Goal: Transaction & Acquisition: Book appointment/travel/reservation

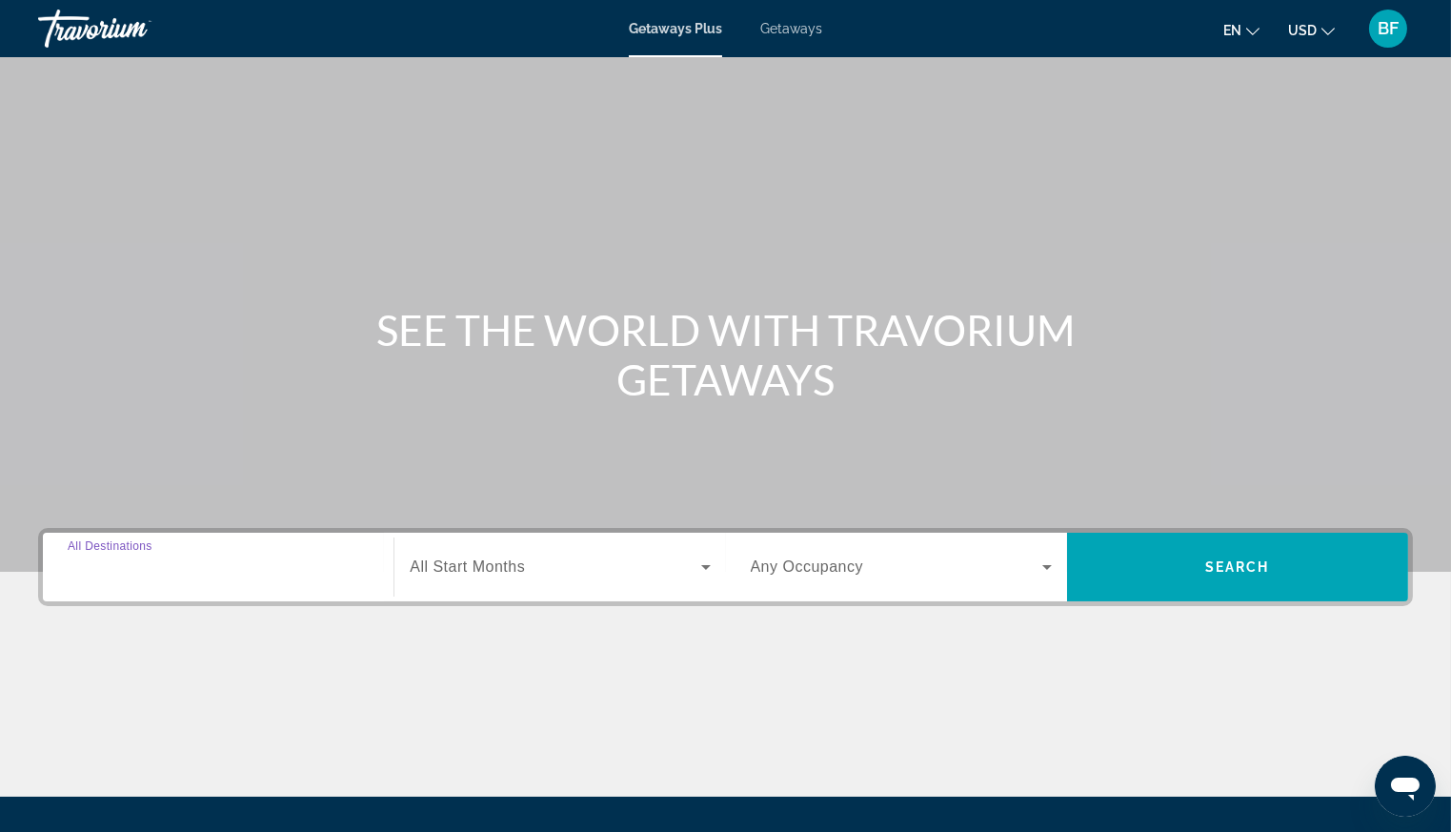
click at [221, 569] on input "Destination All Destinations" at bounding box center [218, 567] width 301 height 23
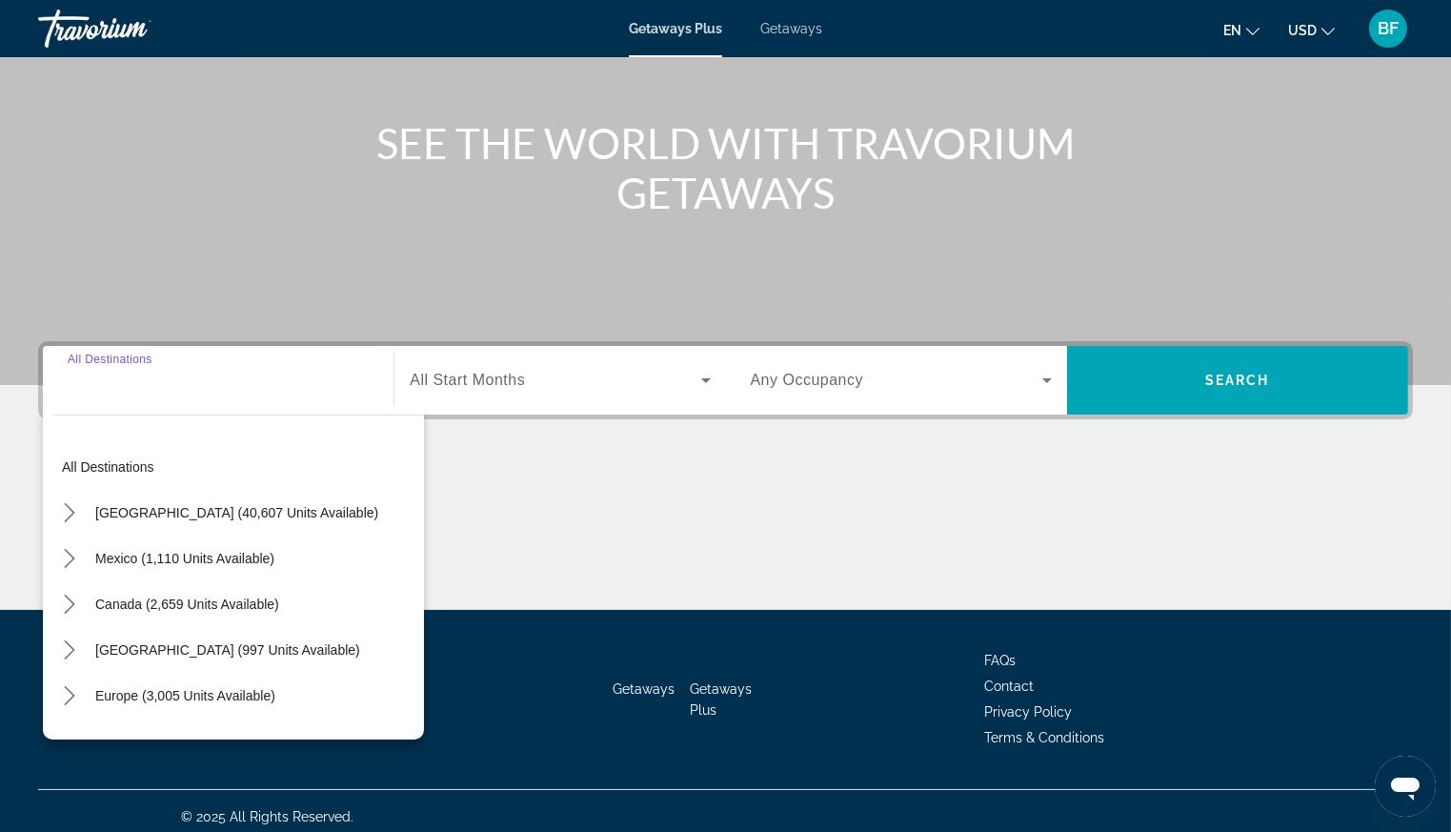
scroll to position [197, 0]
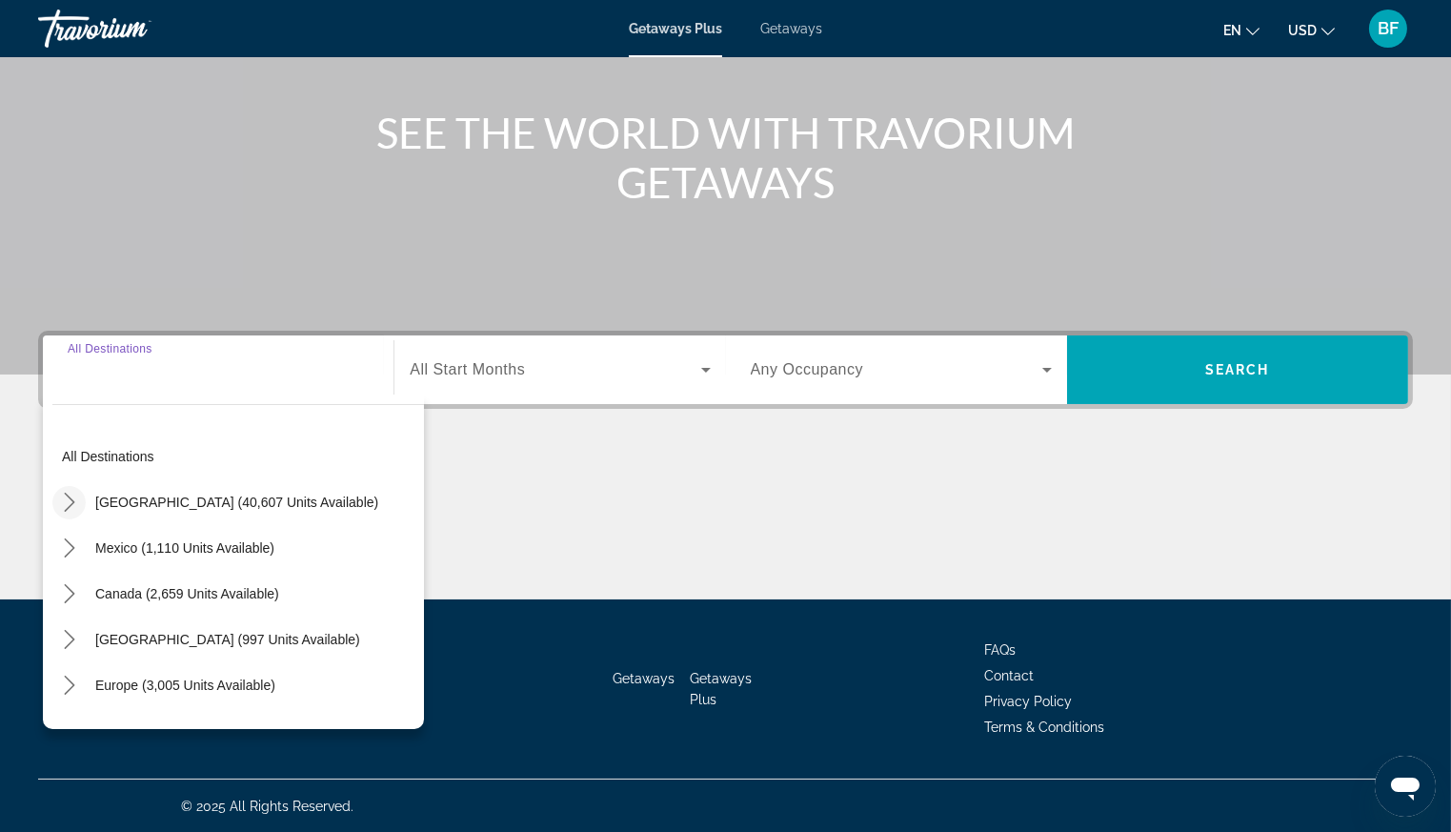
click at [72, 499] on icon "Toggle United States (40,607 units available) submenu" at bounding box center [69, 502] width 10 height 19
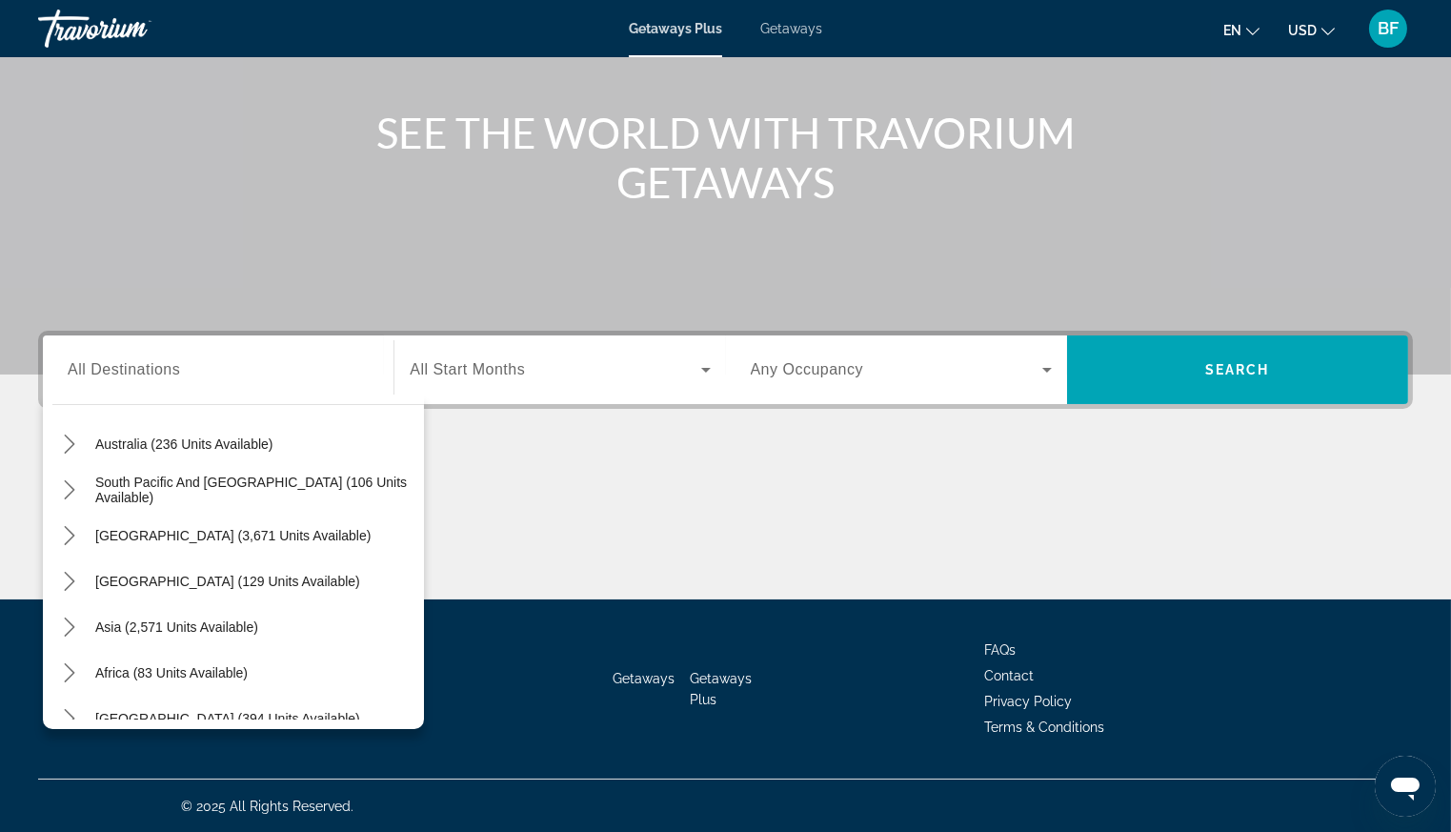
scroll to position [2047, 0]
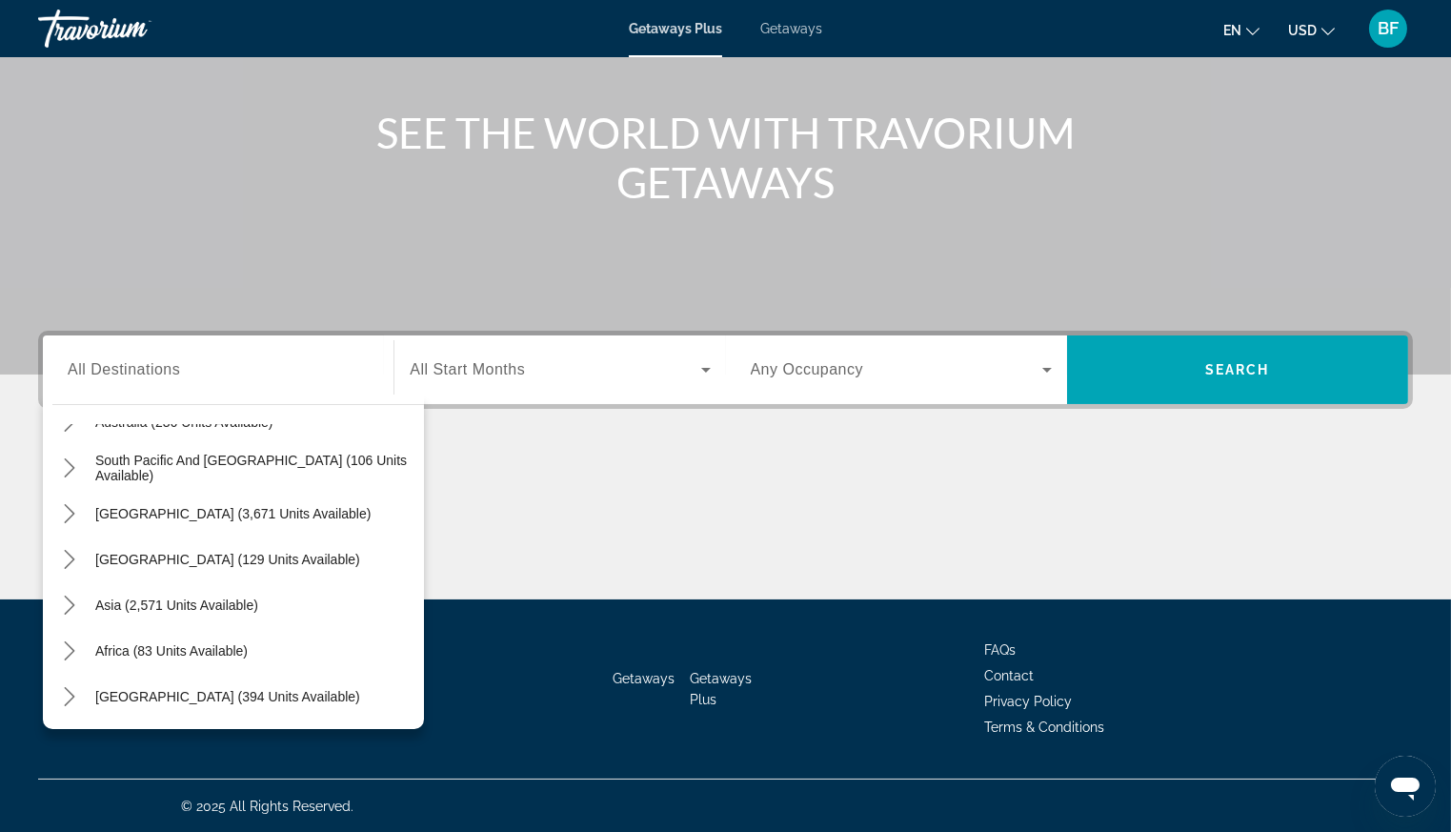
click at [796, 20] on div "Getaways Plus Getaways en English Español Français Italiano Português русский U…" at bounding box center [725, 29] width 1451 height 50
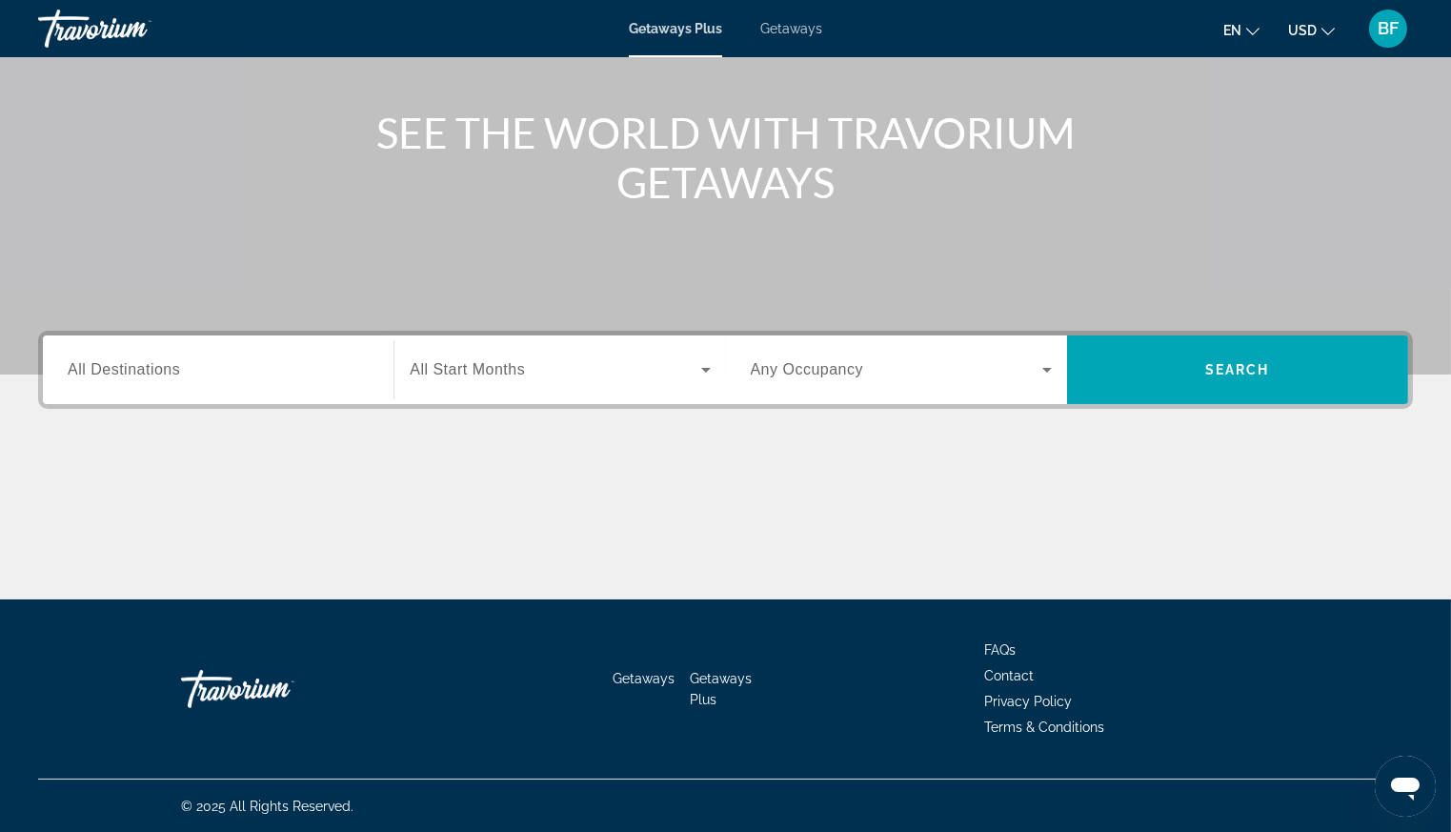
click at [789, 28] on span "Getaways" at bounding box center [791, 28] width 62 height 15
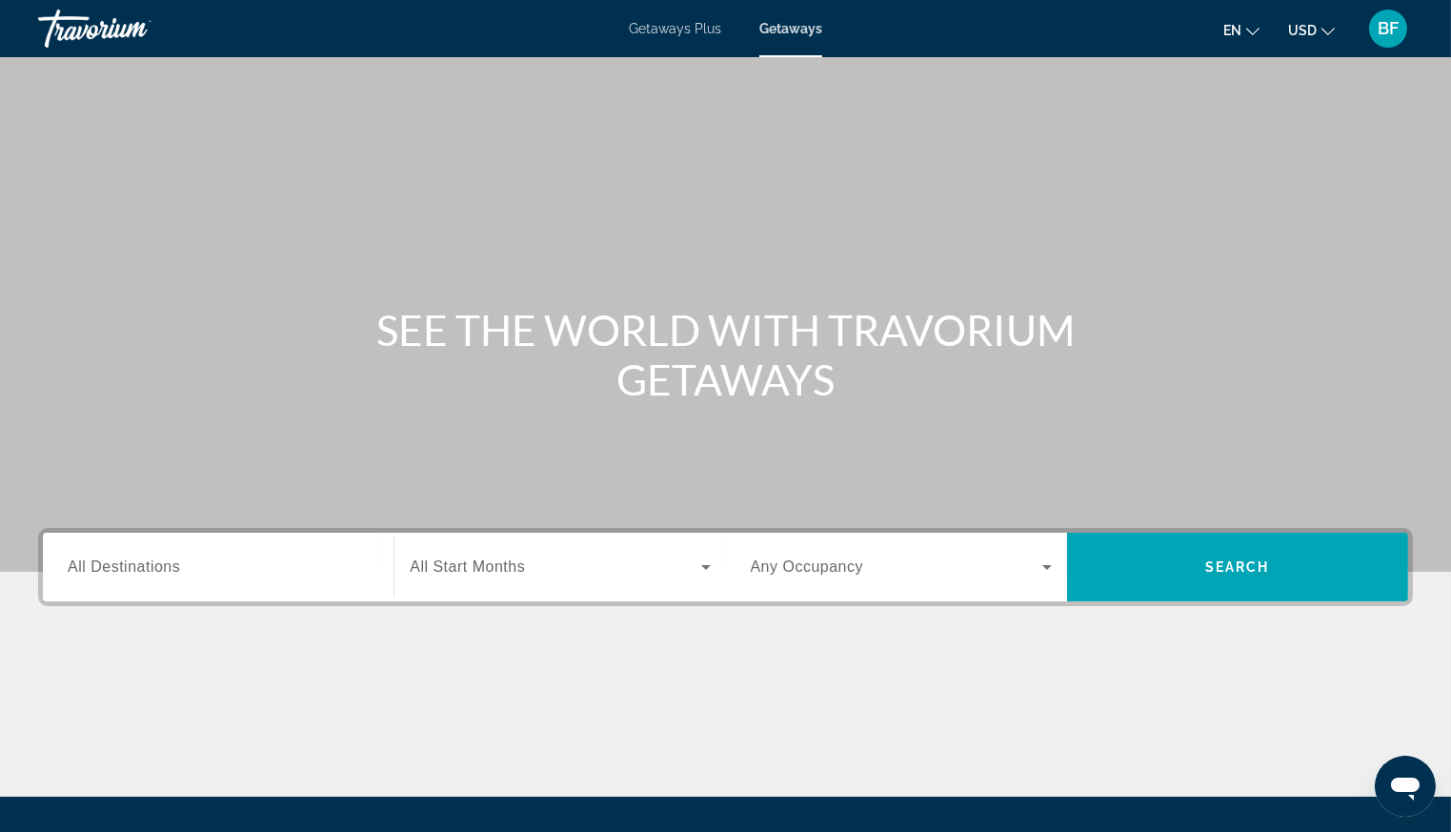
click at [169, 561] on span "All Destinations" at bounding box center [124, 566] width 112 height 16
click at [169, 561] on input "Destination All Destinations" at bounding box center [218, 567] width 301 height 23
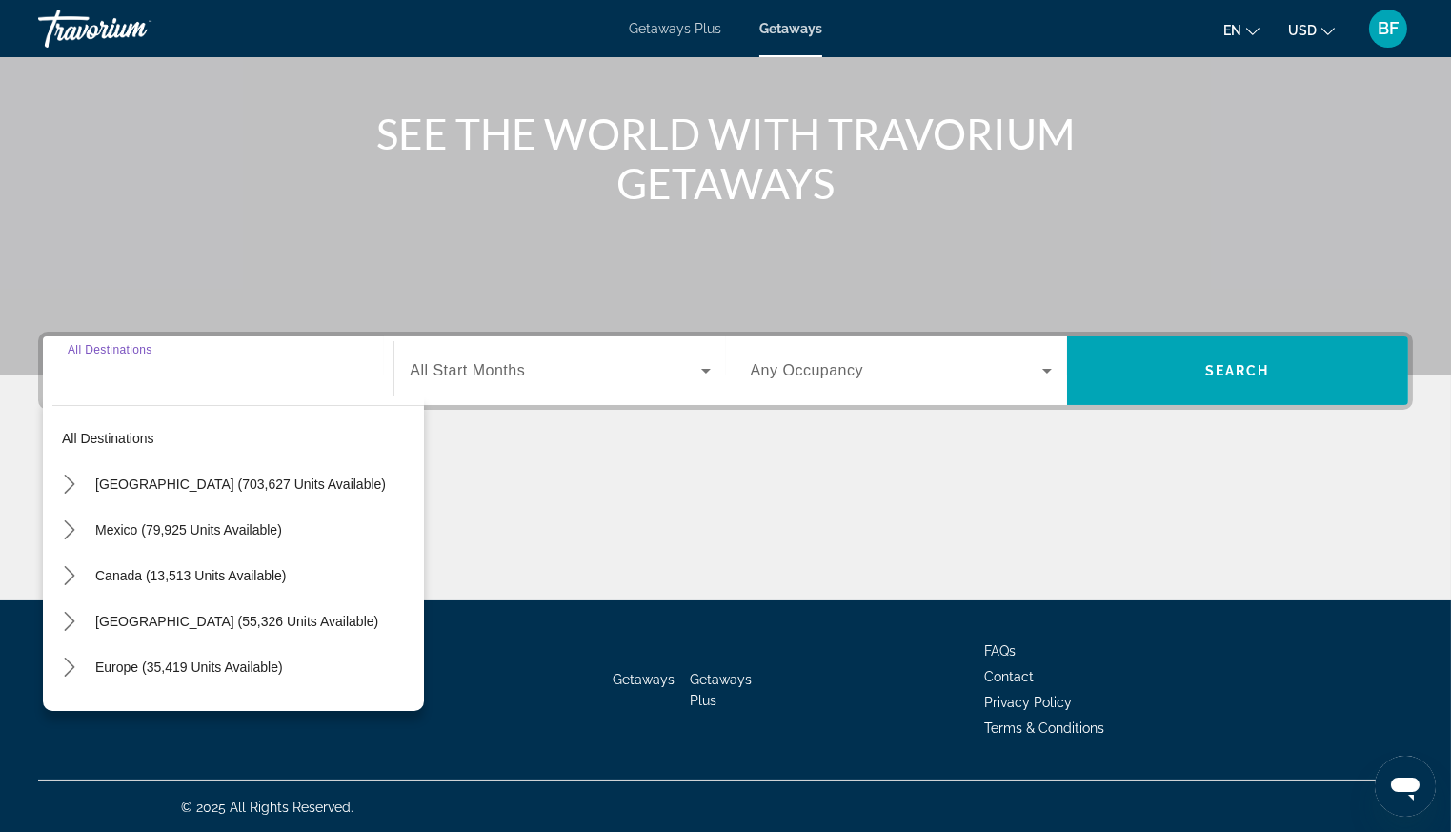
scroll to position [197, 0]
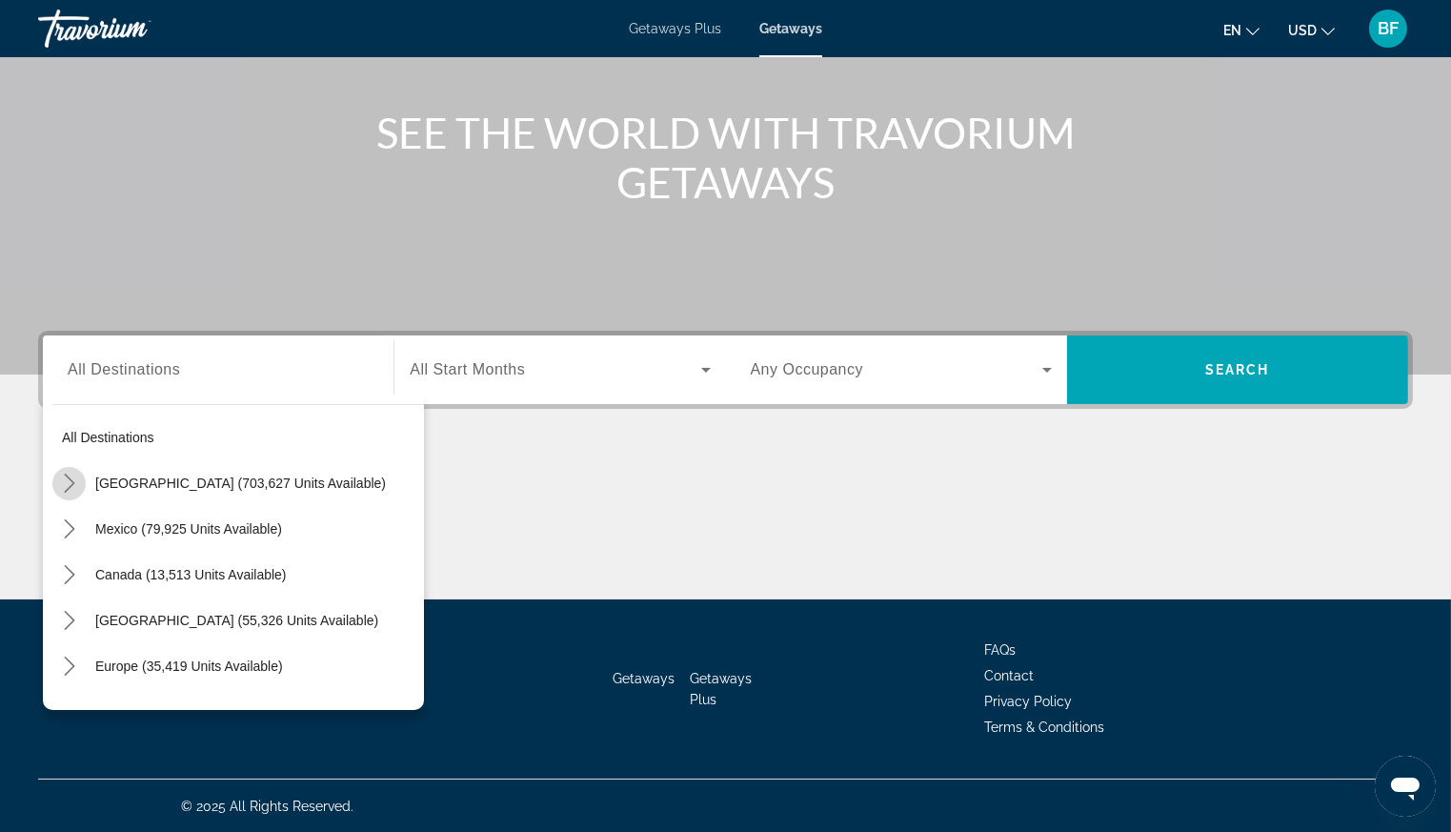
click at [71, 478] on icon "Toggle United States (703,627 units available) submenu" at bounding box center [69, 483] width 19 height 19
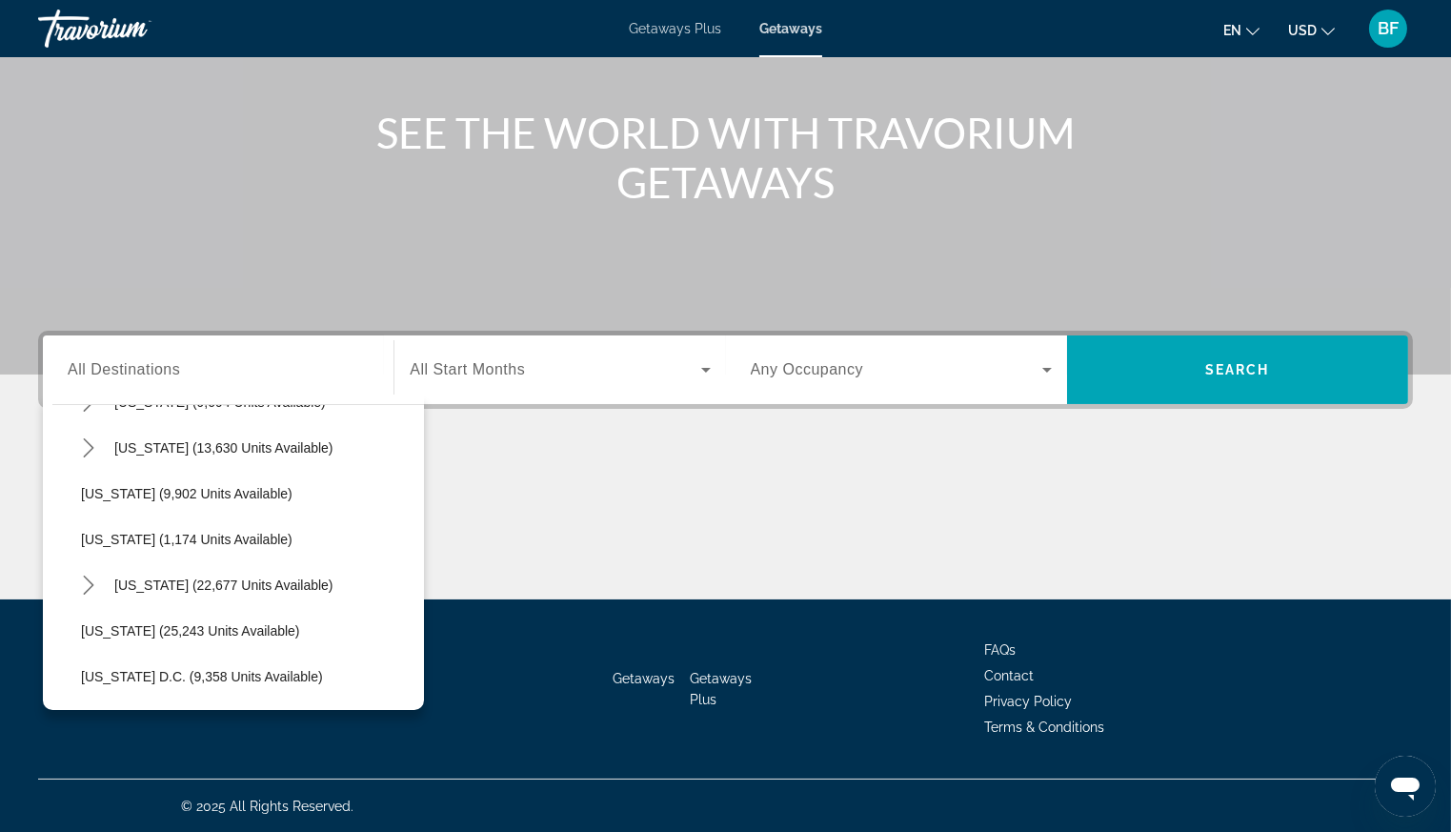
scroll to position [1695, 0]
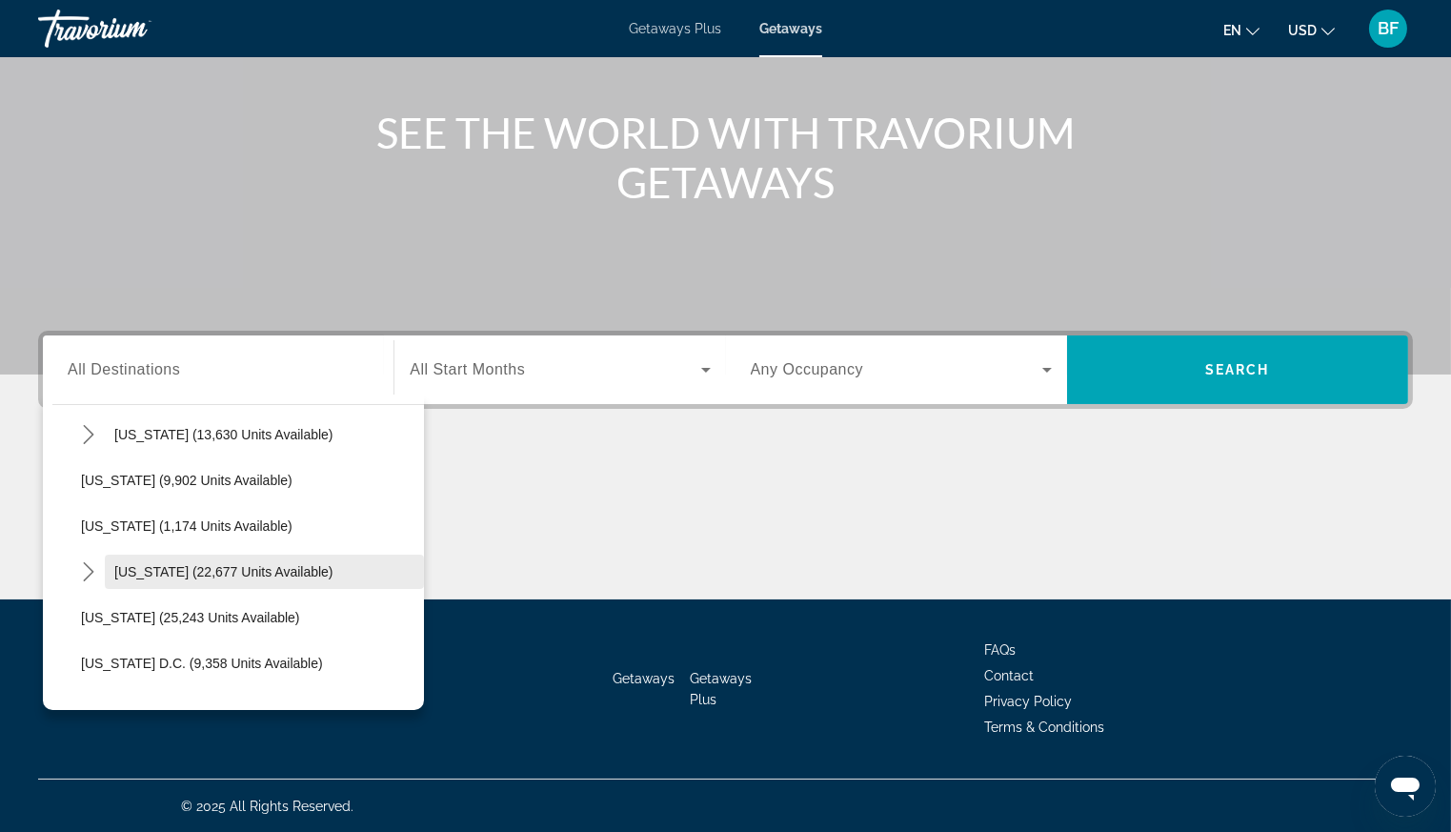
click at [237, 567] on span "Virginia (22,677 units available)" at bounding box center [223, 571] width 219 height 15
type input "**********"
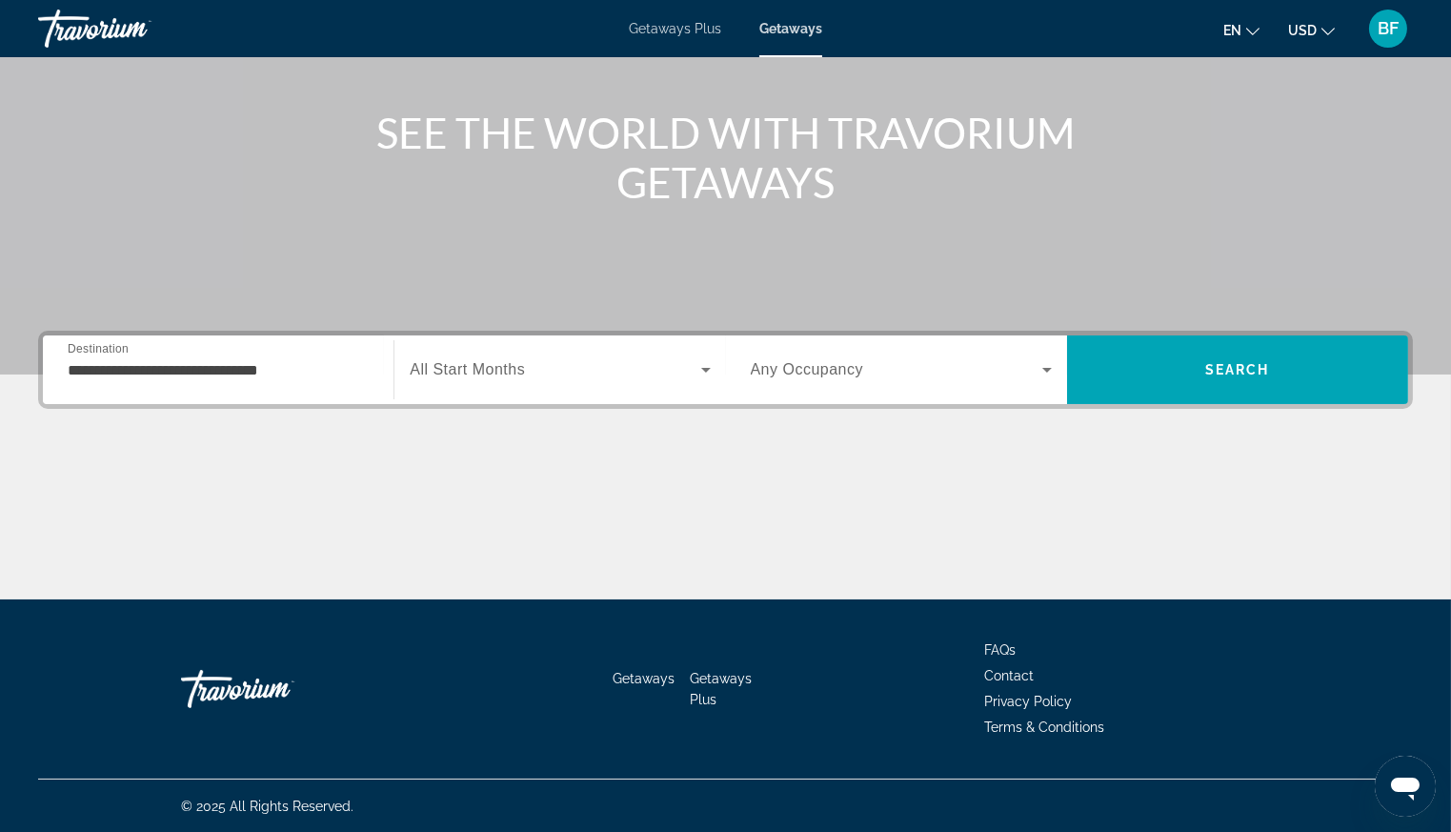
click at [496, 367] on span "All Start Months" at bounding box center [467, 369] width 115 height 16
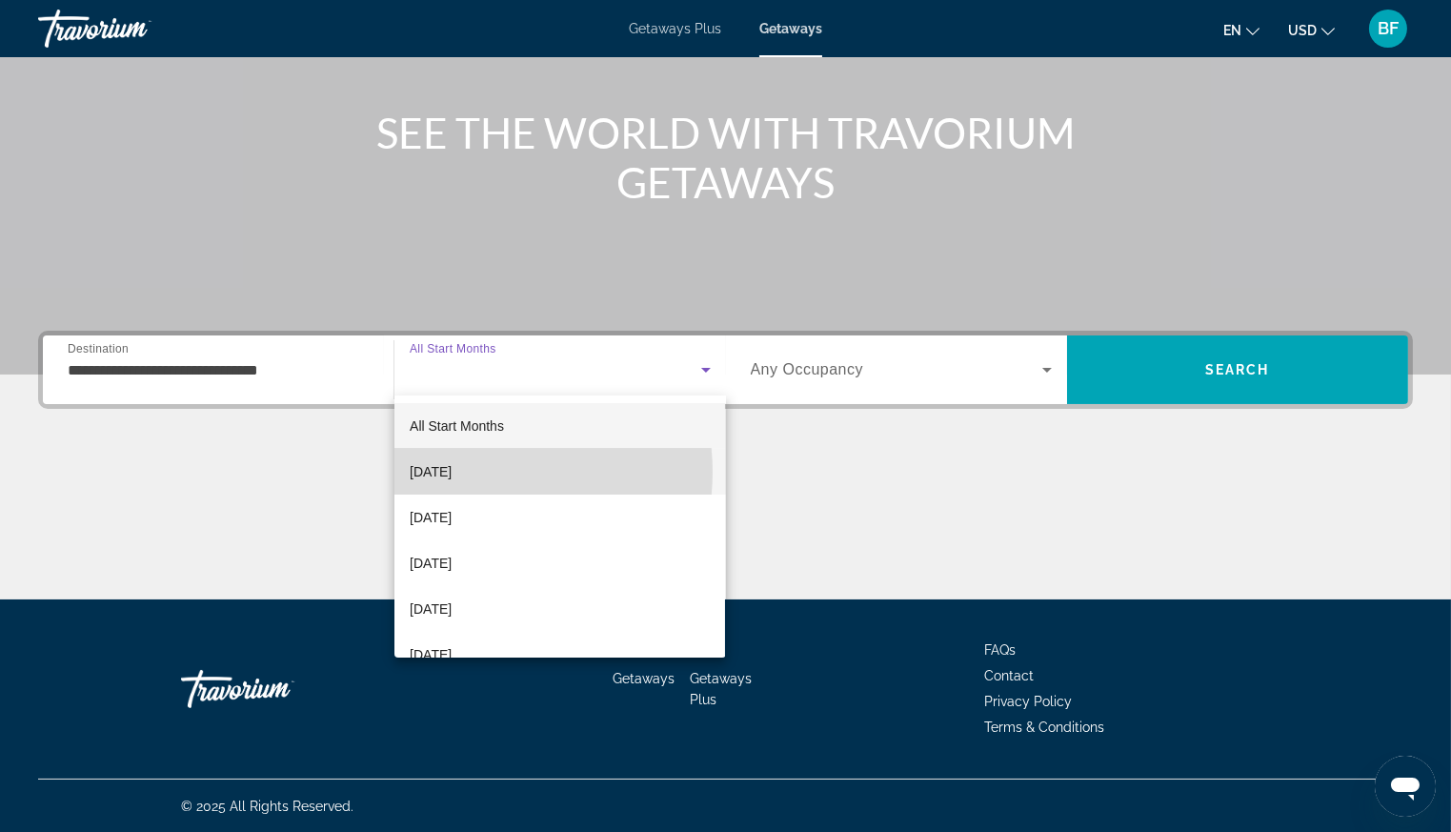
click at [452, 472] on span "October 2025" at bounding box center [431, 471] width 42 height 23
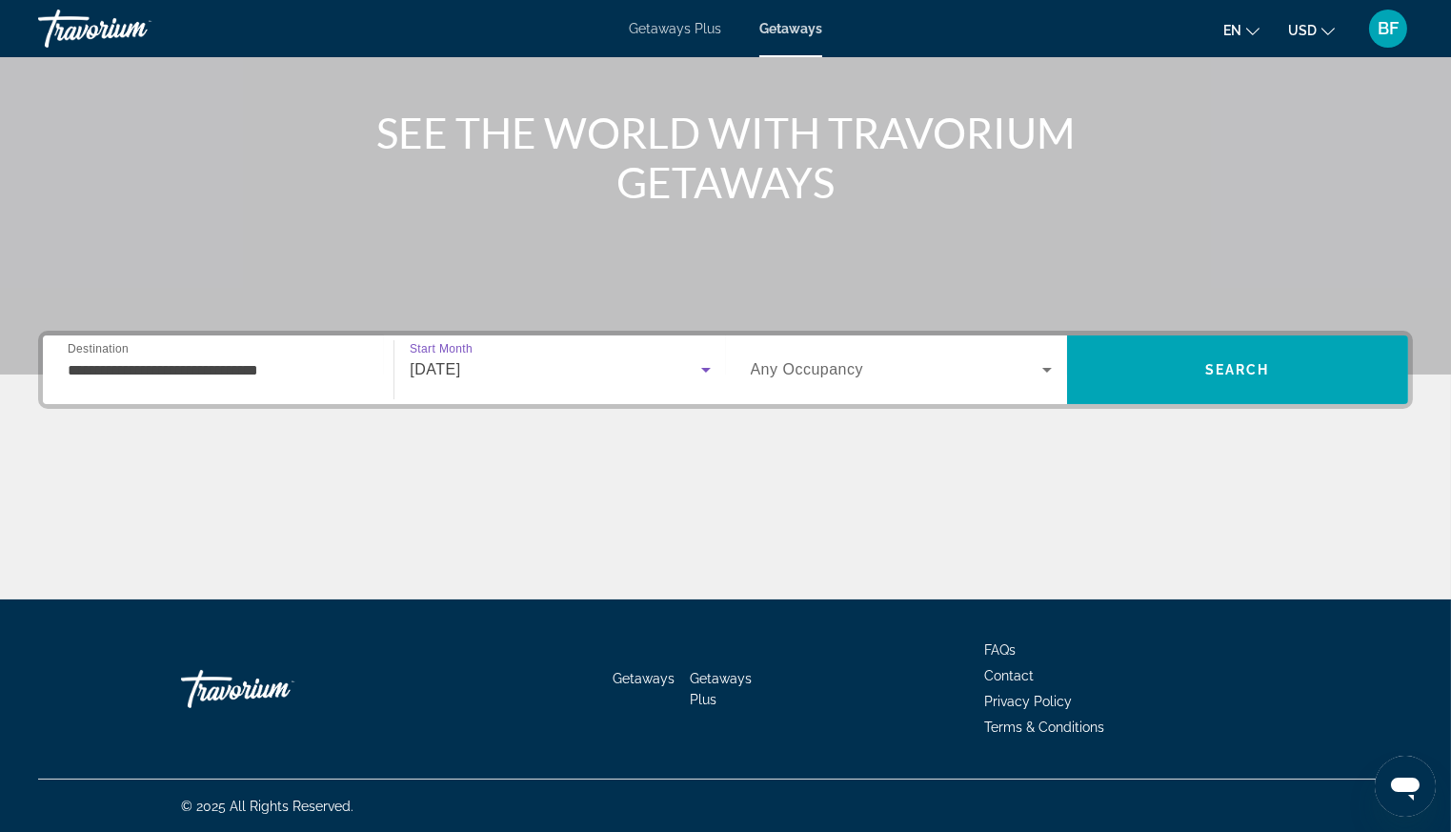
click at [1044, 364] on icon "Search widget" at bounding box center [1047, 369] width 23 height 23
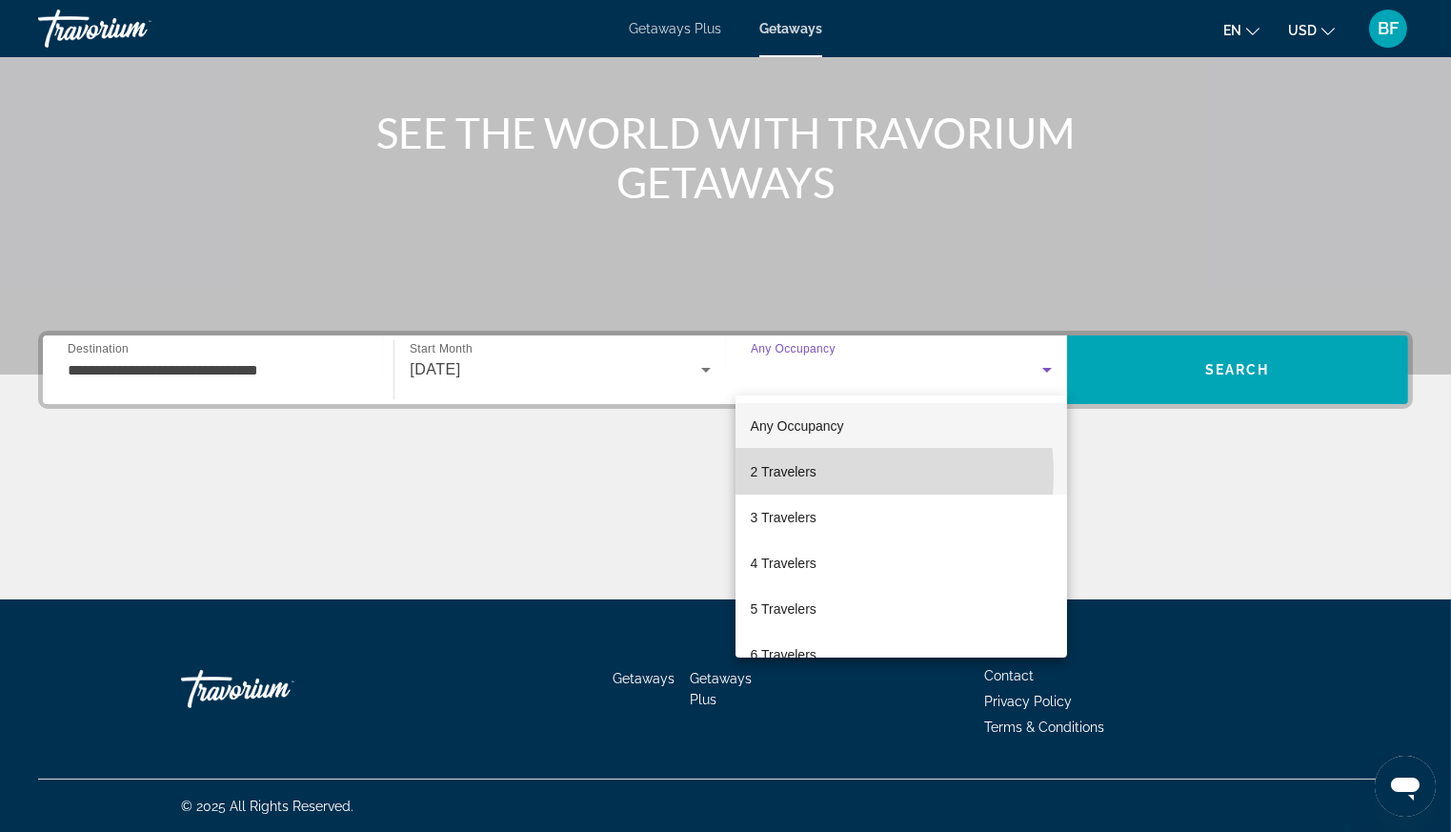
click at [826, 474] on mat-option "2 Travelers" at bounding box center [902, 472] width 332 height 46
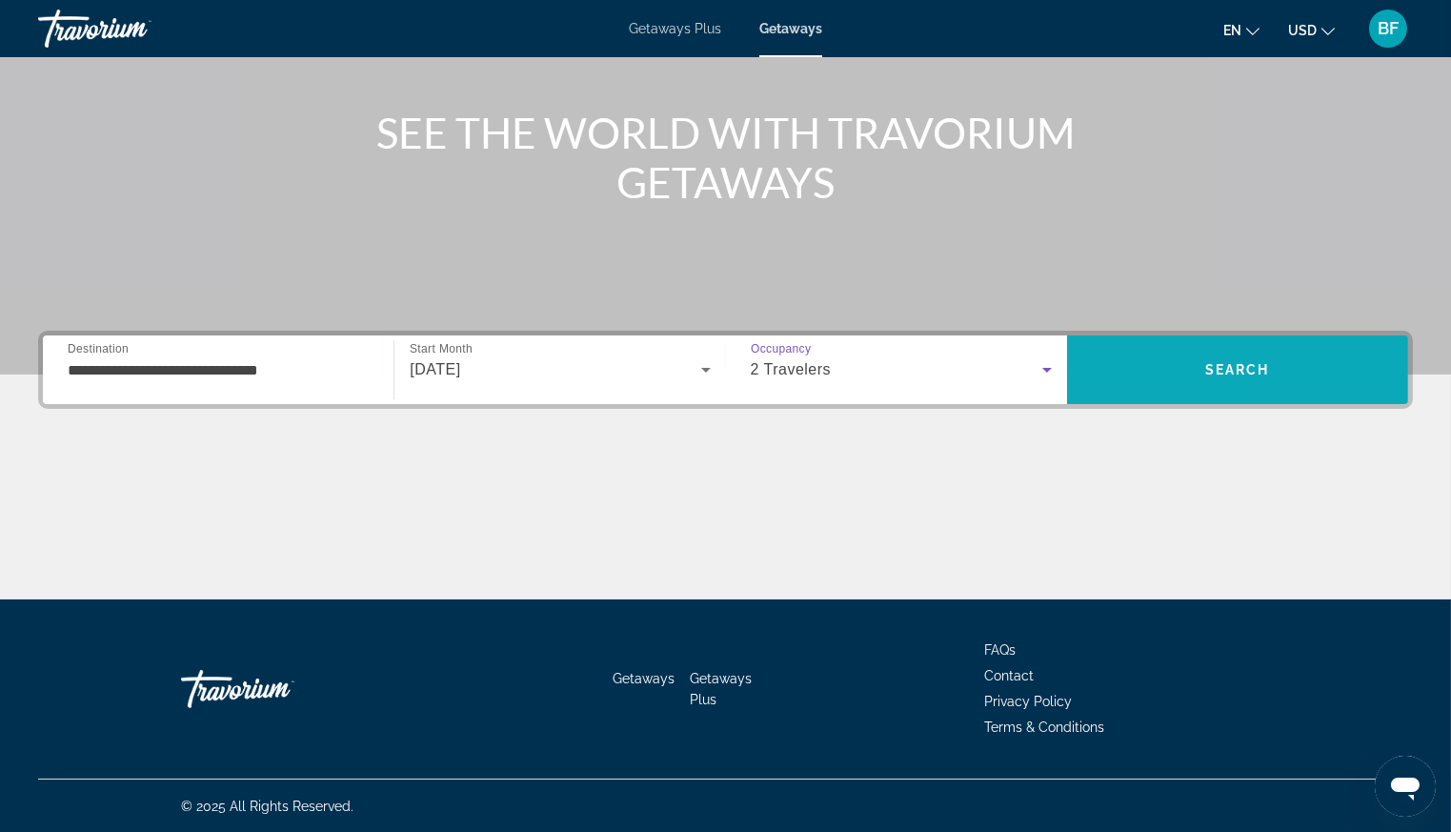
click at [1280, 366] on span "Search" at bounding box center [1237, 370] width 341 height 46
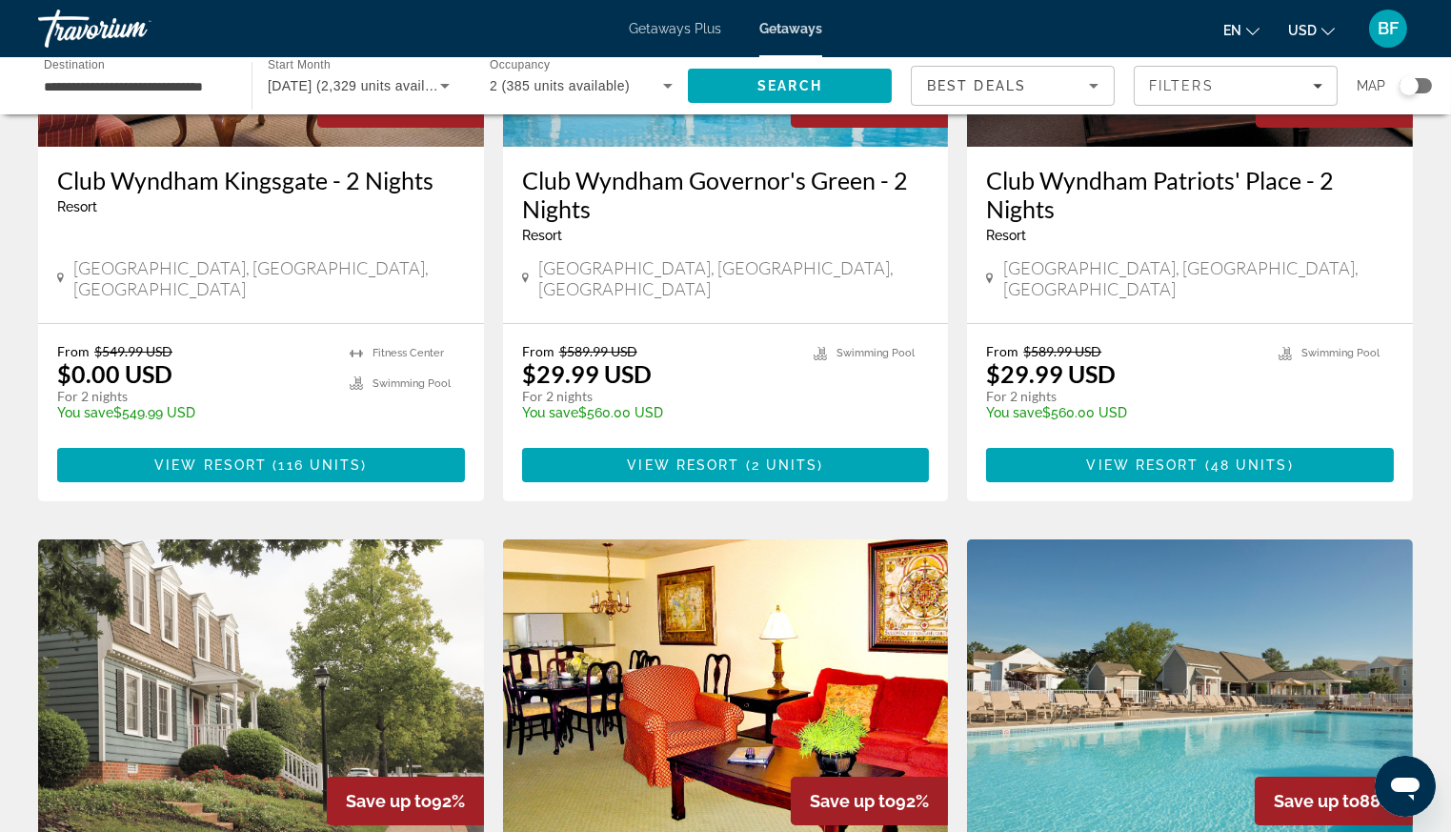
scroll to position [221, 0]
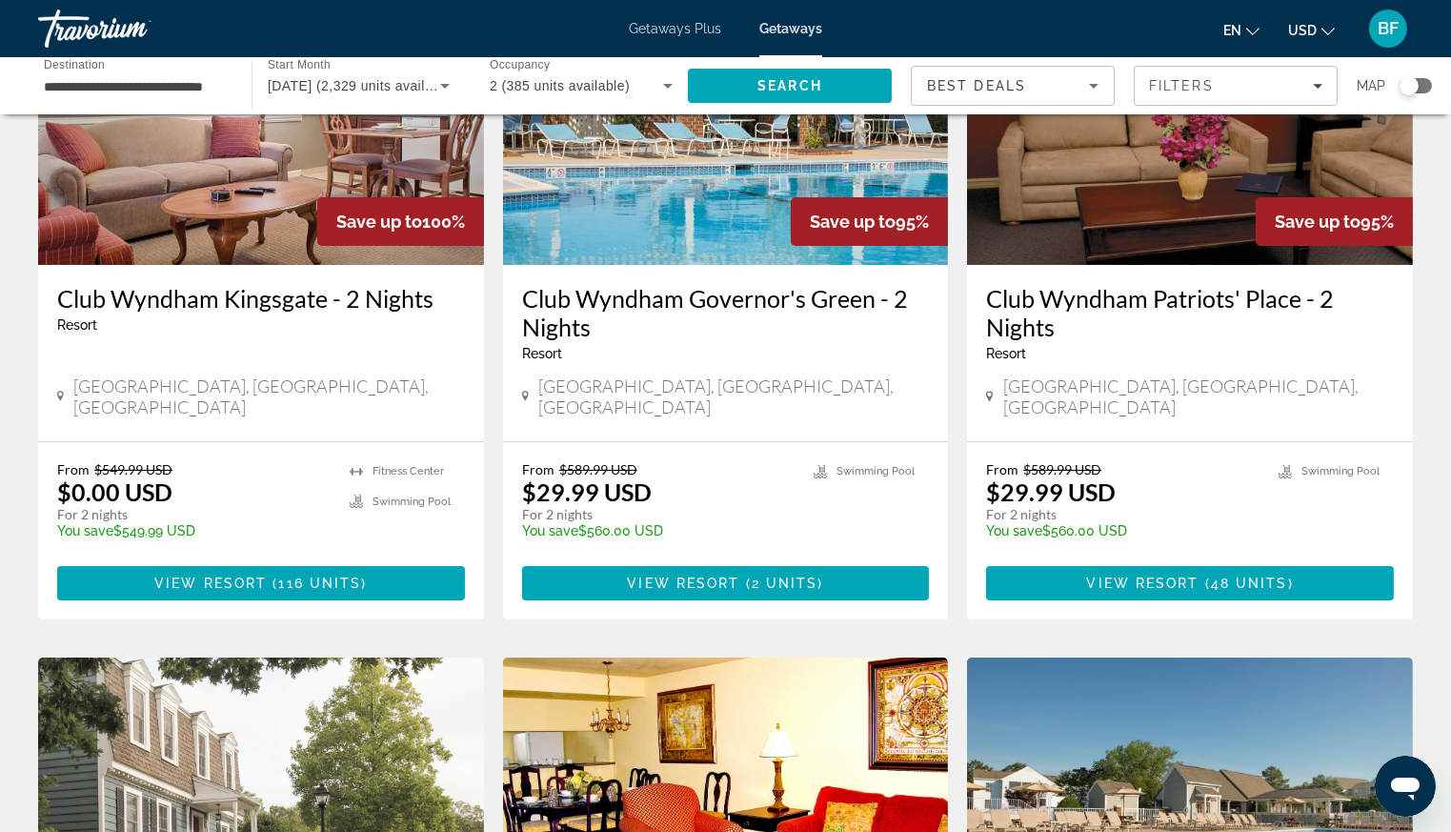
click at [1408, 88] on div "Search widget" at bounding box center [1409, 85] width 19 height 19
click at [1392, 91] on div "Search widget" at bounding box center [1408, 85] width 47 height 15
click at [1385, 90] on div "Search widget" at bounding box center [1408, 85] width 47 height 15
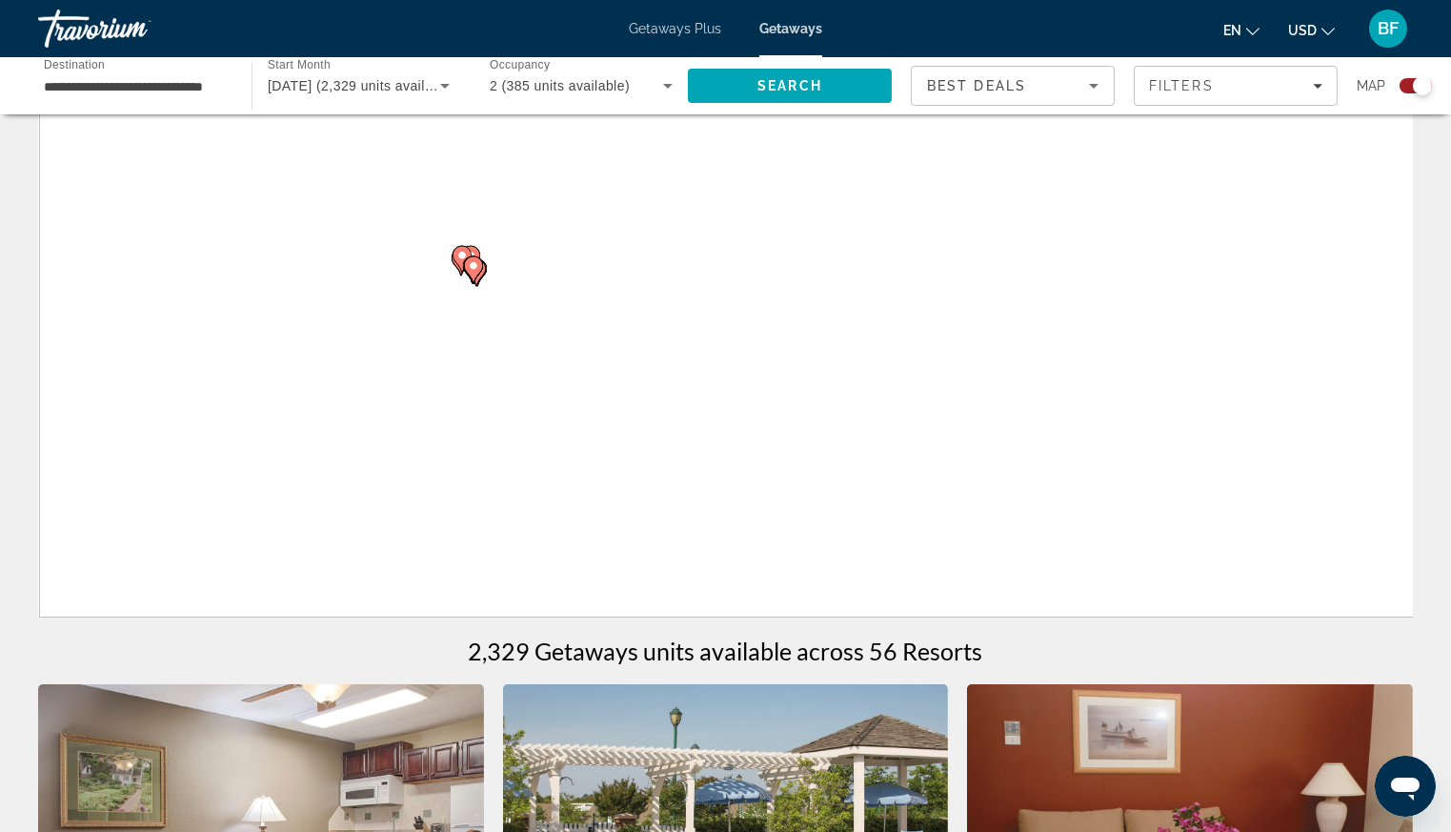
scroll to position [0, 0]
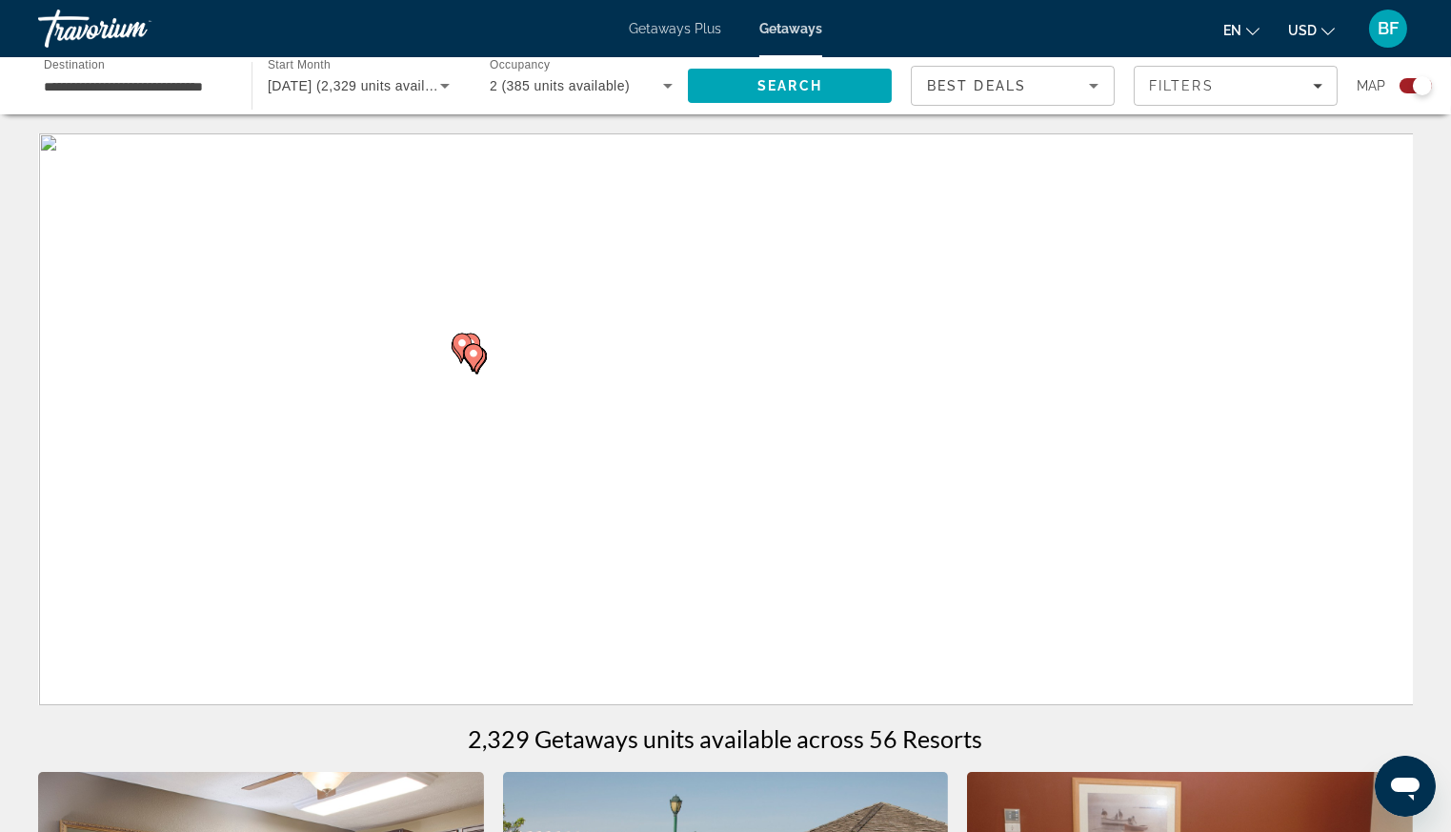
click at [702, 423] on div "To activate drag with keyboard, press Alt + Enter. Once in keyboard drag state,…" at bounding box center [725, 419] width 1375 height 572
click at [472, 356] on image "Main content" at bounding box center [473, 353] width 11 height 11
click at [564, 443] on div "To activate drag with keyboard, press Alt + Enter. Once in keyboard drag state,…" at bounding box center [725, 419] width 1375 height 572
click at [723, 357] on icon "Main content" at bounding box center [716, 361] width 17 height 25
click at [579, 406] on image "Main content" at bounding box center [580, 407] width 11 height 11
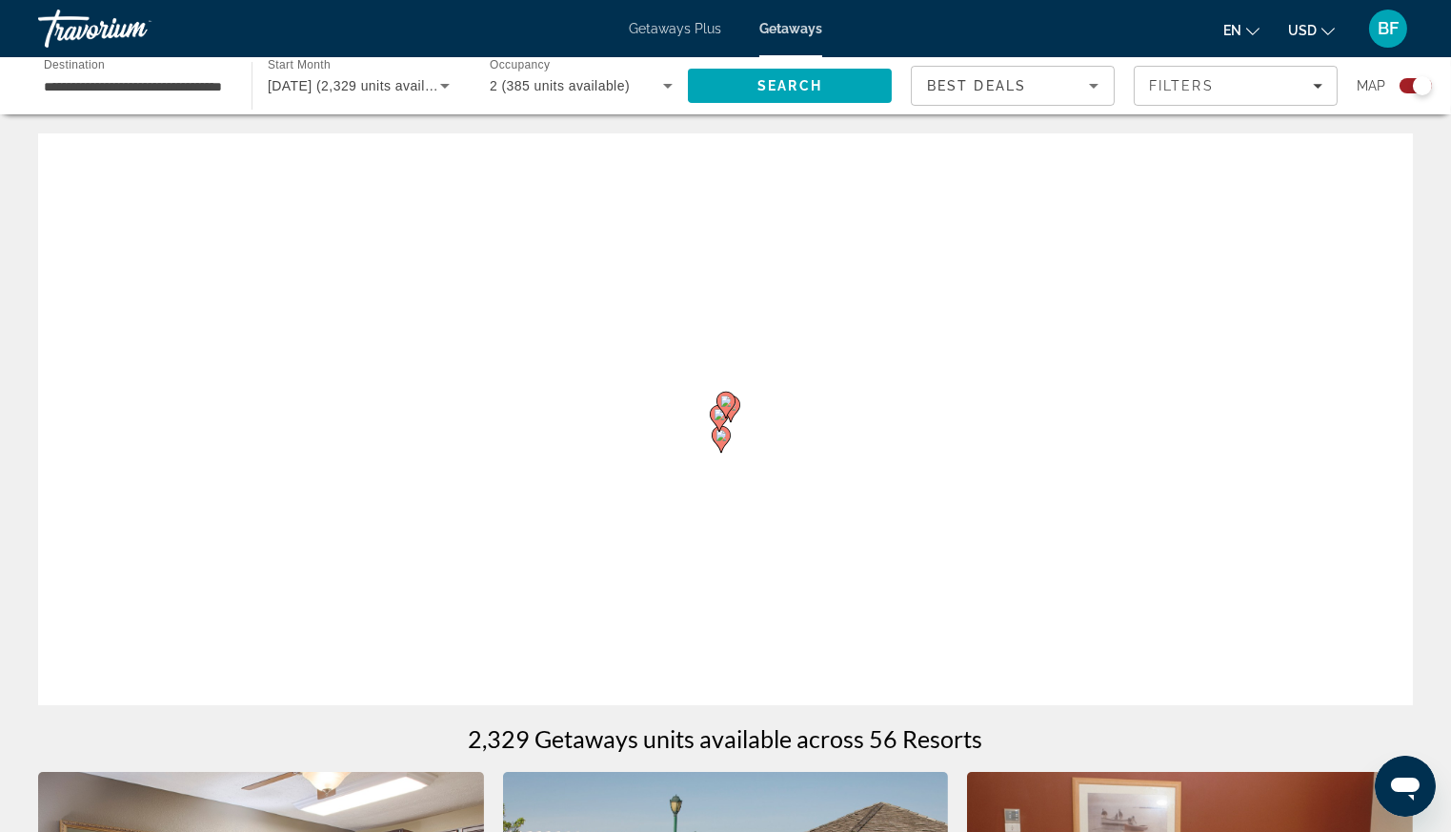
click at [583, 402] on div "To navigate, press the arrow keys. To activate drag with keyboard, press Alt + …" at bounding box center [725, 419] width 1375 height 572
click at [1421, 85] on div "Search widget" at bounding box center [1422, 85] width 19 height 19
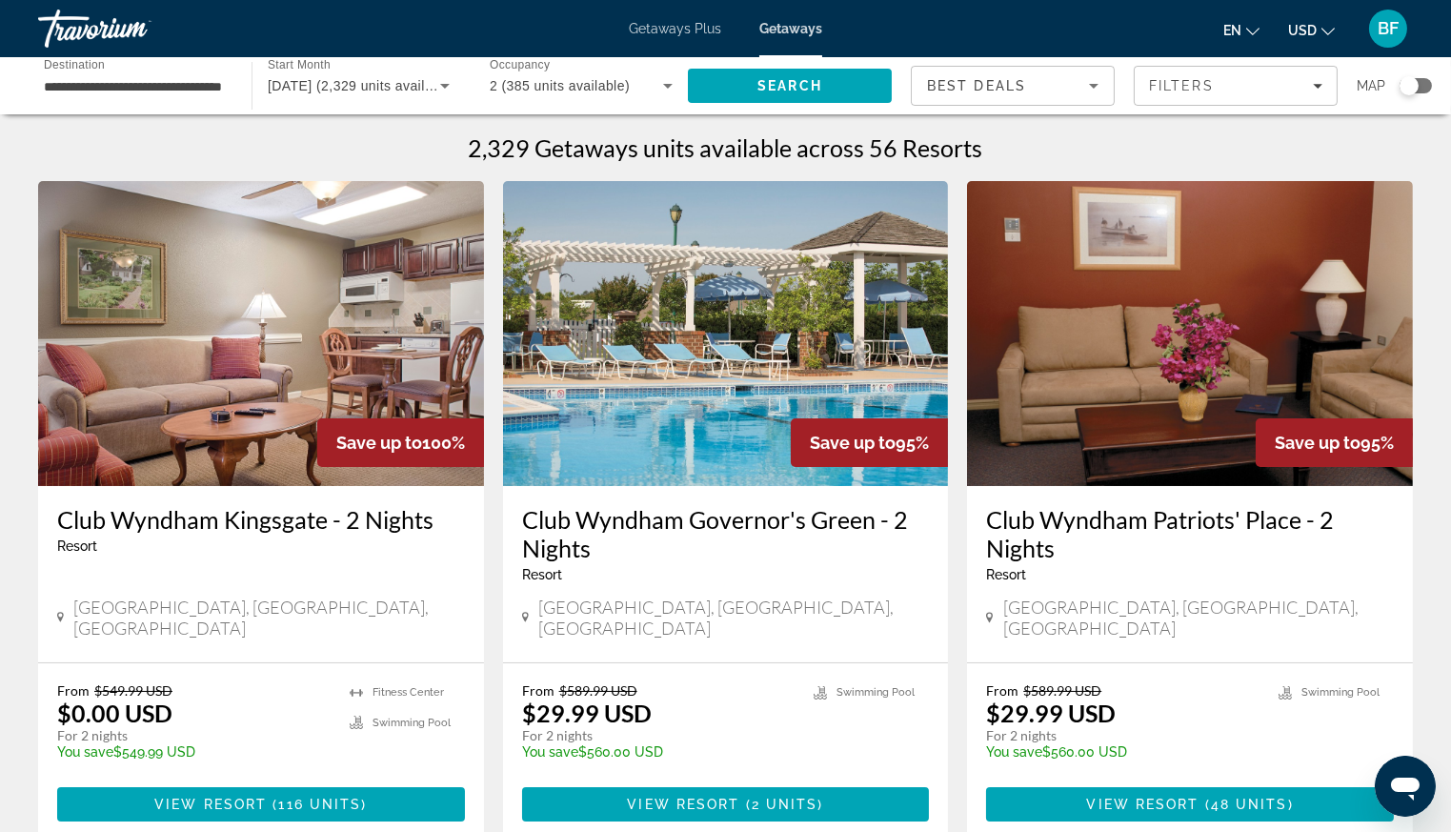
click at [1410, 88] on div "Search widget" at bounding box center [1409, 85] width 19 height 19
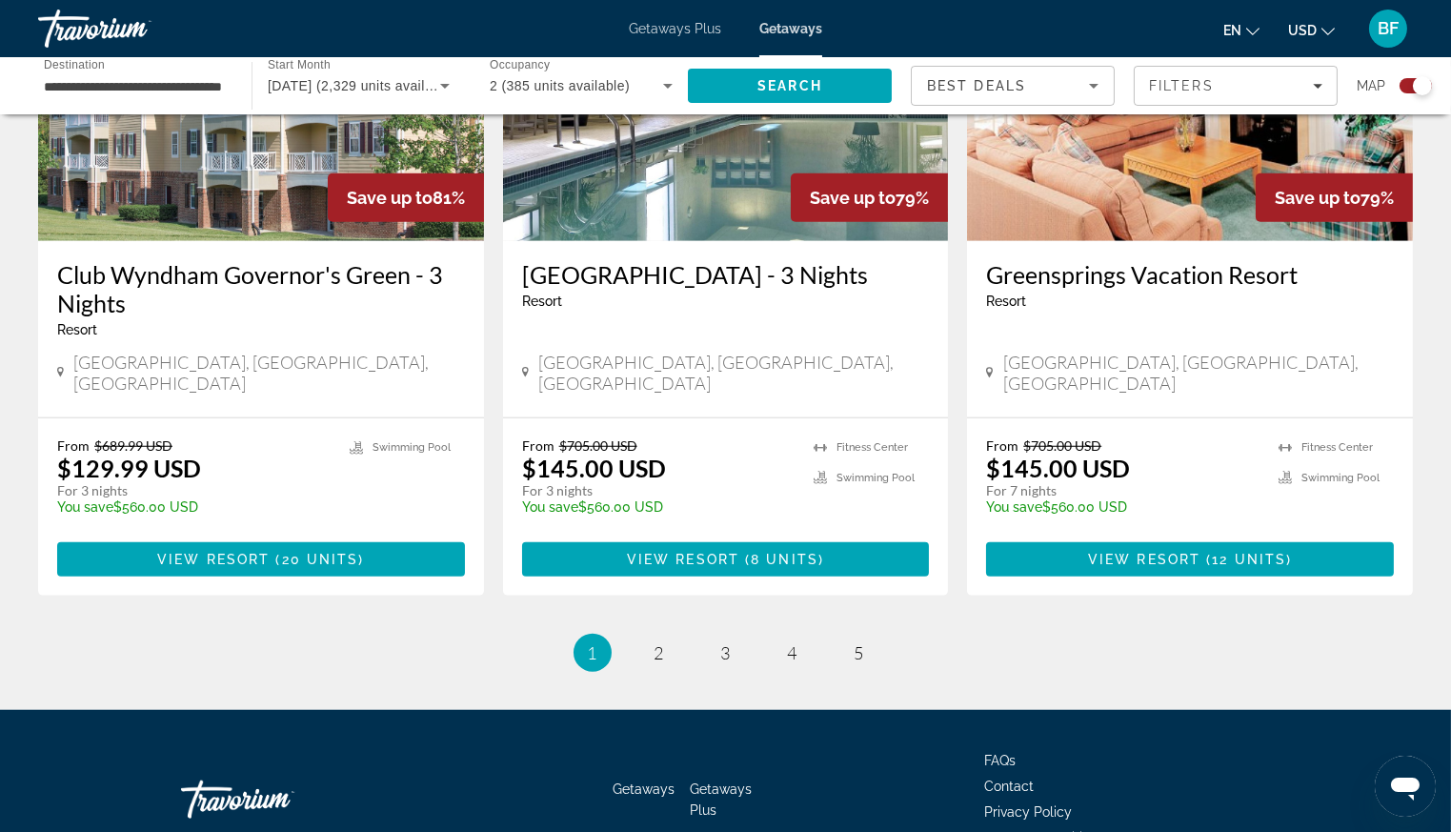
scroll to position [2926, 0]
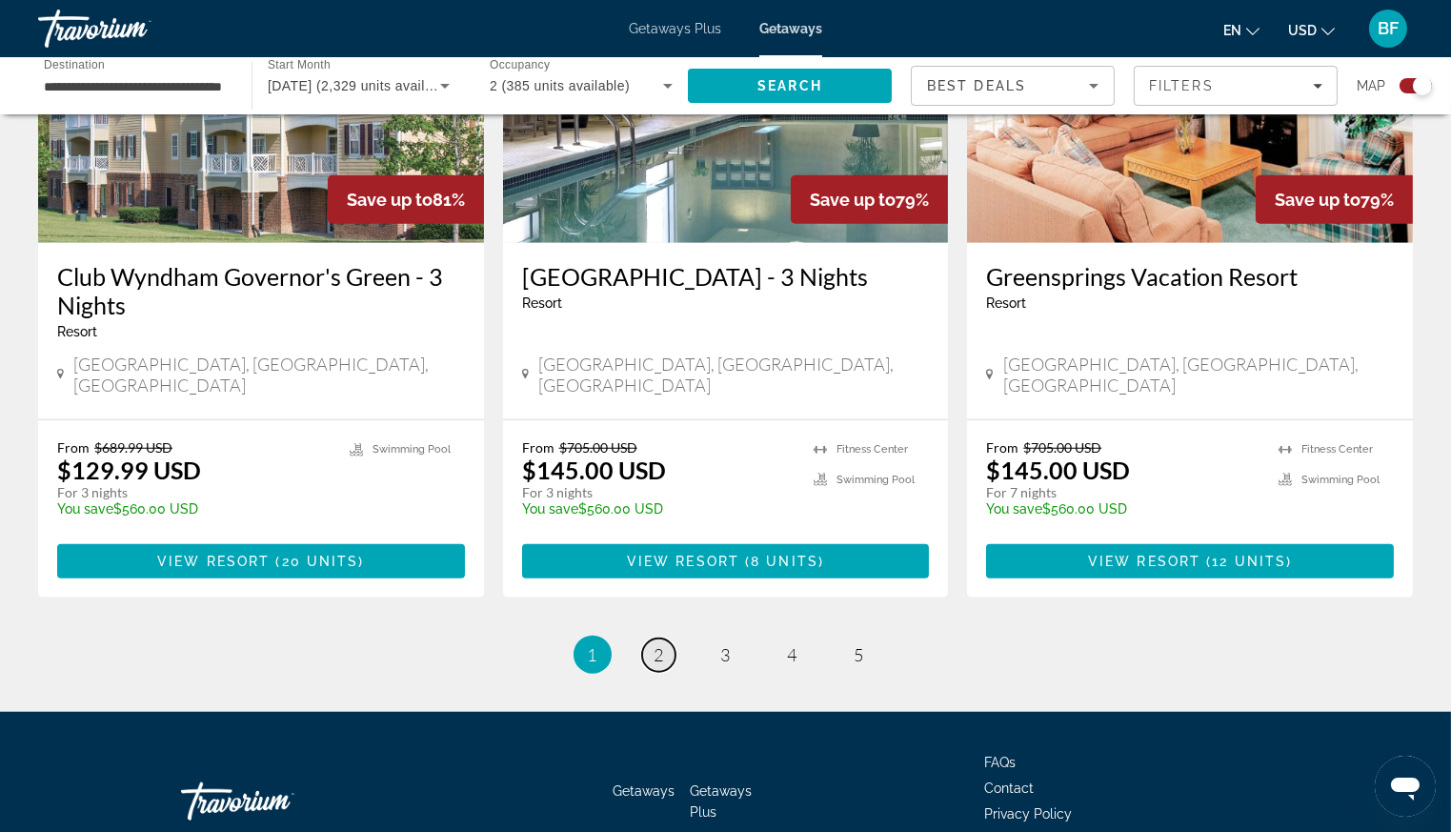
click at [670, 638] on link "page 2" at bounding box center [658, 654] width 33 height 33
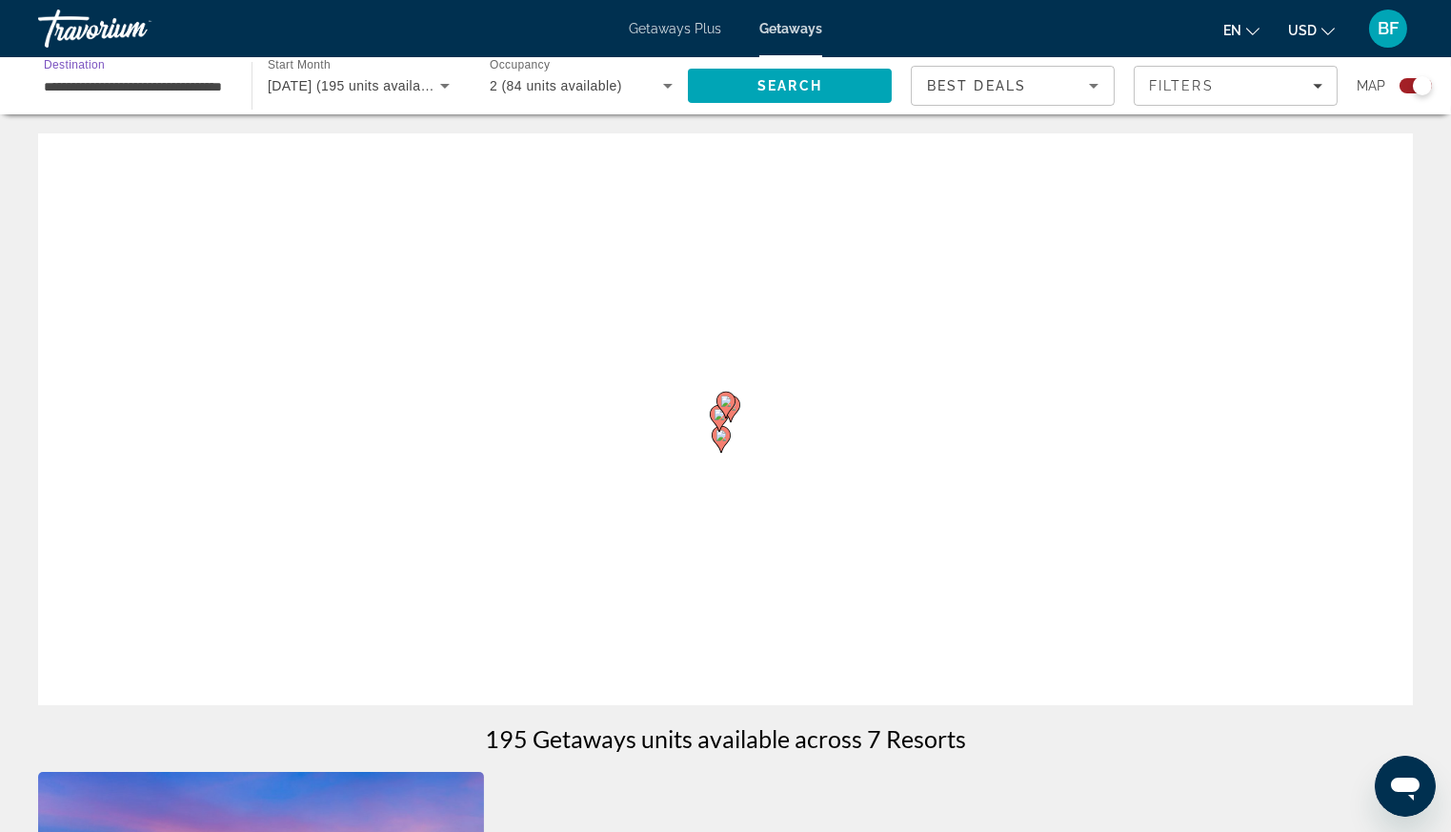
click at [186, 83] on input "**********" at bounding box center [135, 86] width 183 height 23
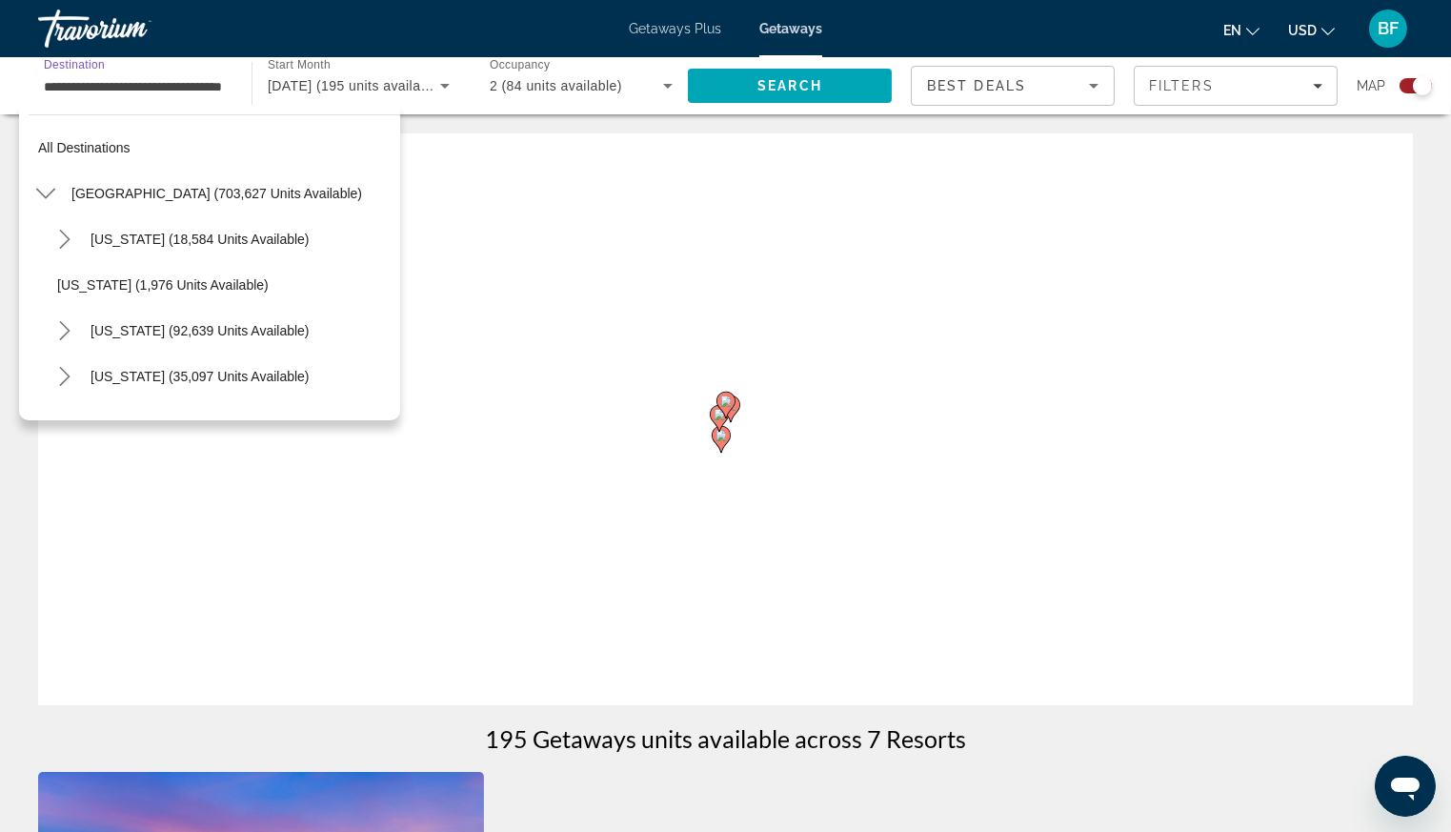
scroll to position [1760, 0]
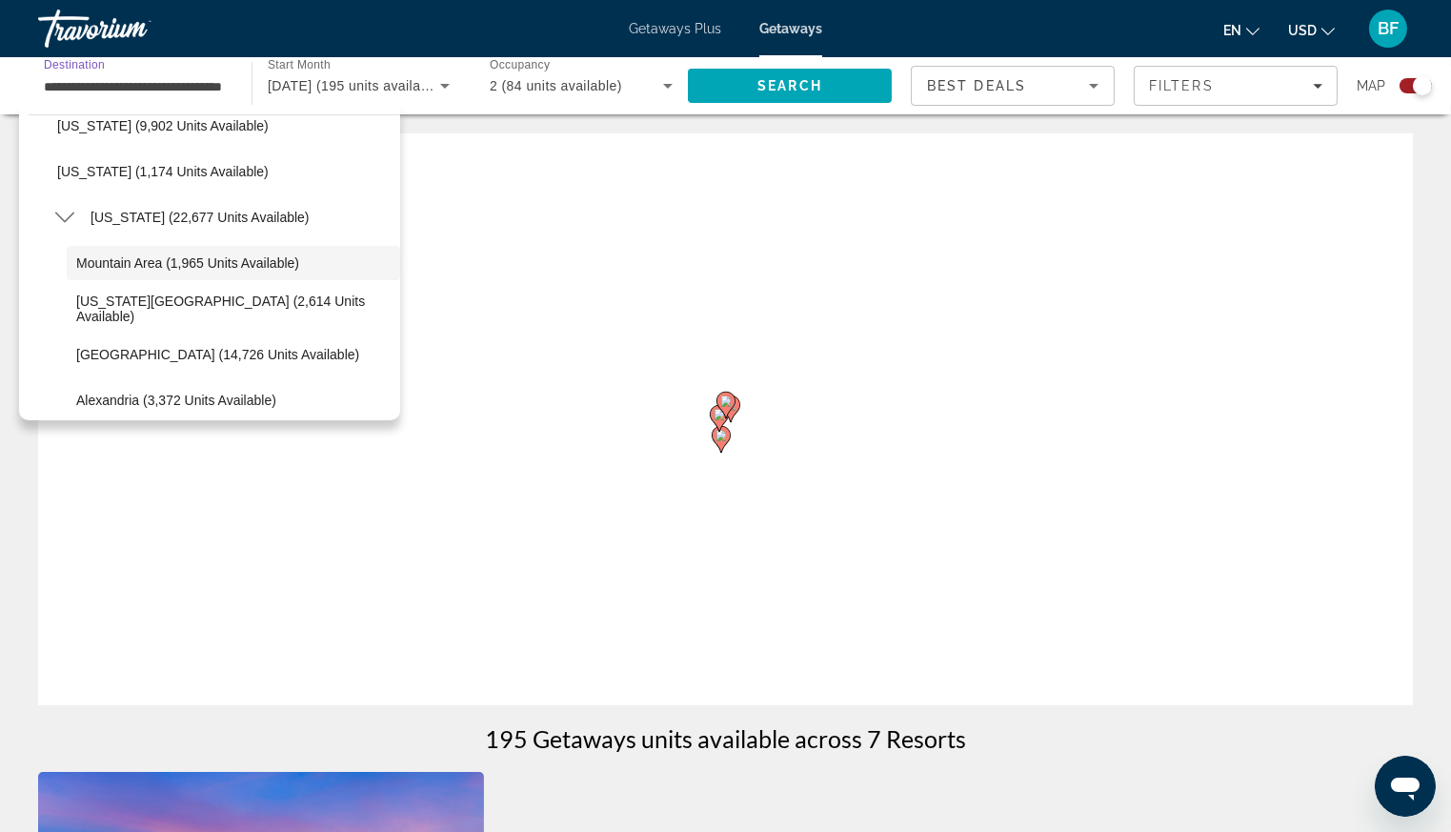
click at [134, 223] on span "Virginia (22,677 units available)" at bounding box center [200, 217] width 219 height 15
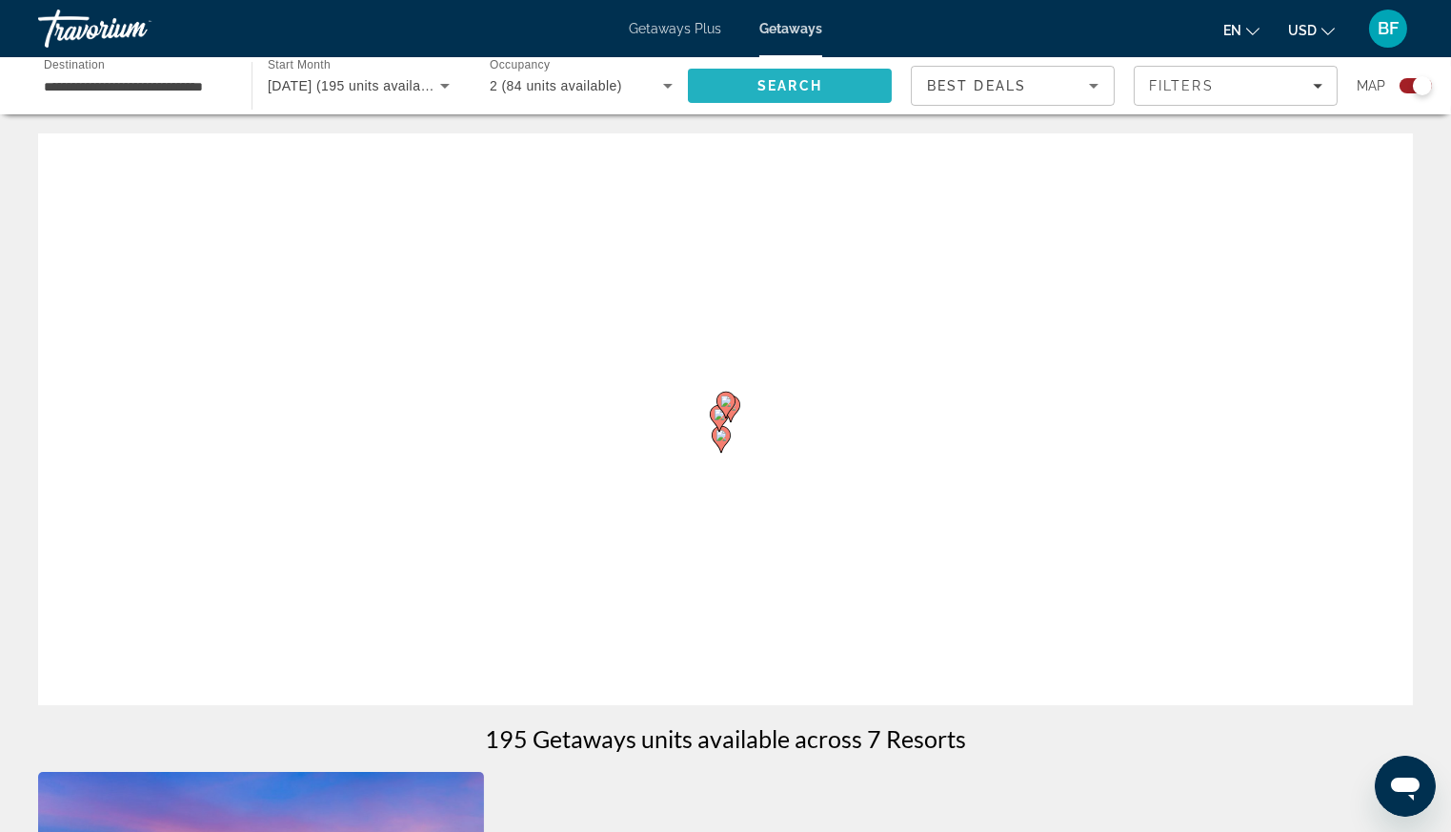
click at [785, 81] on span "Search" at bounding box center [789, 85] width 65 height 15
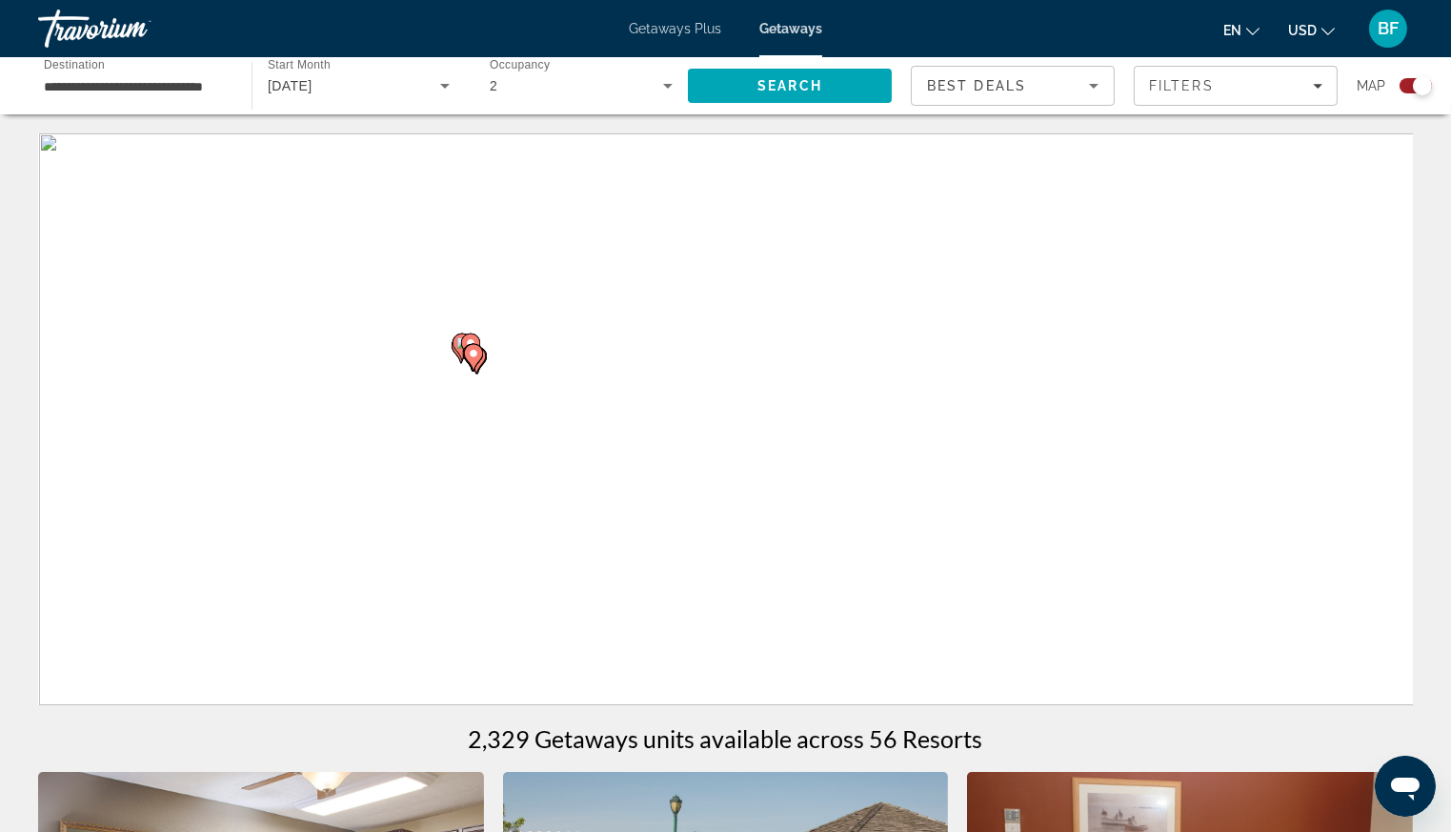
click at [928, 452] on div "To navigate, press the arrow keys. To activate drag with keyboard, press Alt + …" at bounding box center [725, 419] width 1375 height 572
click at [812, 88] on span "Search" at bounding box center [789, 85] width 65 height 15
click at [466, 349] on icon "Main content" at bounding box center [472, 357] width 17 height 25
type input "**********"
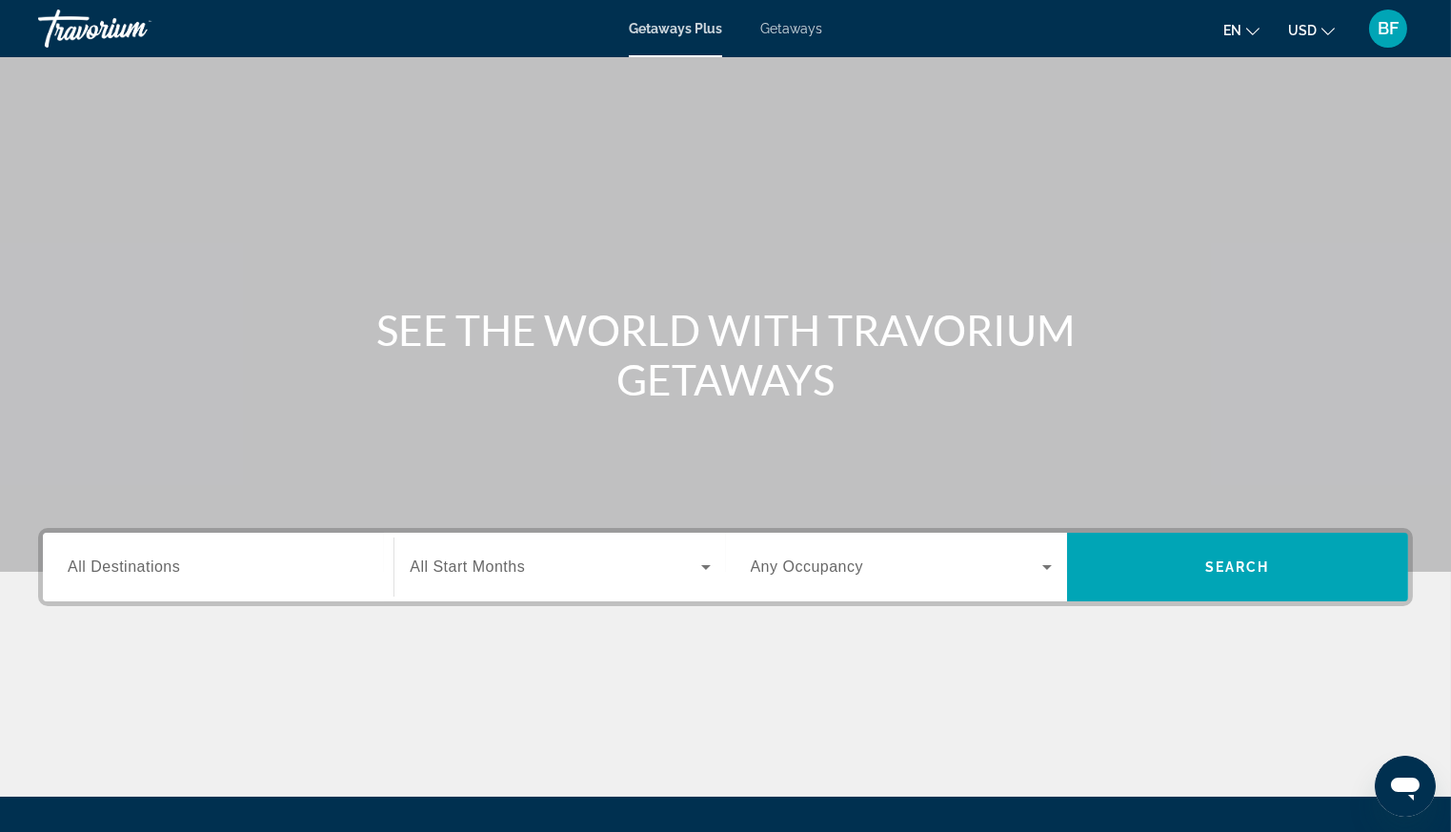
click at [783, 29] on span "Getaways" at bounding box center [791, 28] width 62 height 15
click at [235, 568] on input "Destination All Destinations" at bounding box center [218, 567] width 301 height 23
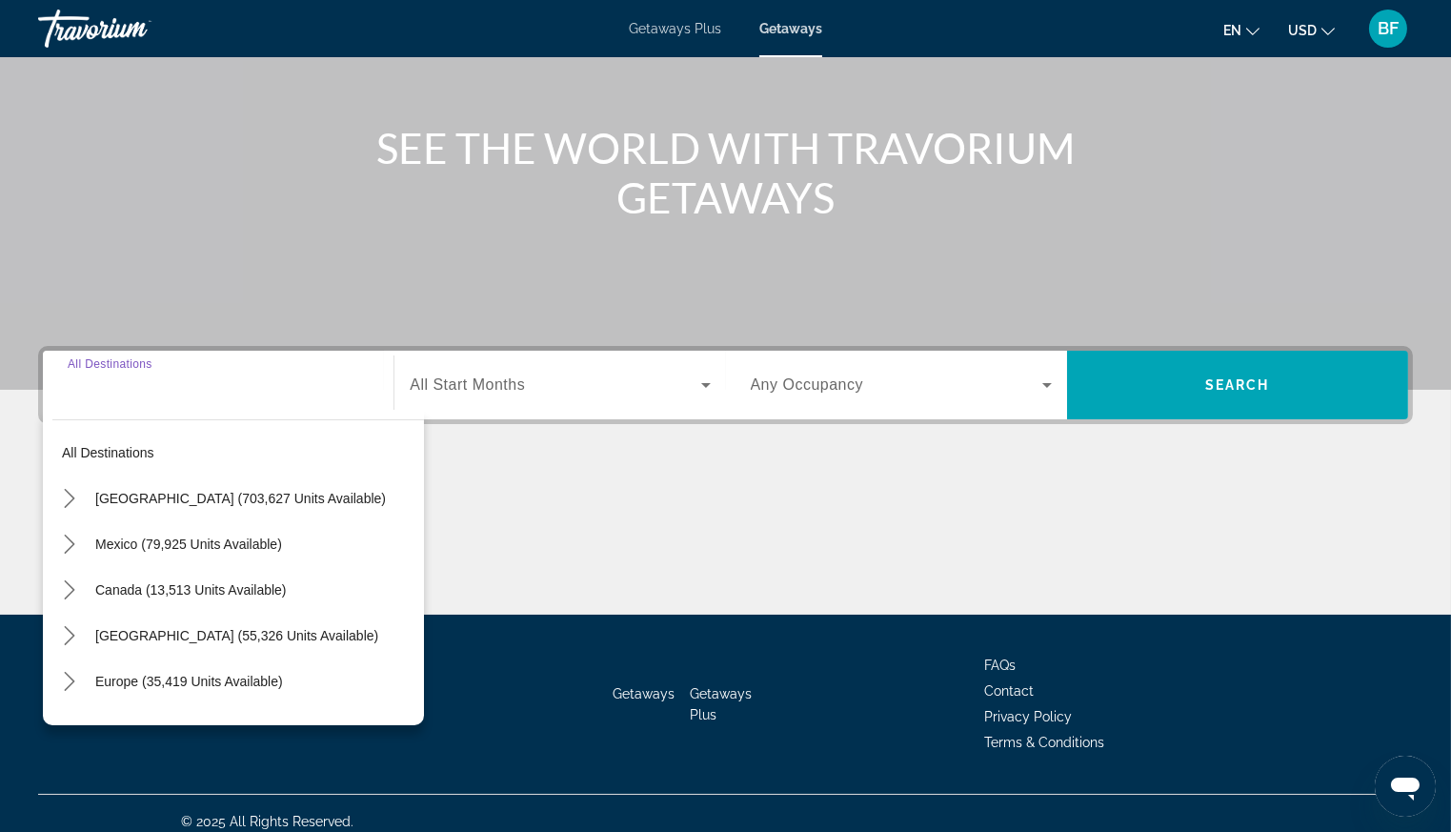
scroll to position [197, 0]
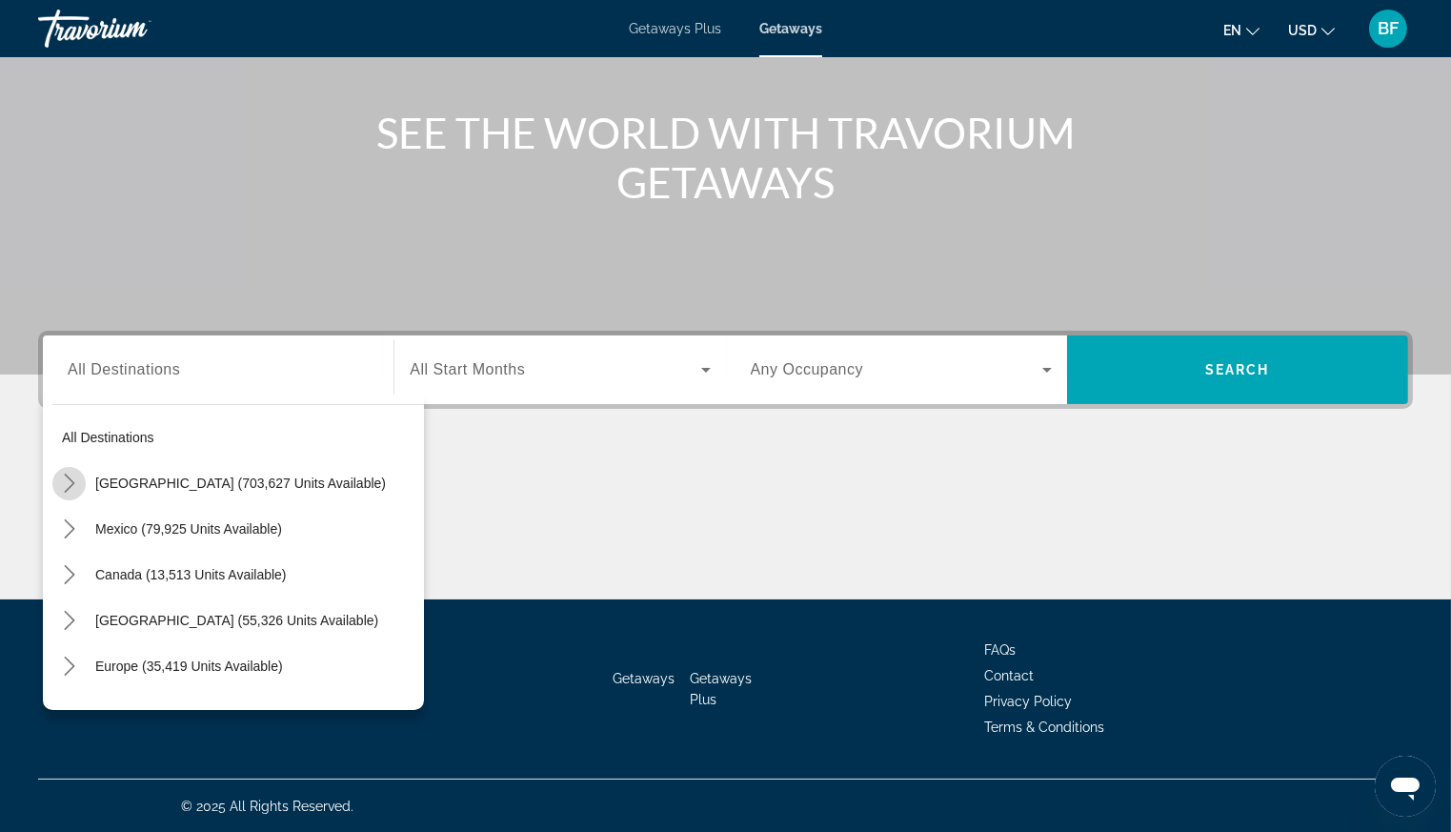
click at [68, 484] on icon "Toggle United States (703,627 units available) submenu" at bounding box center [69, 483] width 19 height 19
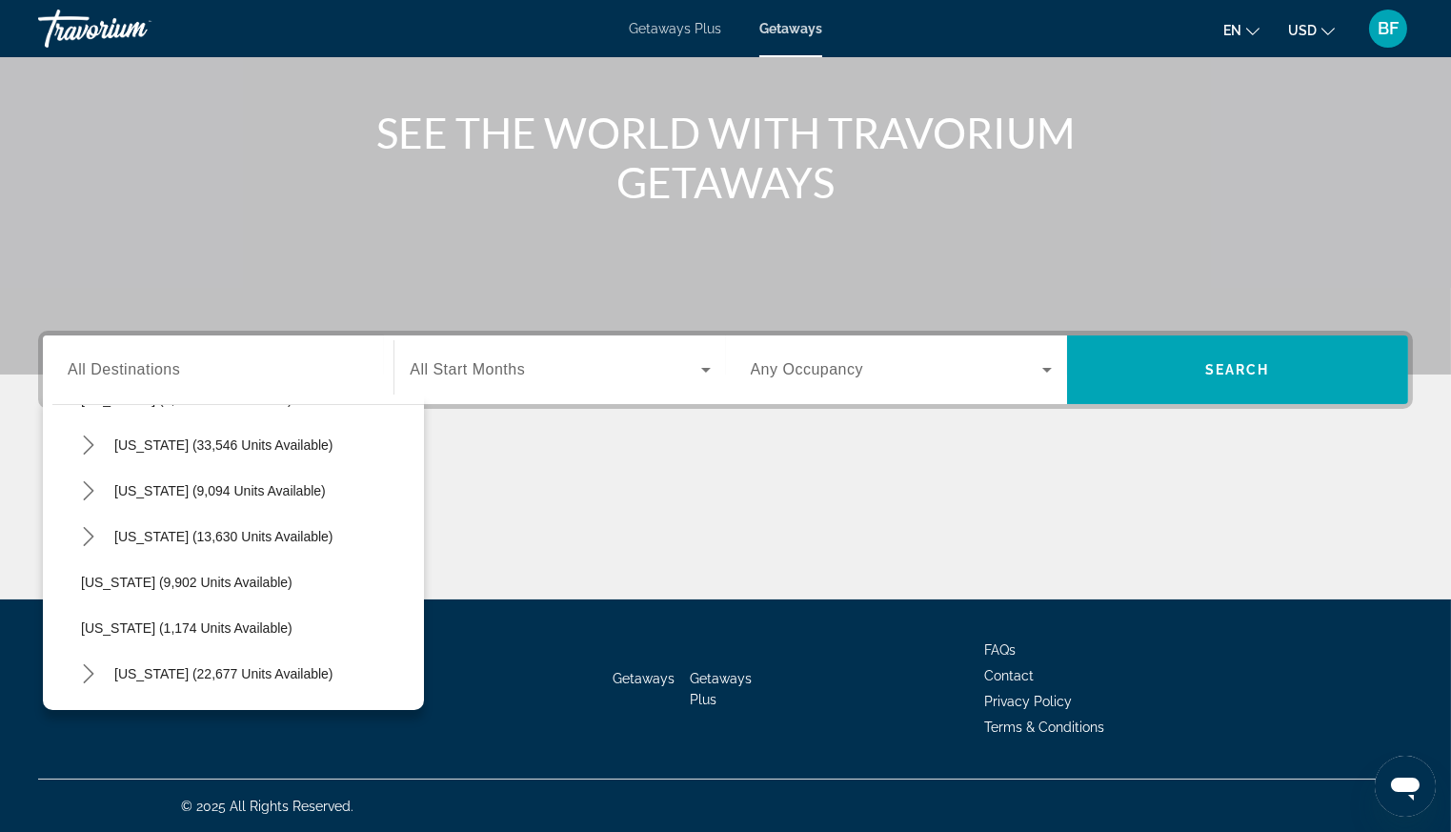
scroll to position [1729, 0]
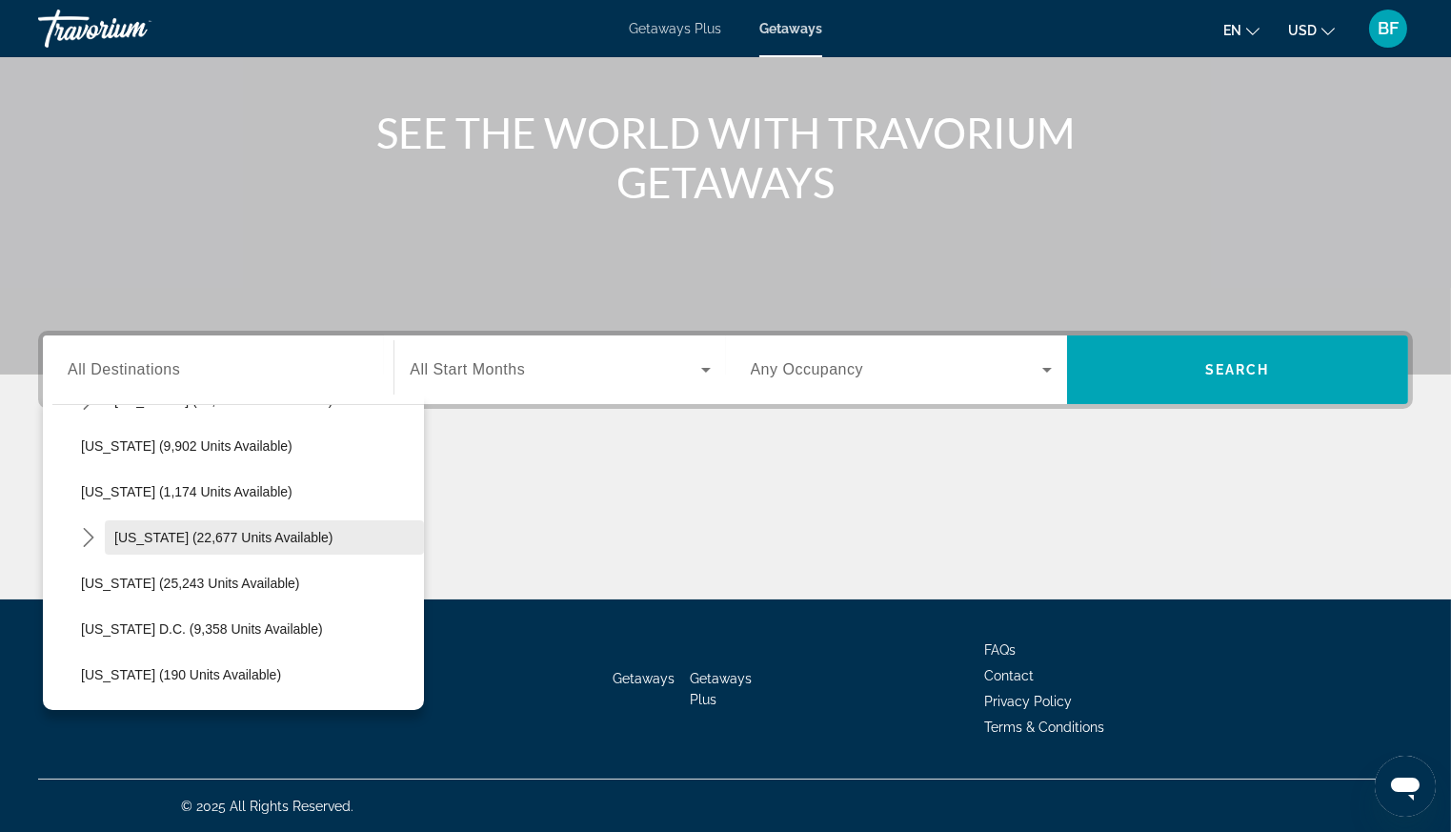
click at [255, 535] on span "Virginia (22,677 units available)" at bounding box center [223, 537] width 219 height 15
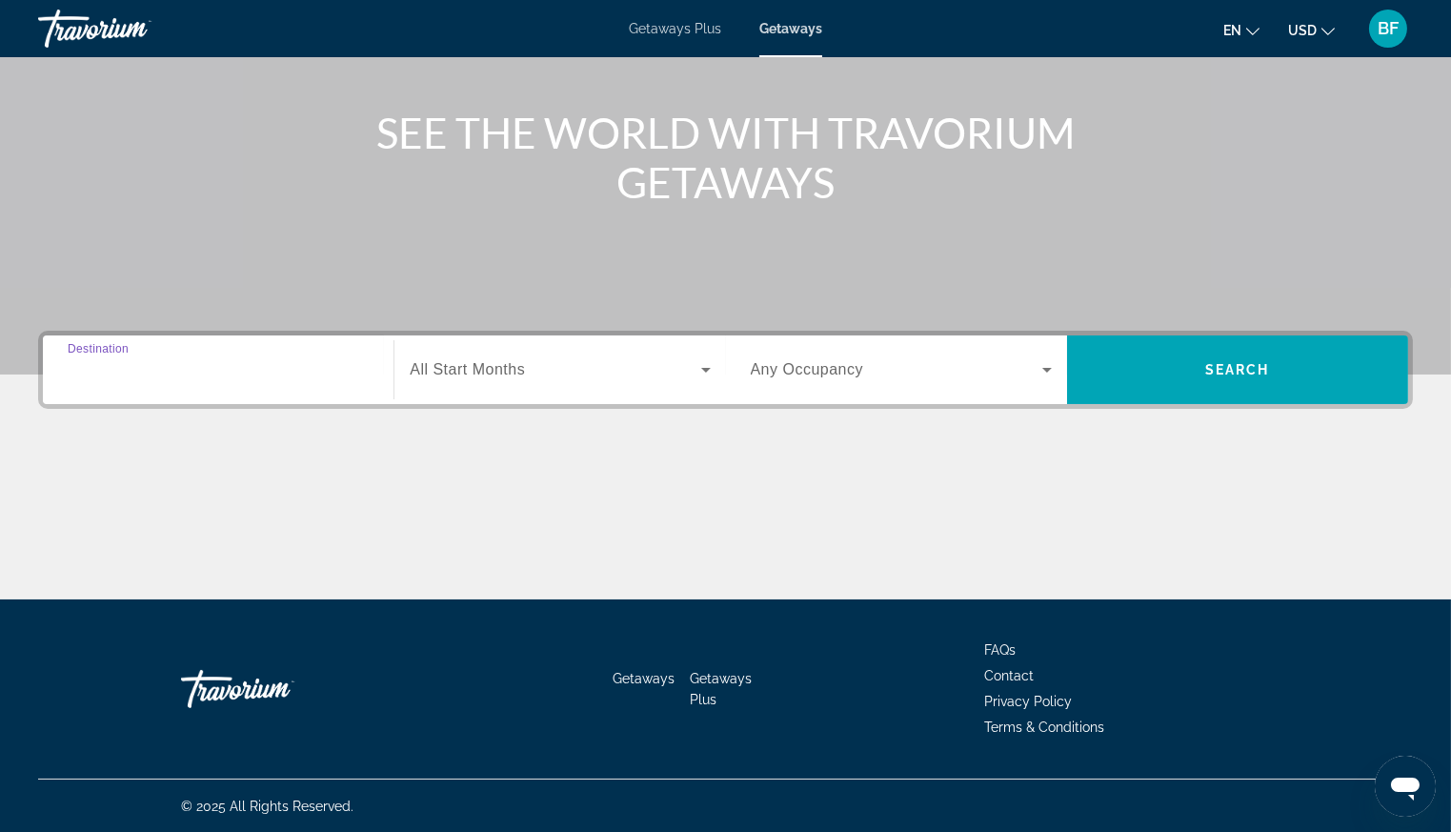
type input "**********"
click at [518, 375] on span "All Start Months" at bounding box center [467, 369] width 115 height 16
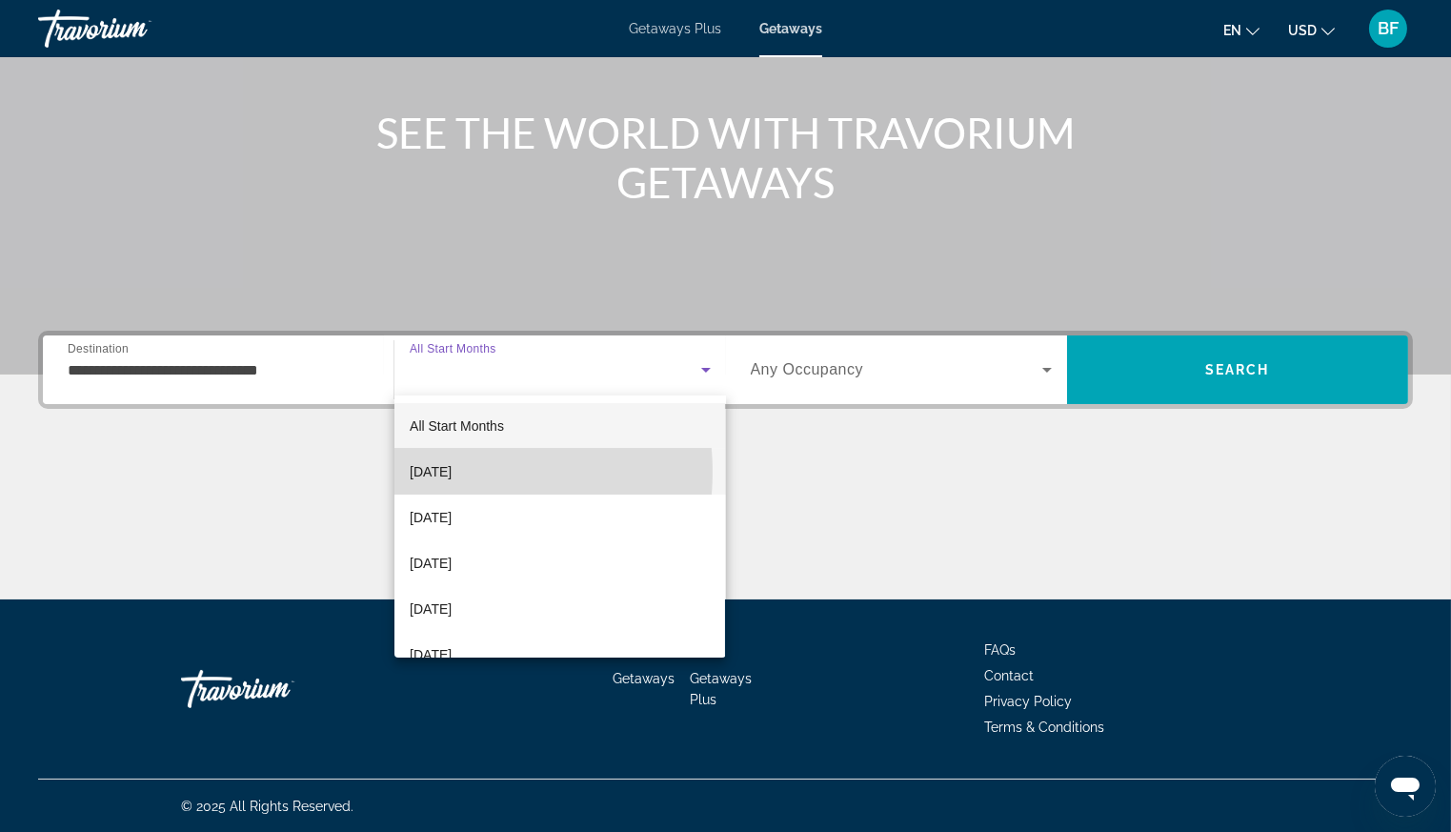
click at [452, 471] on span "October 2025" at bounding box center [431, 471] width 42 height 23
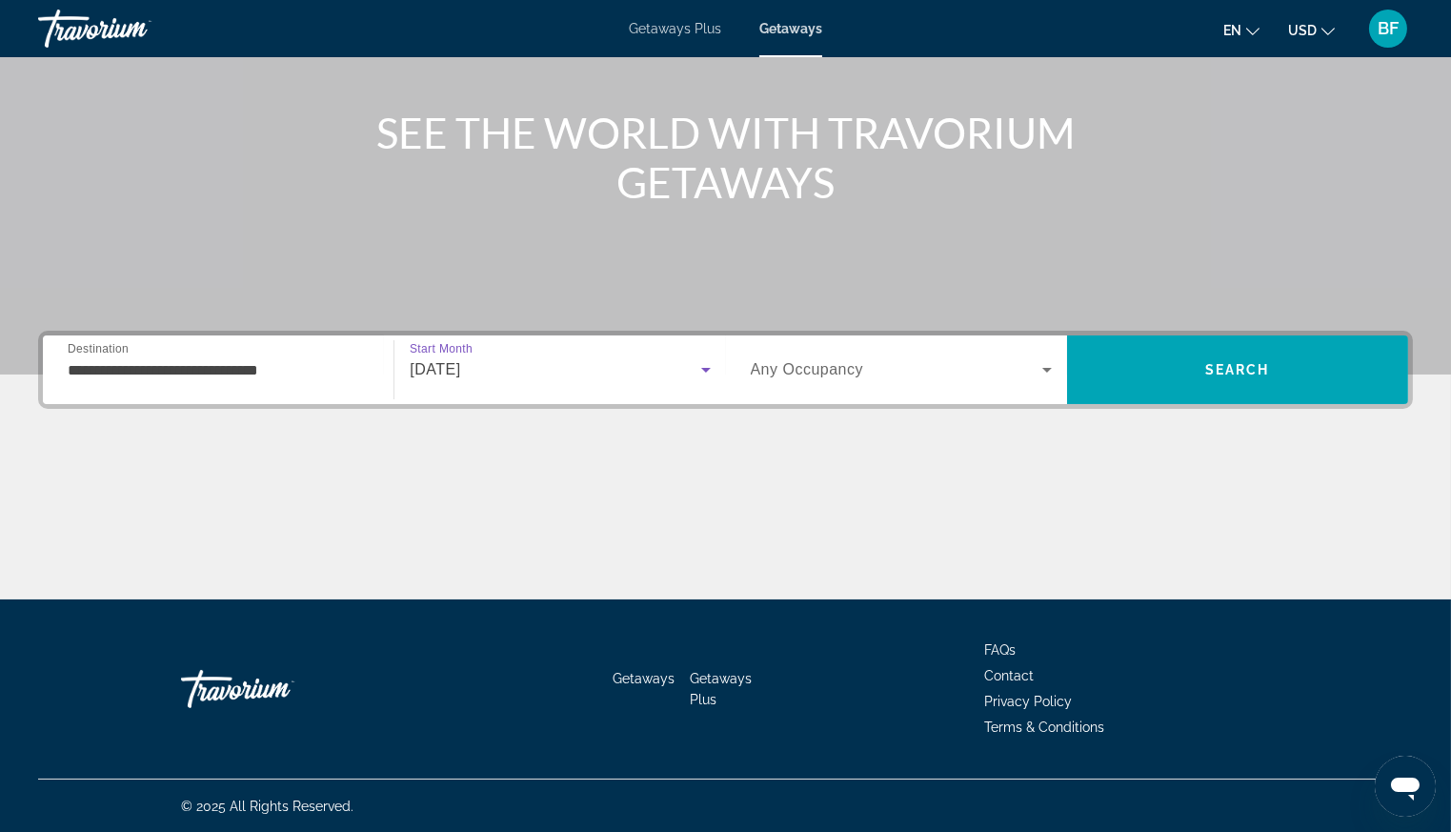
click at [854, 371] on span "Any Occupancy" at bounding box center [807, 369] width 113 height 16
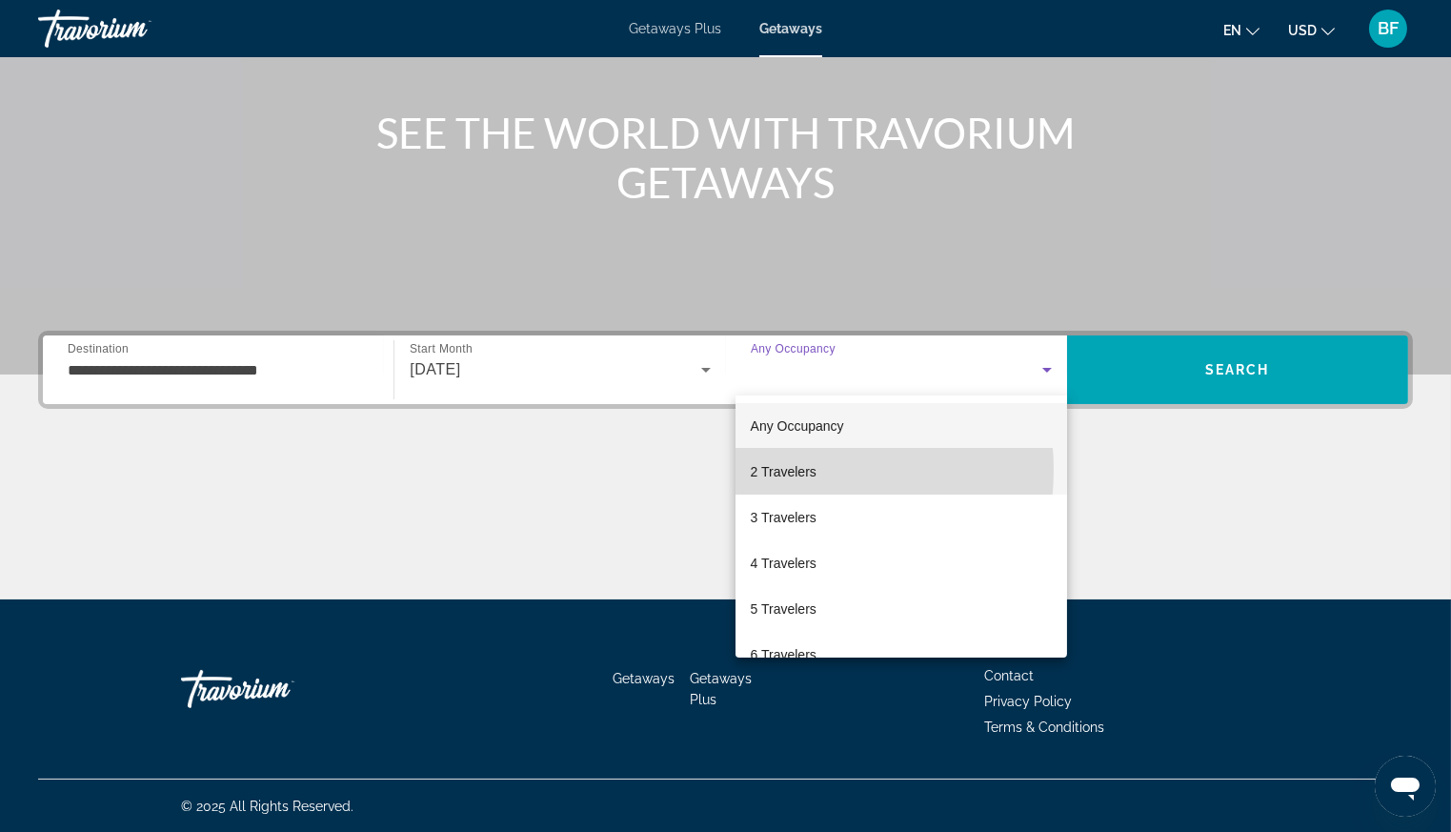
click at [780, 470] on span "2 Travelers" at bounding box center [784, 471] width 66 height 23
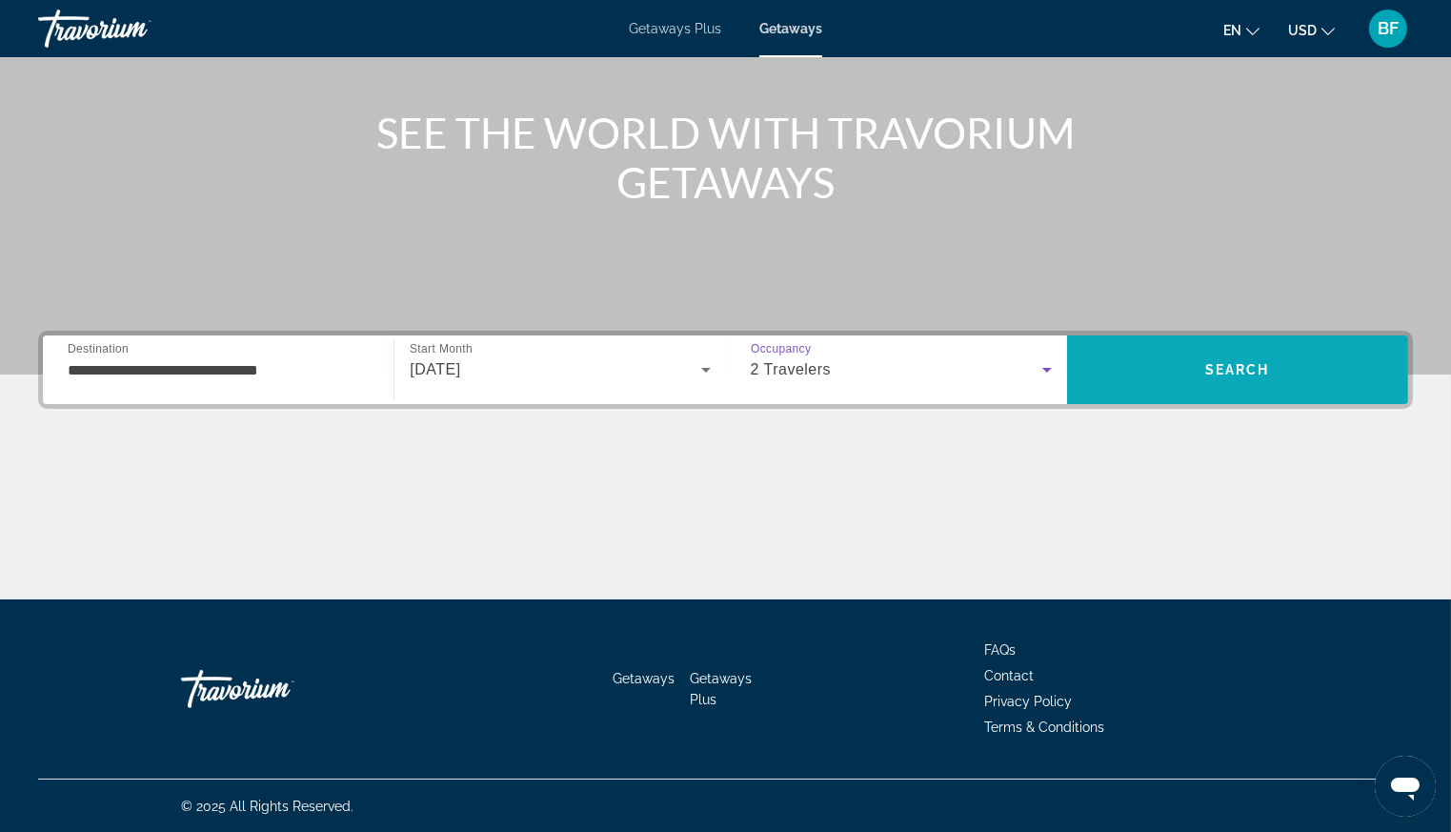
click at [1218, 365] on span "Search" at bounding box center [1237, 369] width 65 height 15
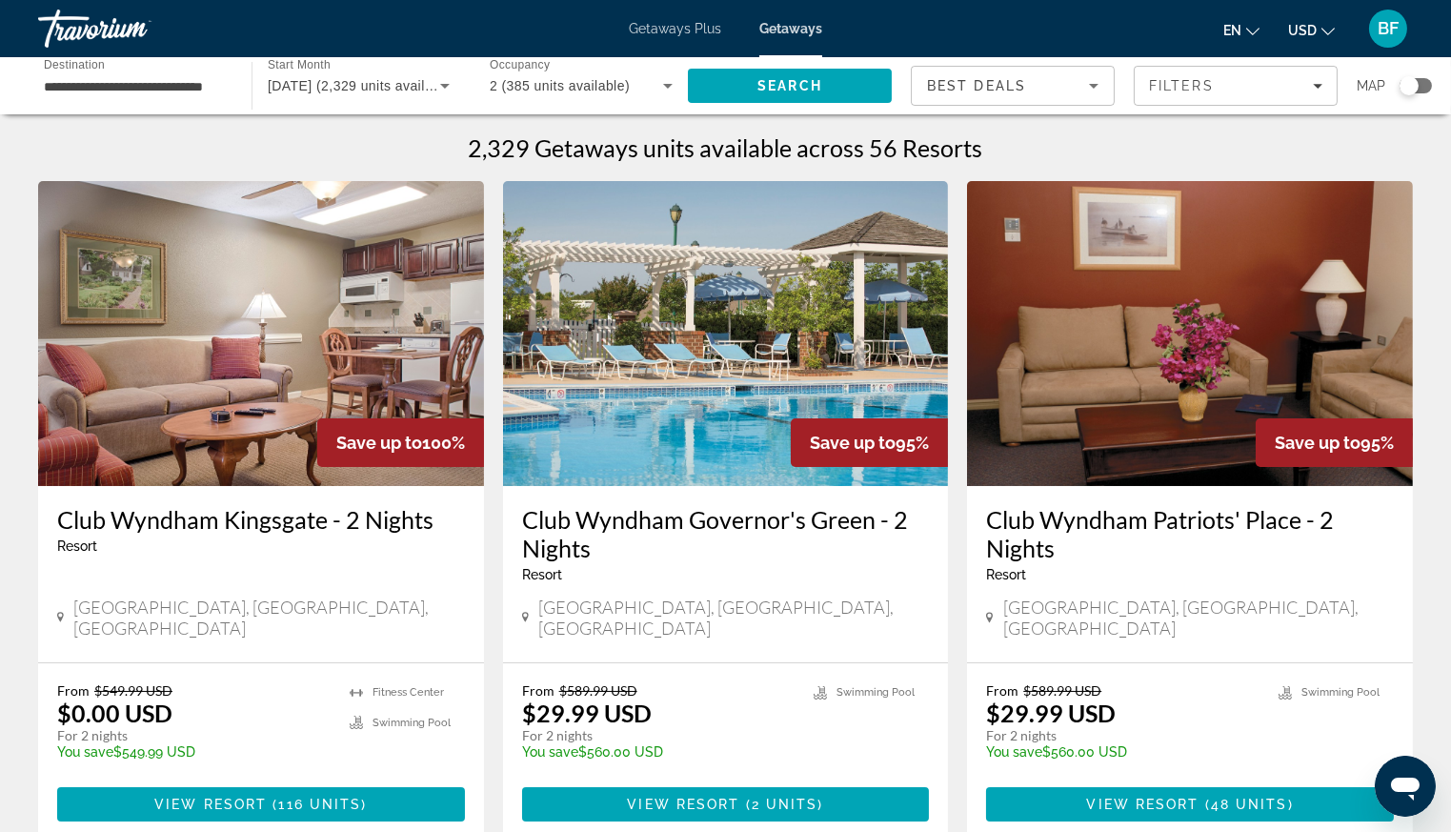
click at [1408, 87] on div "Search widget" at bounding box center [1409, 85] width 19 height 19
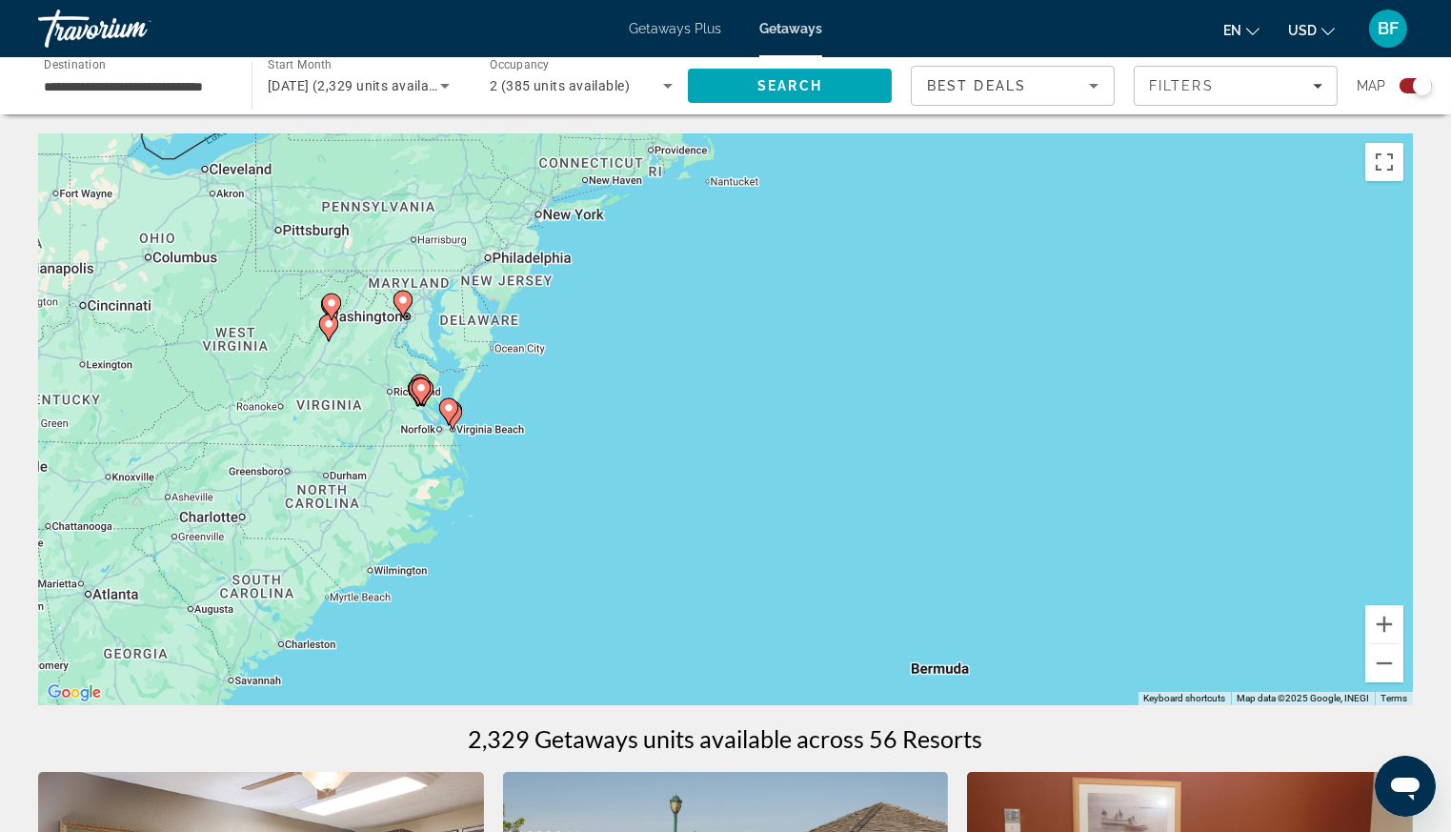
drag, startPoint x: 252, startPoint y: 474, endPoint x: 281, endPoint y: 433, distance: 50.5
click at [304, 427] on div "To activate drag with keyboard, press Alt + Enter. Once in keyboard drag state,…" at bounding box center [725, 419] width 1375 height 572
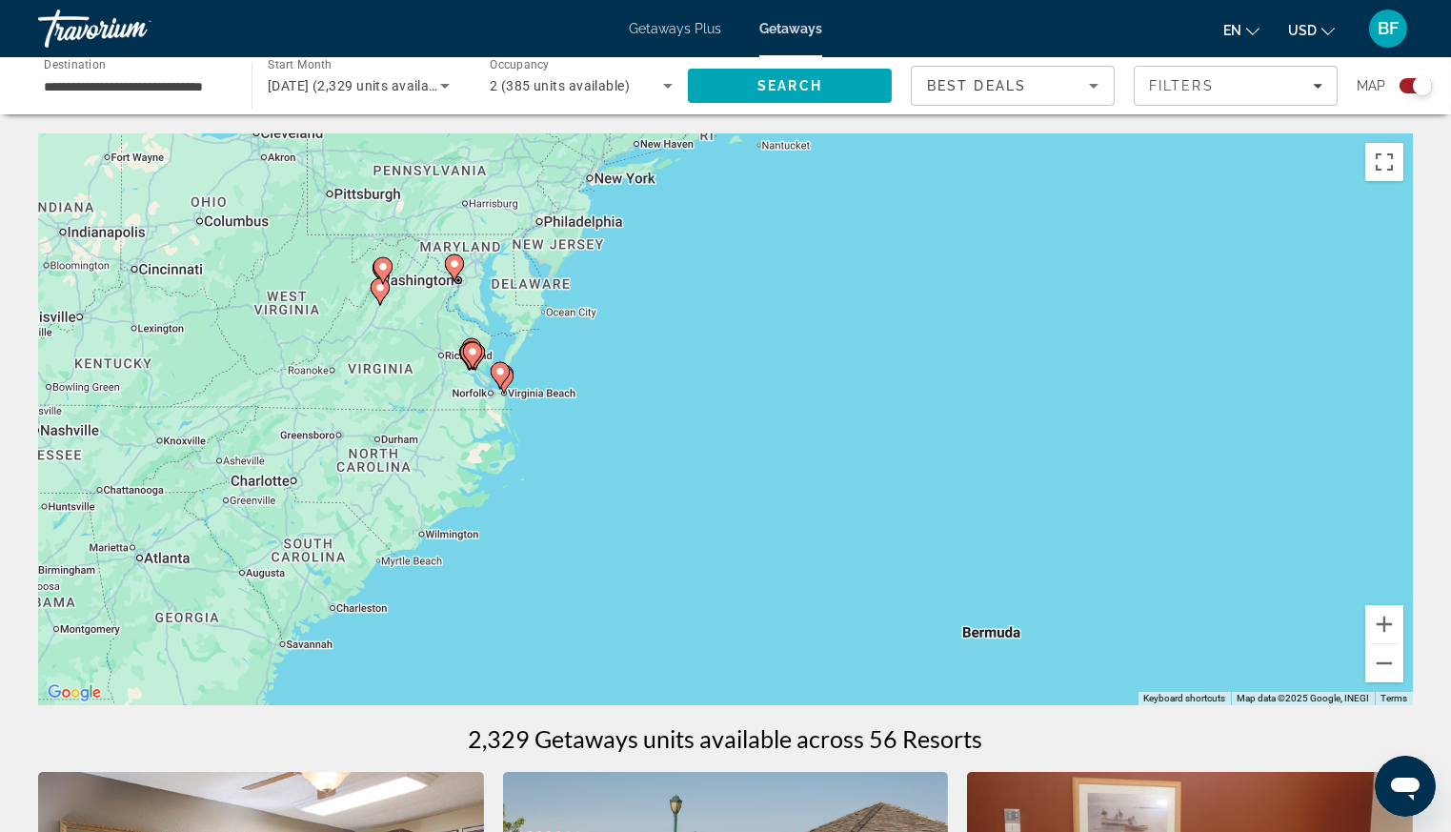
drag, startPoint x: 244, startPoint y: 443, endPoint x: 296, endPoint y: 405, distance: 64.8
click at [296, 405] on div "To activate drag with keyboard, press Alt + Enter. Once in keyboard drag state,…" at bounding box center [725, 419] width 1375 height 572
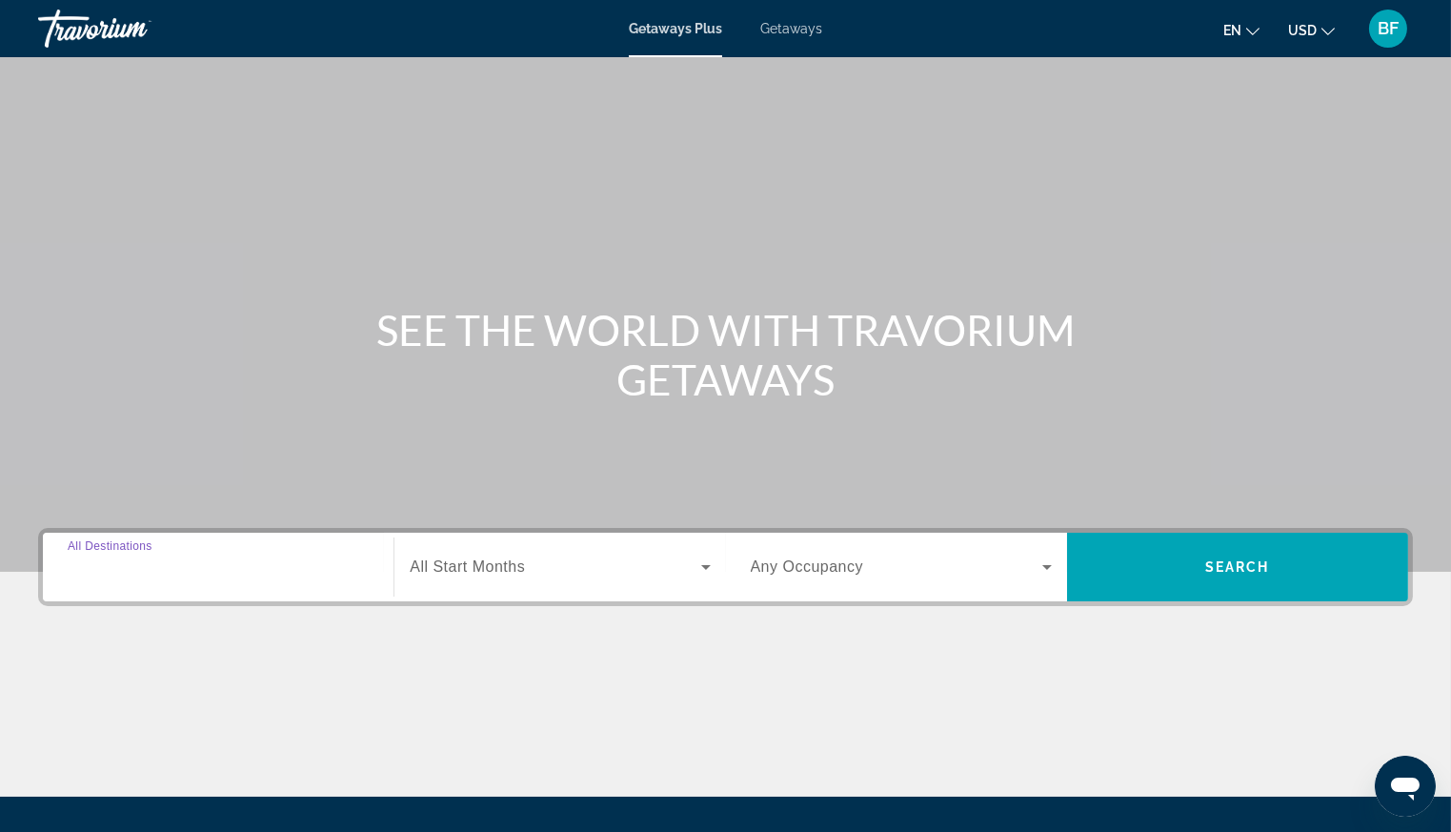
click at [238, 575] on input "Destination All Destinations" at bounding box center [218, 567] width 301 height 23
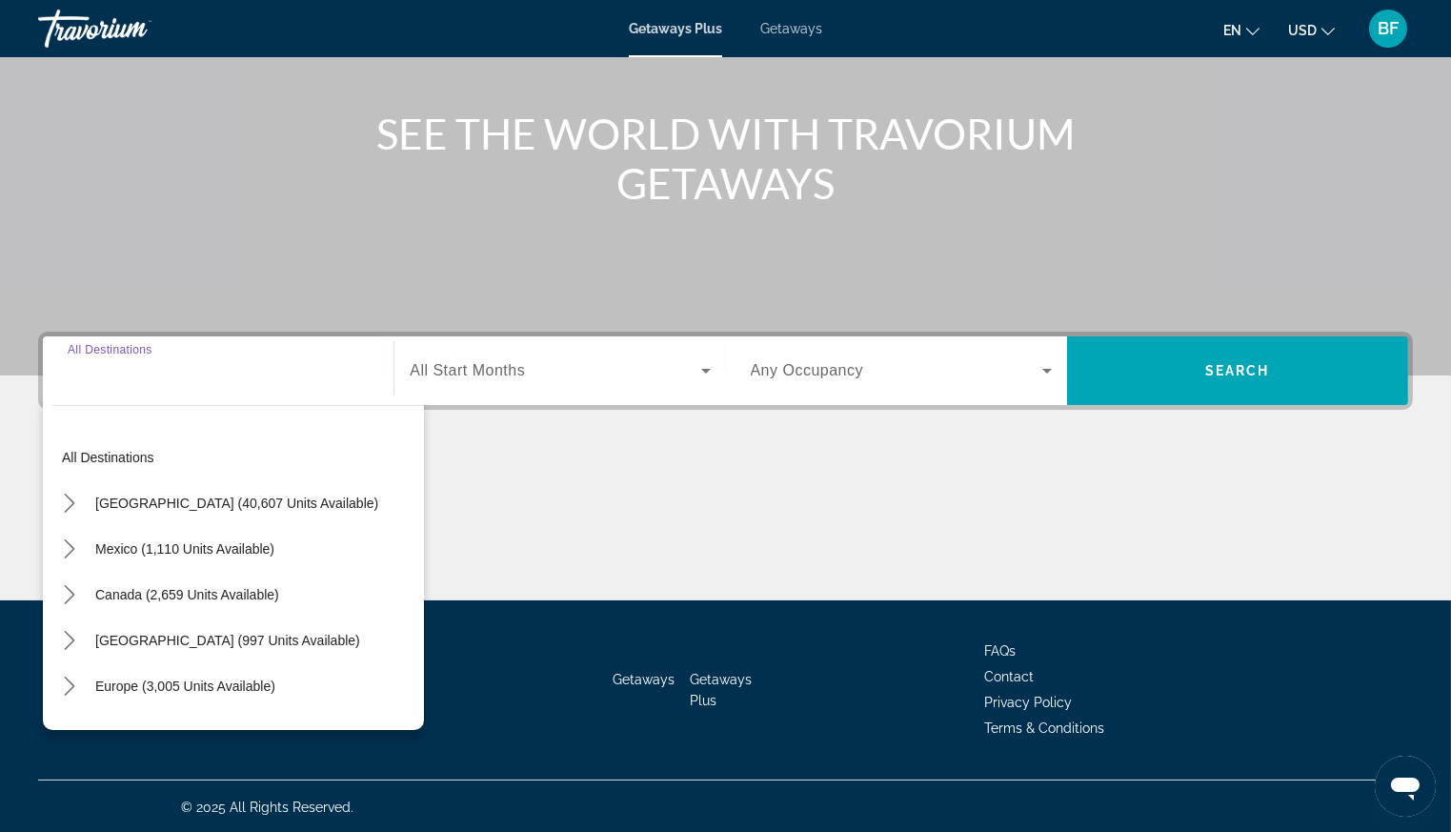
scroll to position [197, 0]
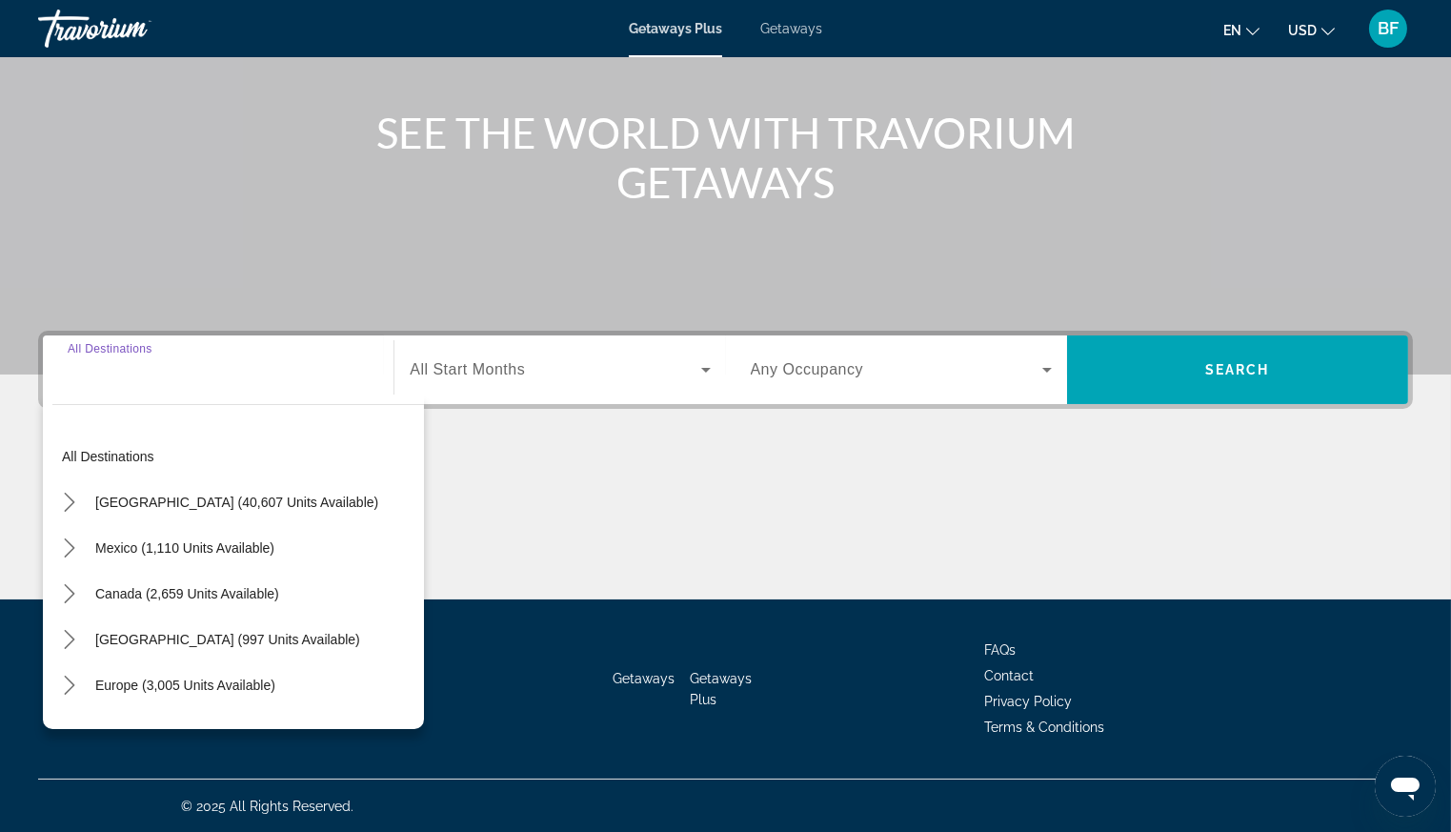
click at [787, 26] on span "Getaways" at bounding box center [791, 28] width 62 height 15
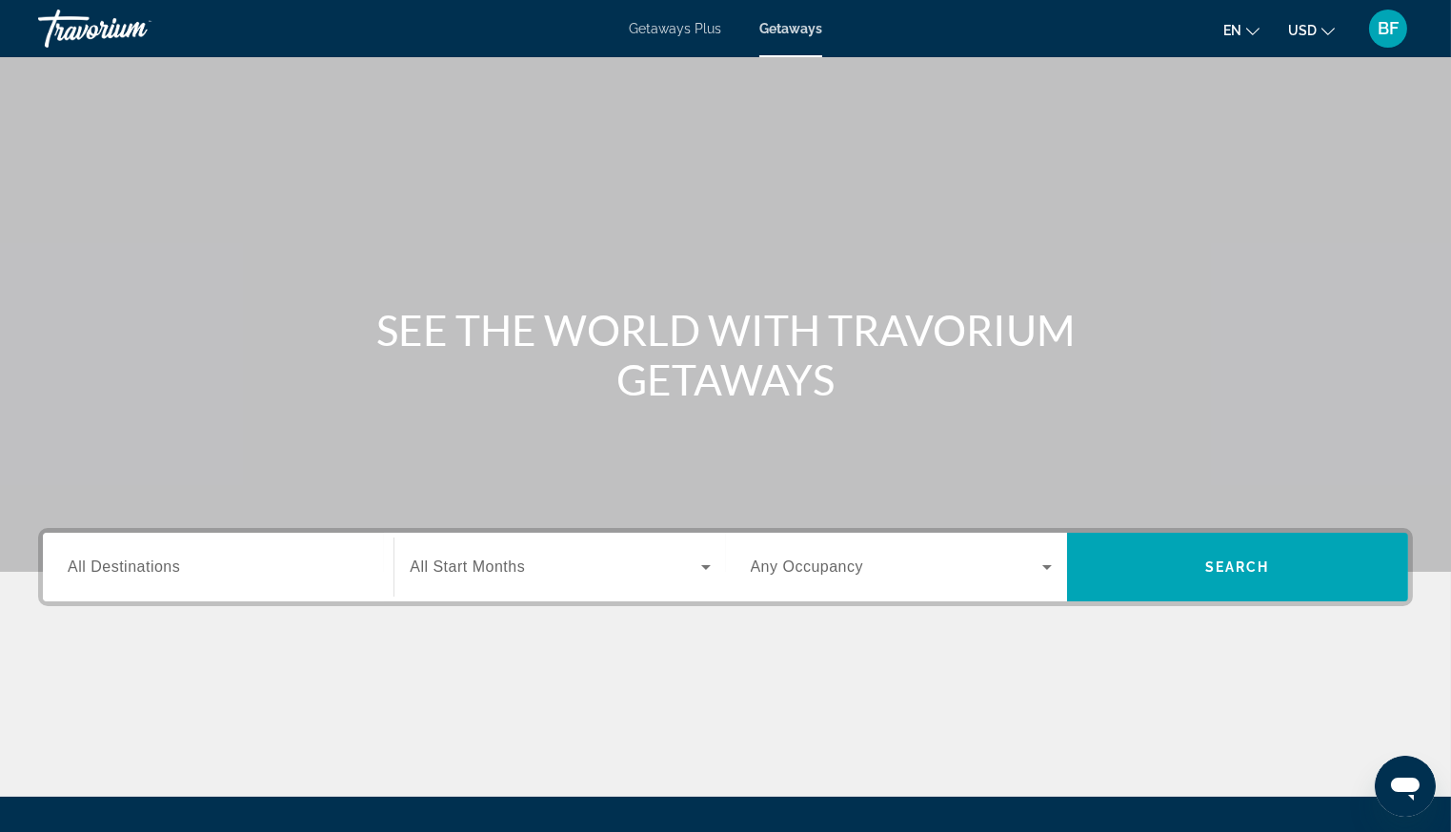
click at [679, 28] on span "Getaways Plus" at bounding box center [675, 28] width 92 height 15
click at [221, 574] on input "Destination All Destinations" at bounding box center [218, 567] width 301 height 23
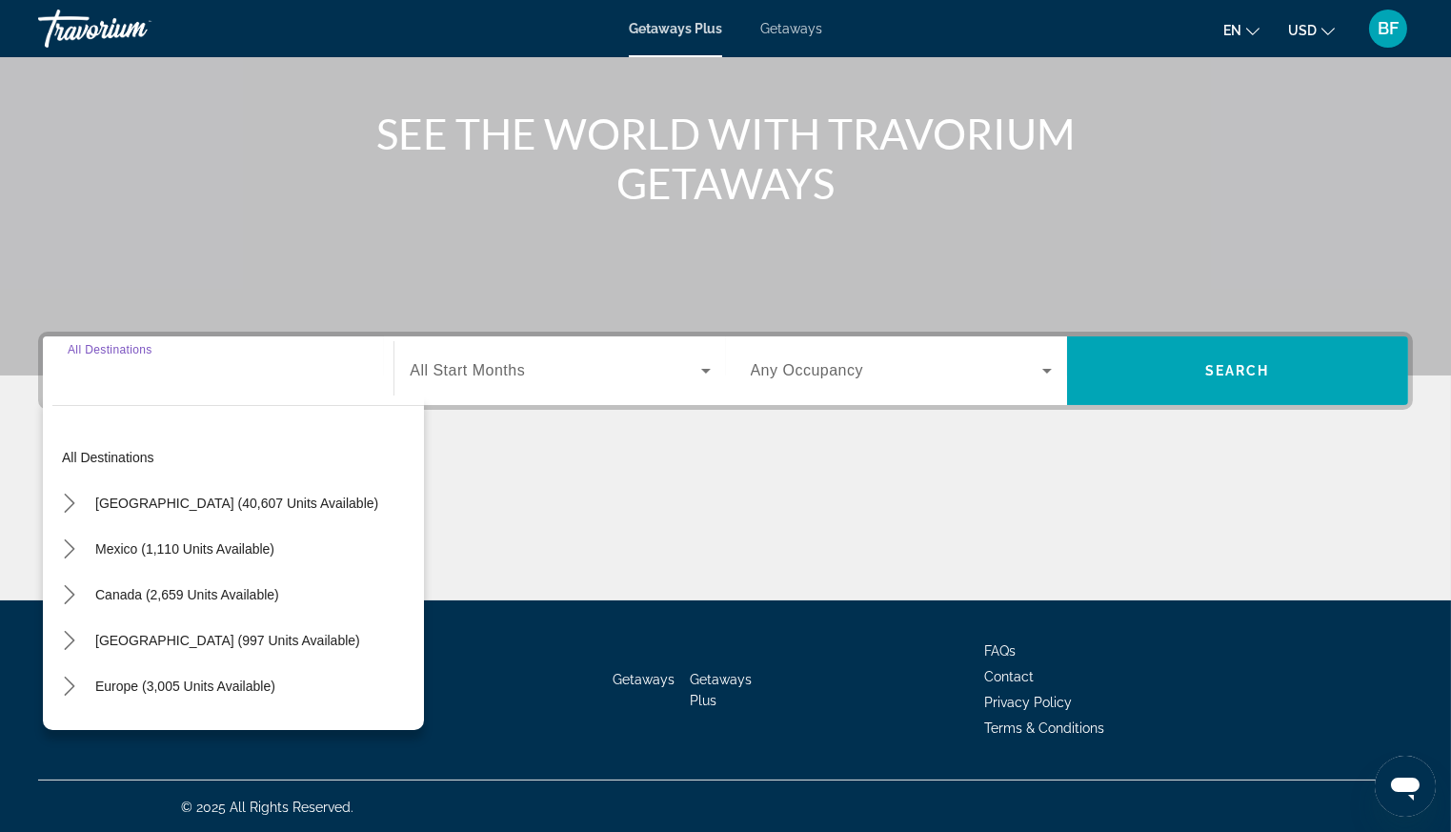
scroll to position [197, 0]
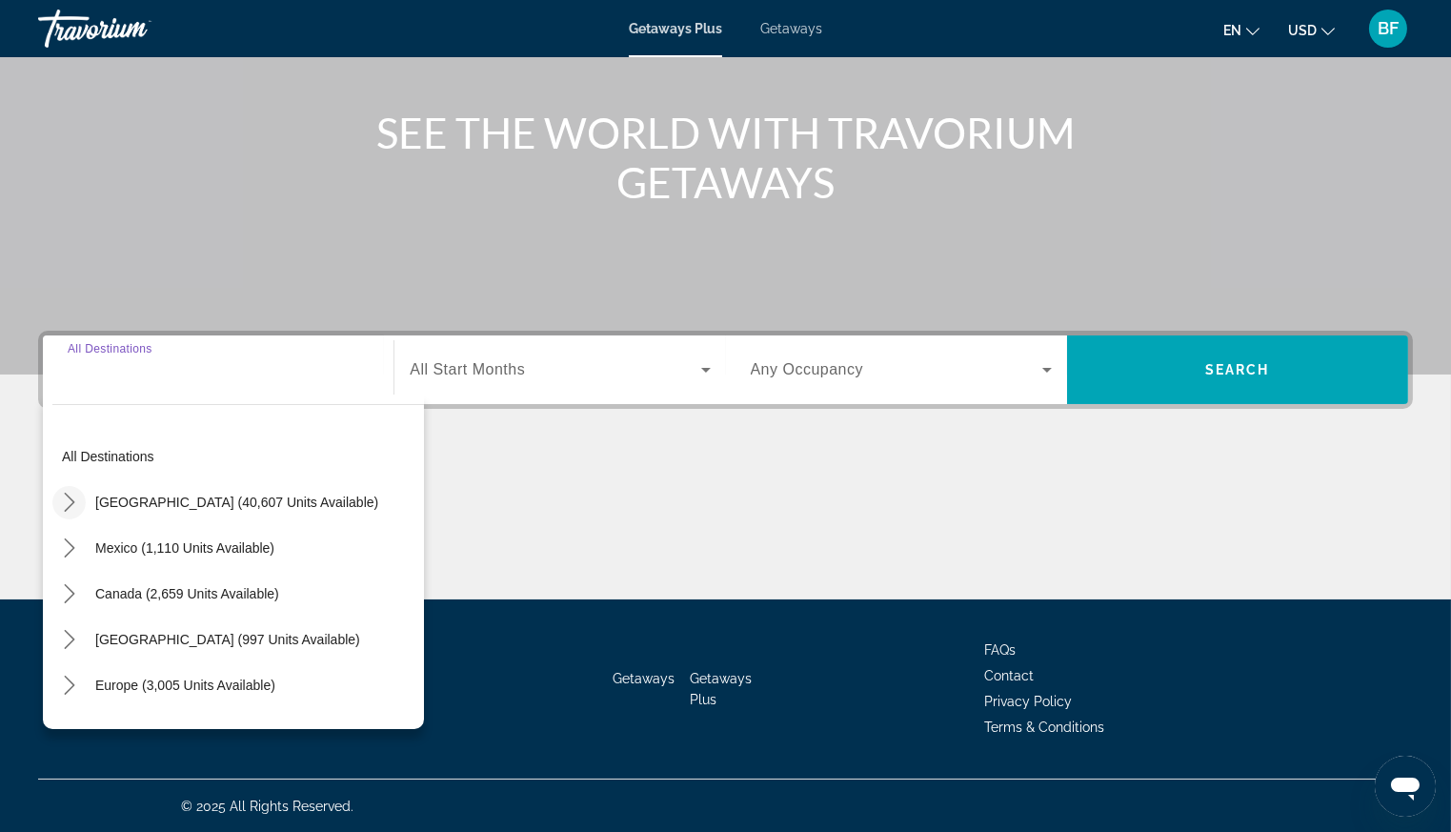
click at [65, 494] on icon "Toggle United States (40,607 units available) submenu" at bounding box center [69, 502] width 10 height 19
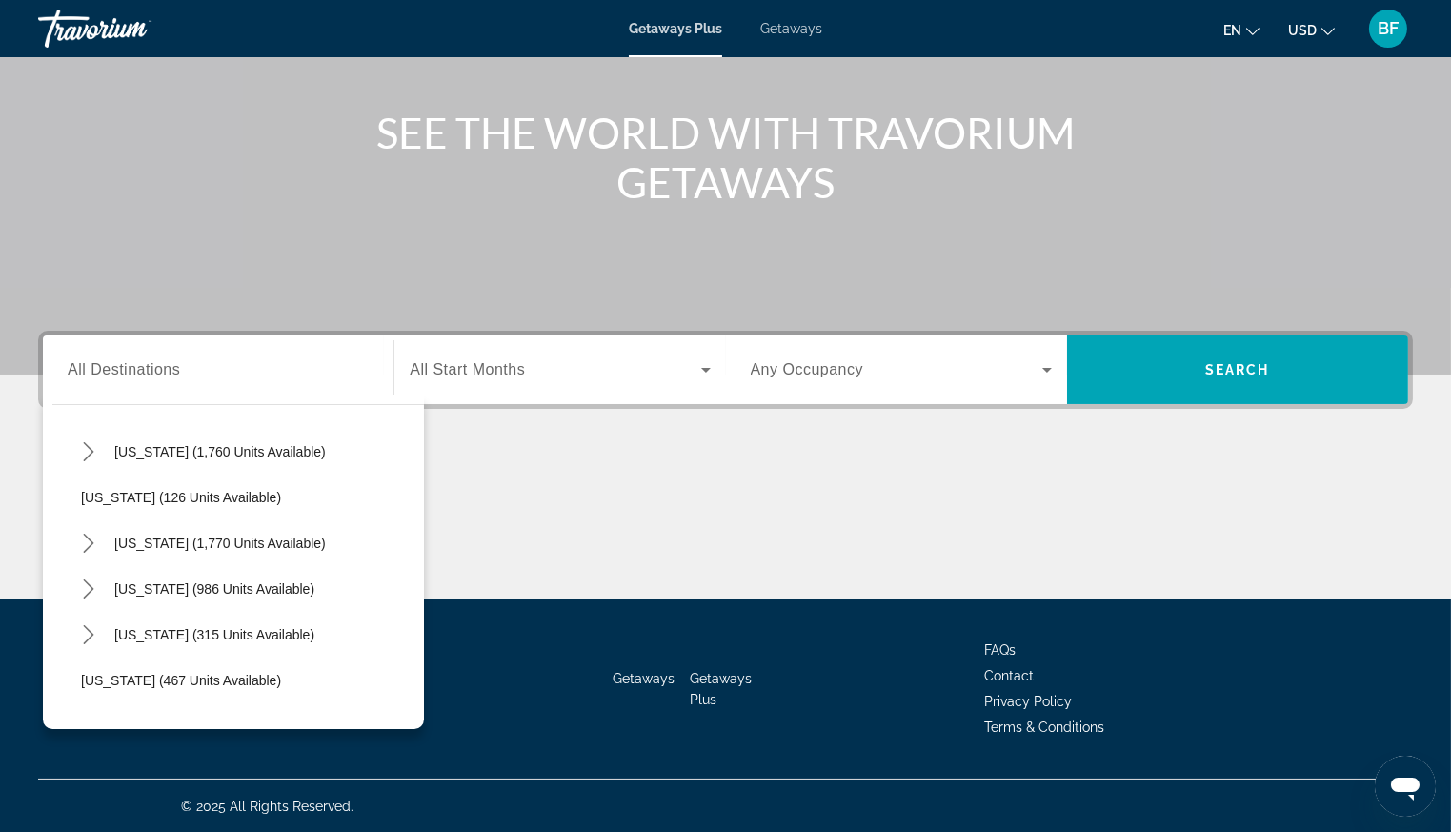
scroll to position [1518, 0]
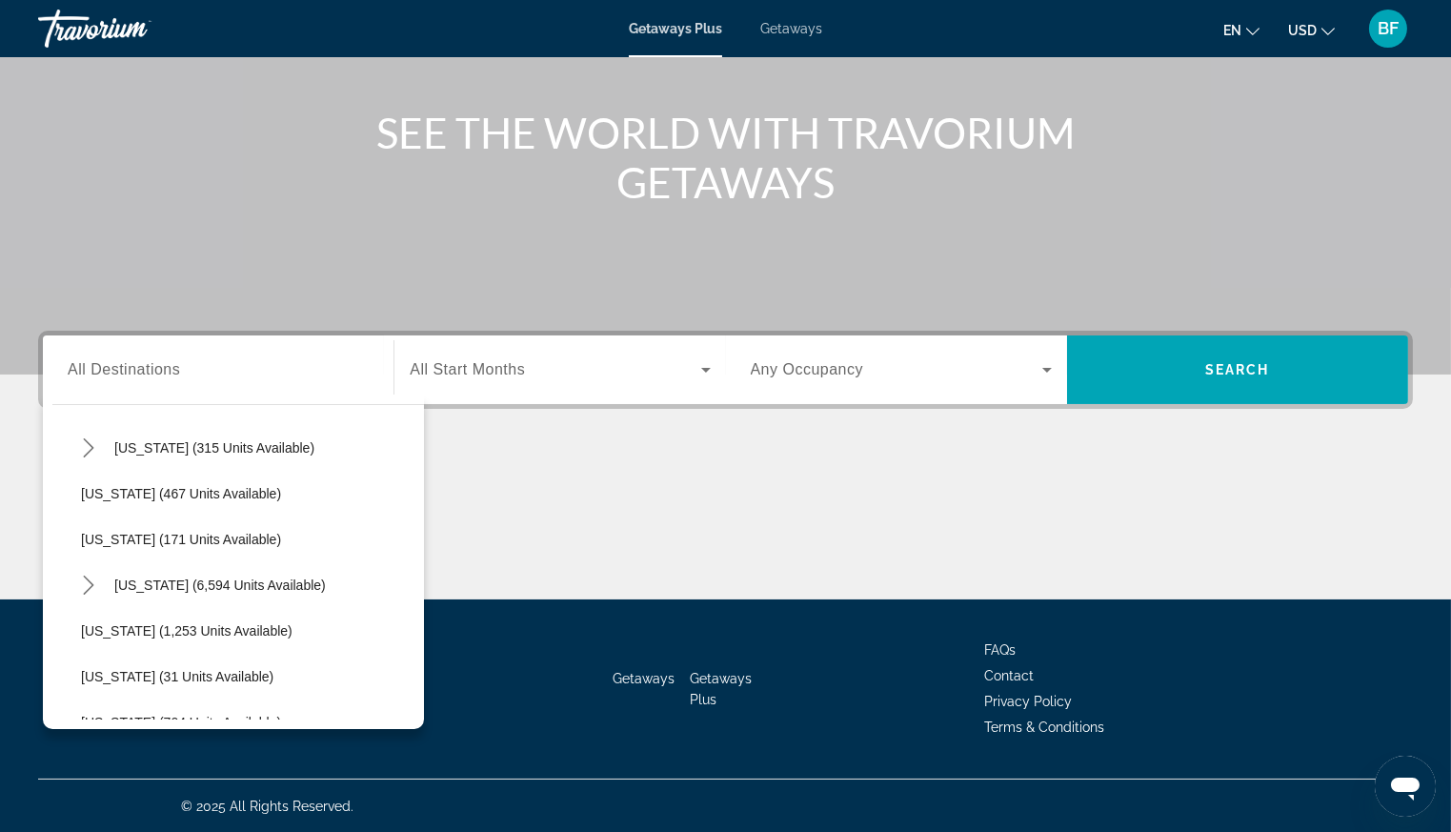
click at [246, 577] on span "Virginia (6,594 units available)" at bounding box center [220, 584] width 212 height 15
type input "**********"
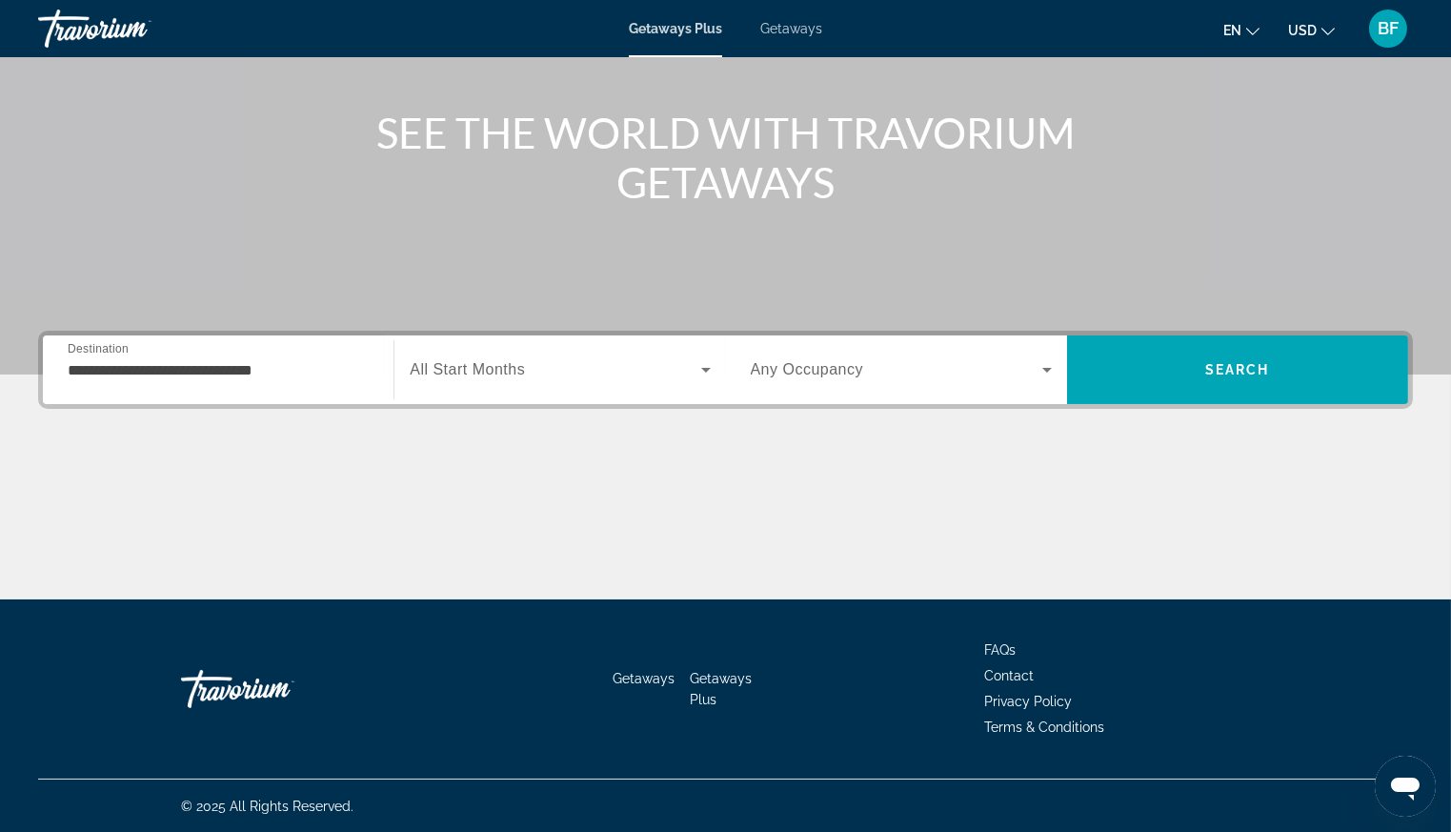
click at [481, 365] on span "All Start Months" at bounding box center [467, 369] width 115 height 16
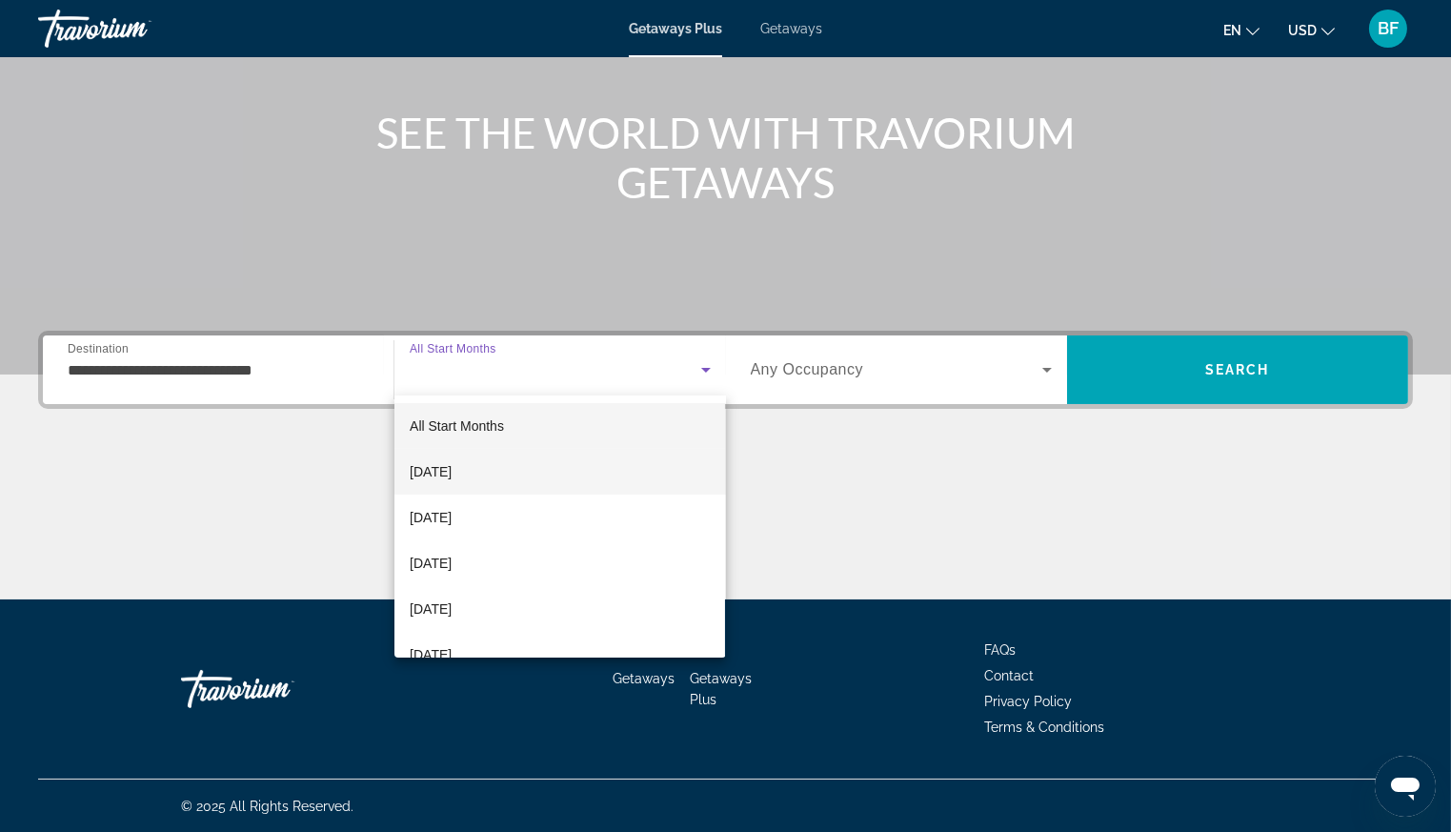
click at [450, 470] on span "October 2025" at bounding box center [431, 471] width 42 height 23
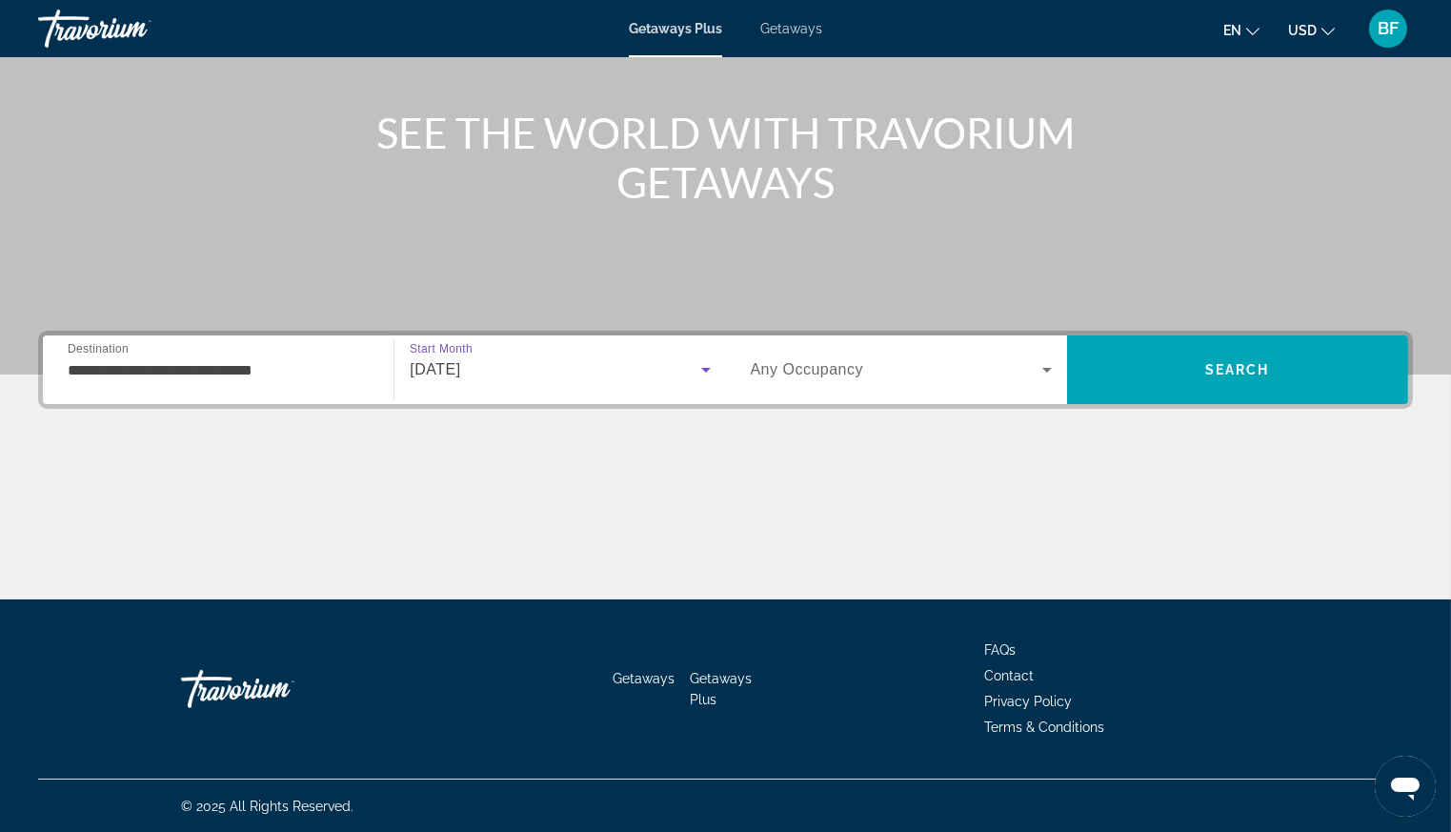
click at [881, 367] on span "Search widget" at bounding box center [897, 369] width 292 height 23
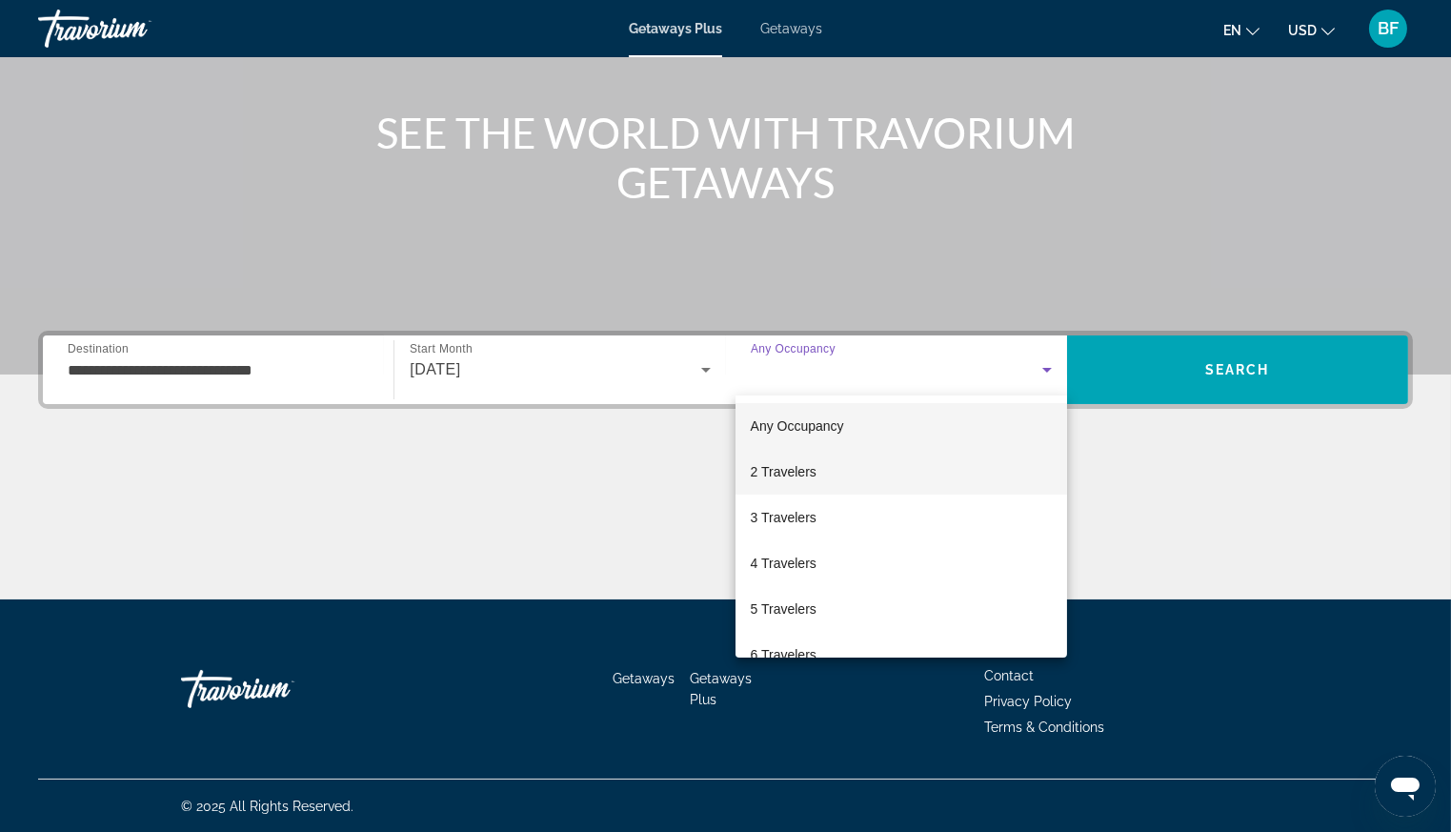
click at [800, 476] on span "2 Travelers" at bounding box center [784, 471] width 66 height 23
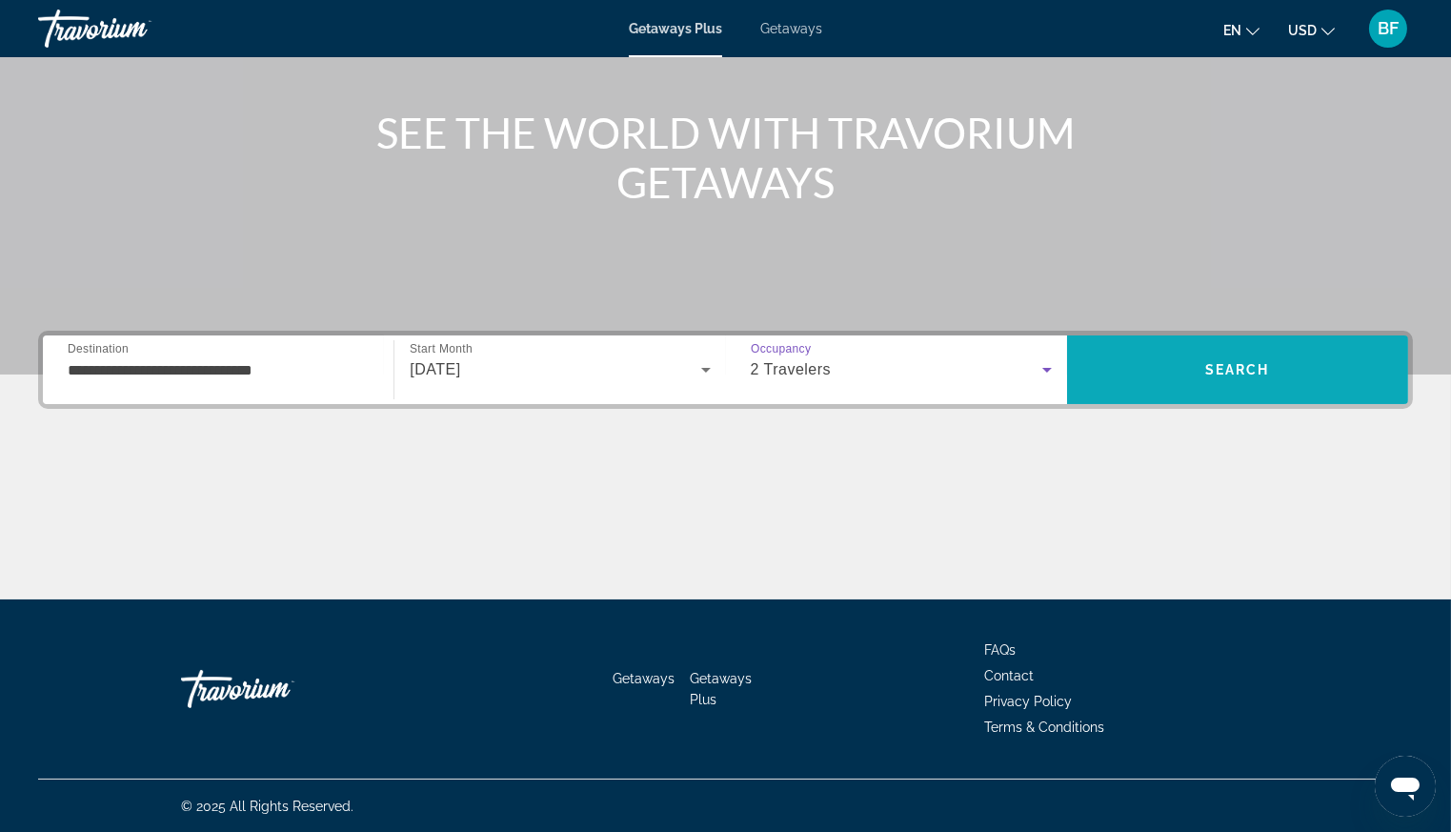
click at [1261, 366] on span "Search" at bounding box center [1237, 369] width 65 height 15
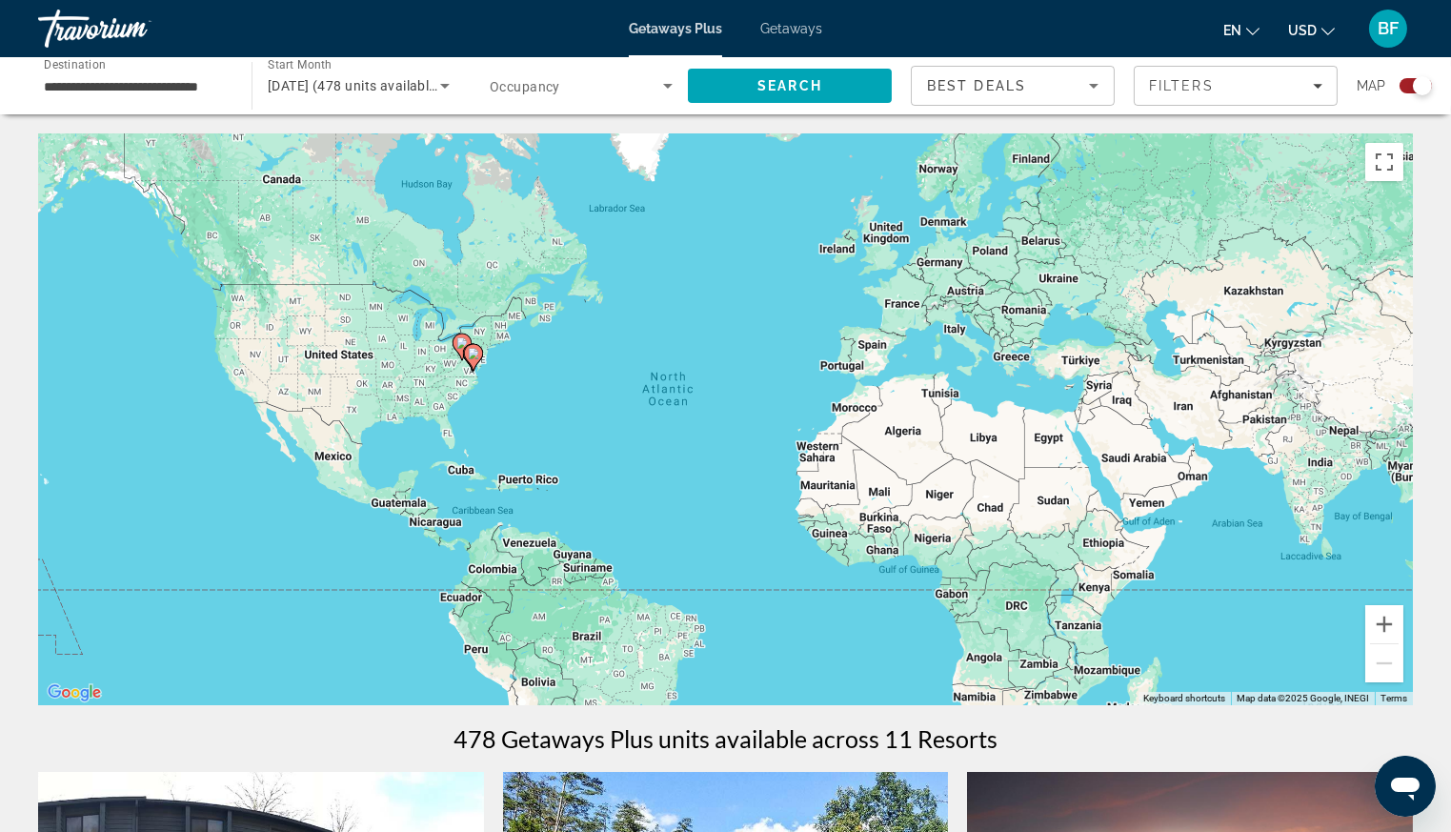
click at [799, 28] on span "Getaways" at bounding box center [791, 28] width 62 height 15
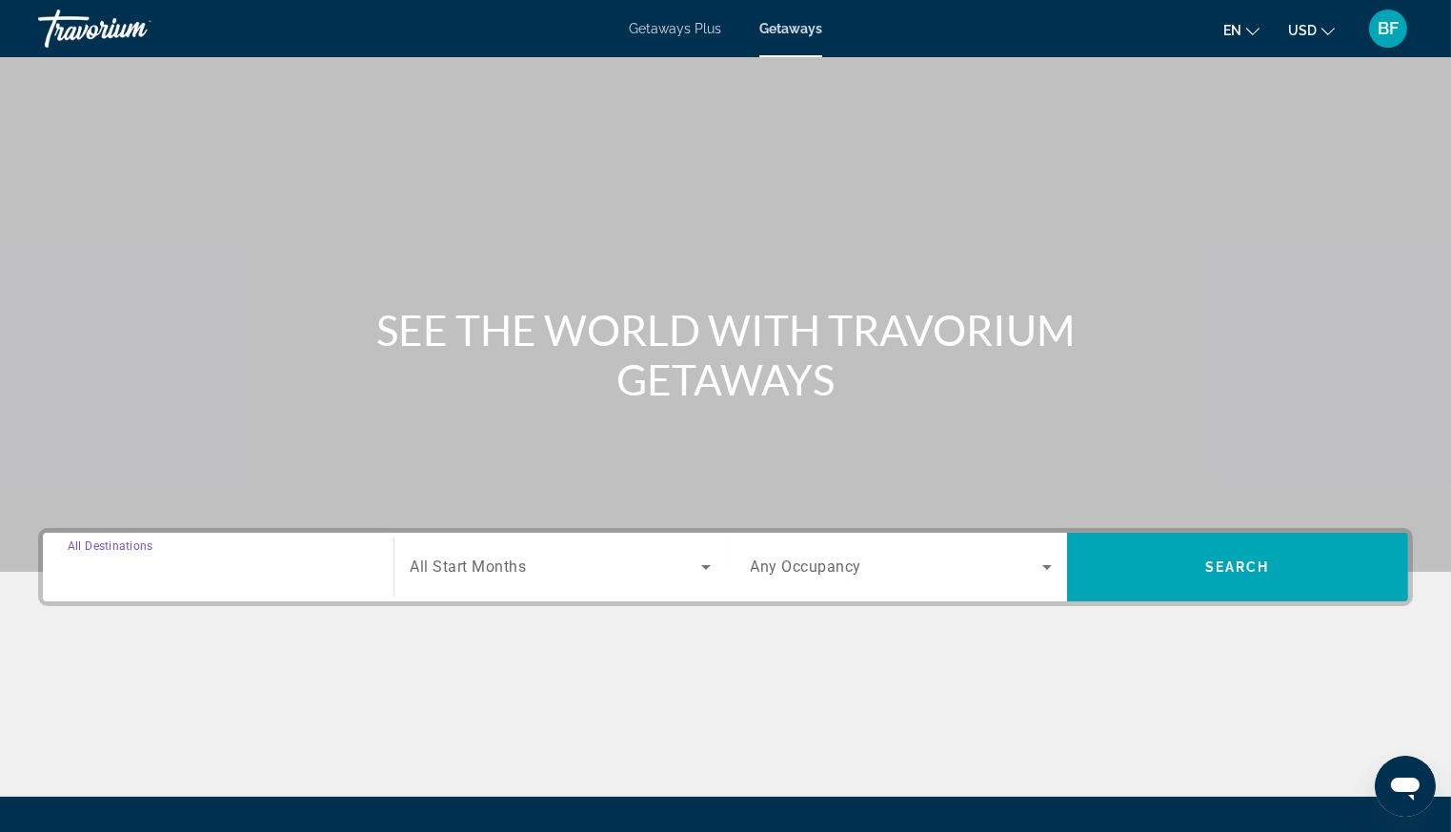
click at [252, 563] on input "Destination All Destinations" at bounding box center [218, 567] width 301 height 23
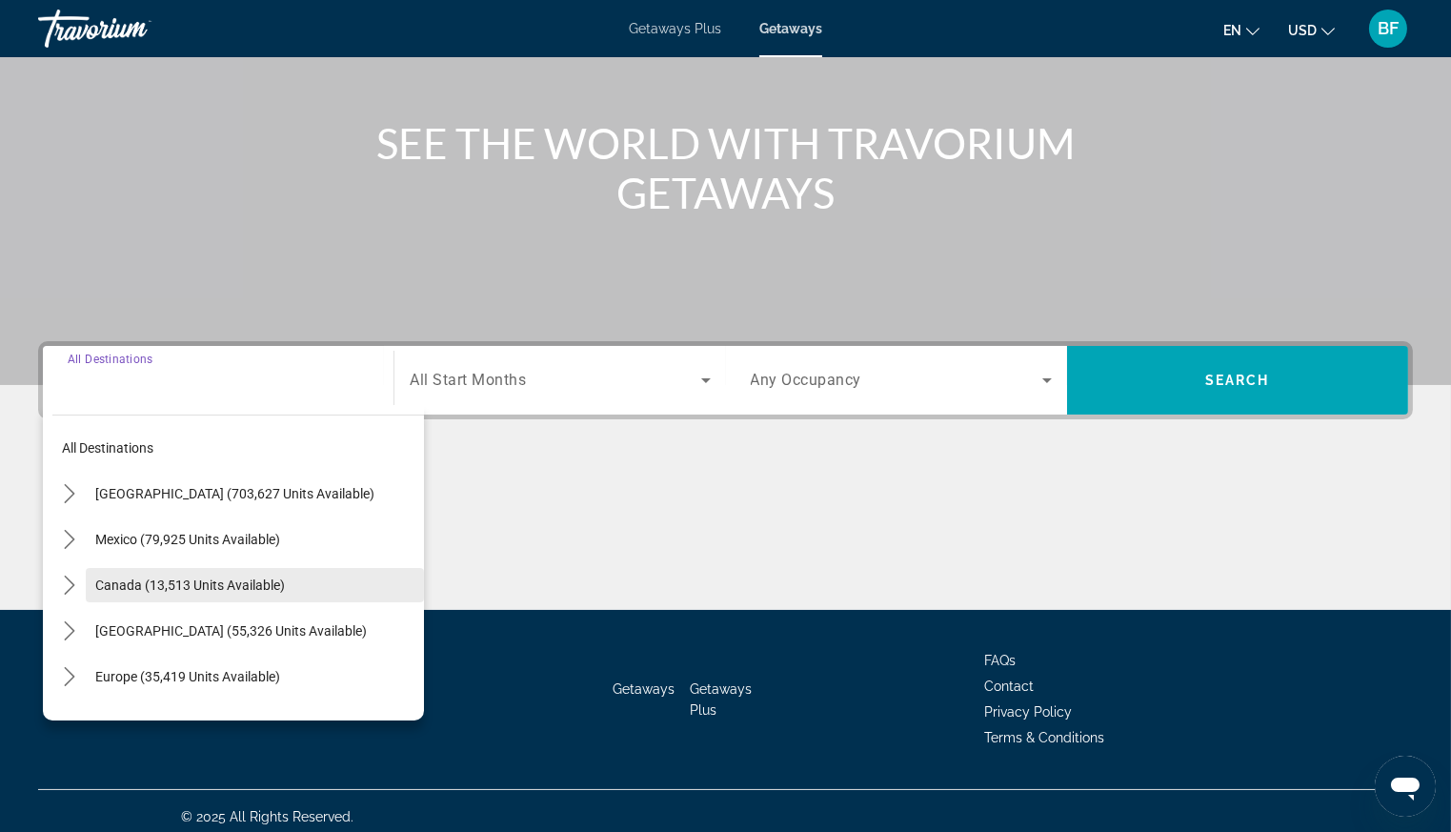
scroll to position [197, 0]
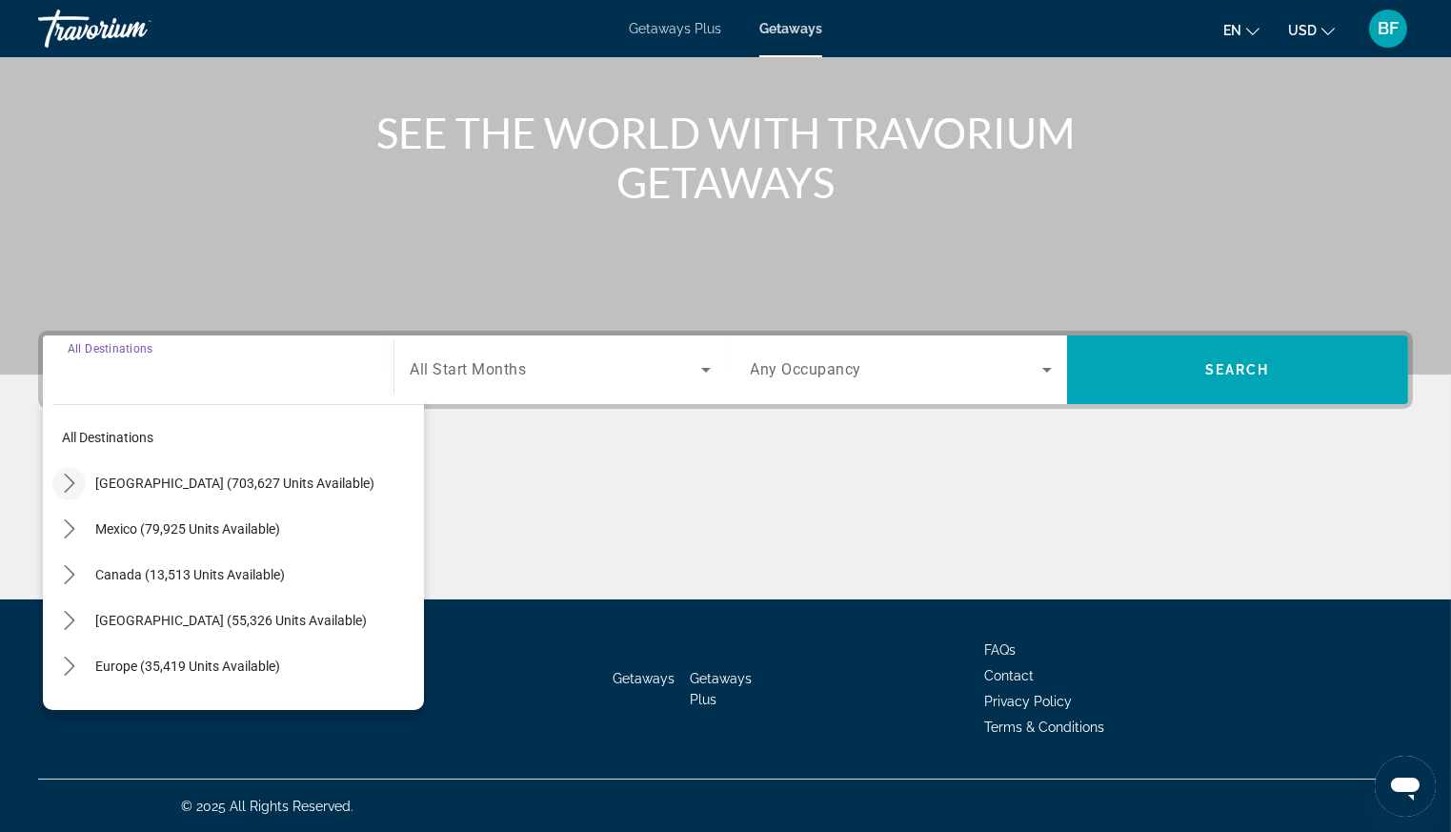
click at [69, 479] on icon "Toggle United States (703,627 units available) submenu" at bounding box center [69, 483] width 19 height 19
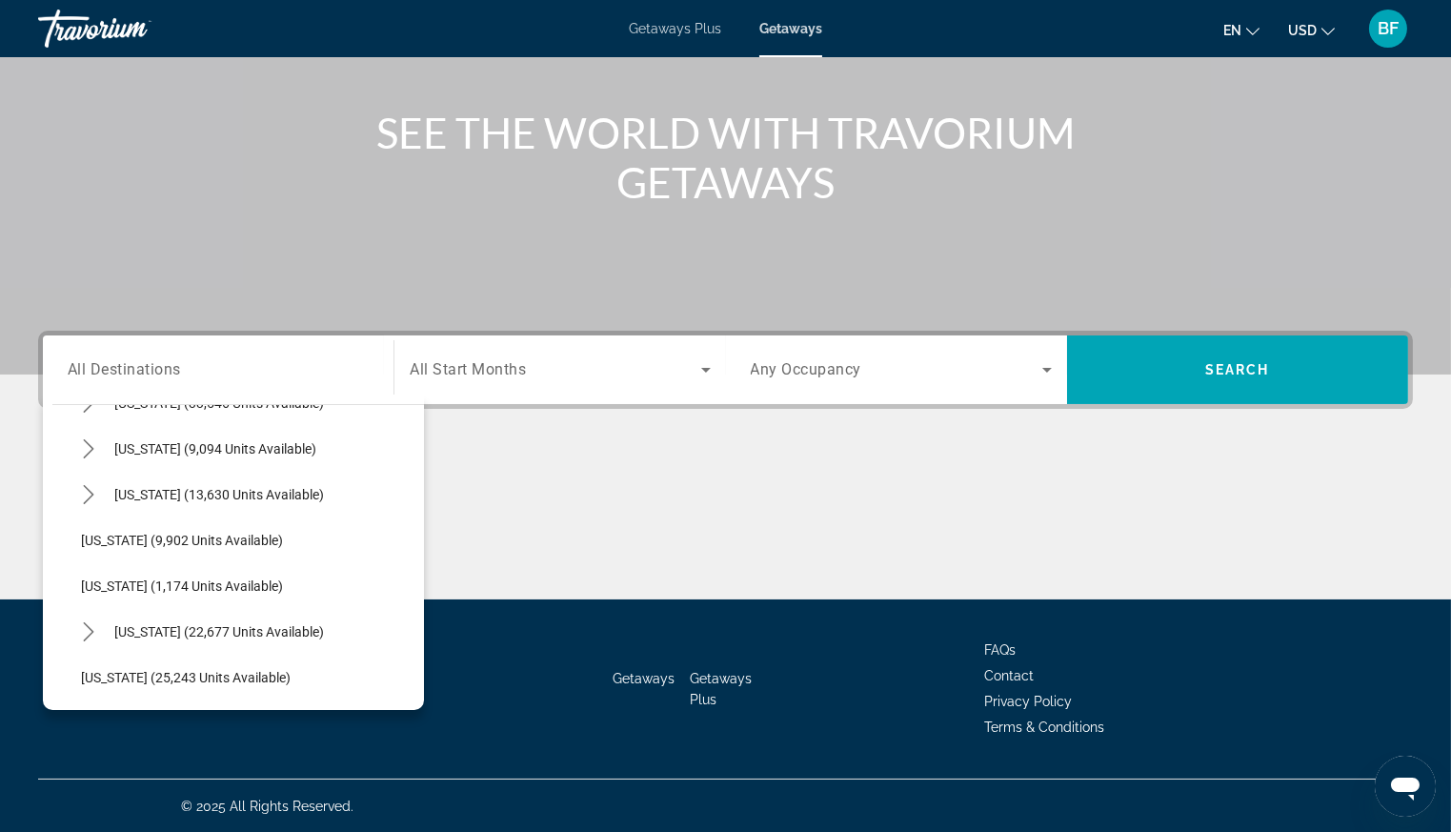
scroll to position [1690, 0]
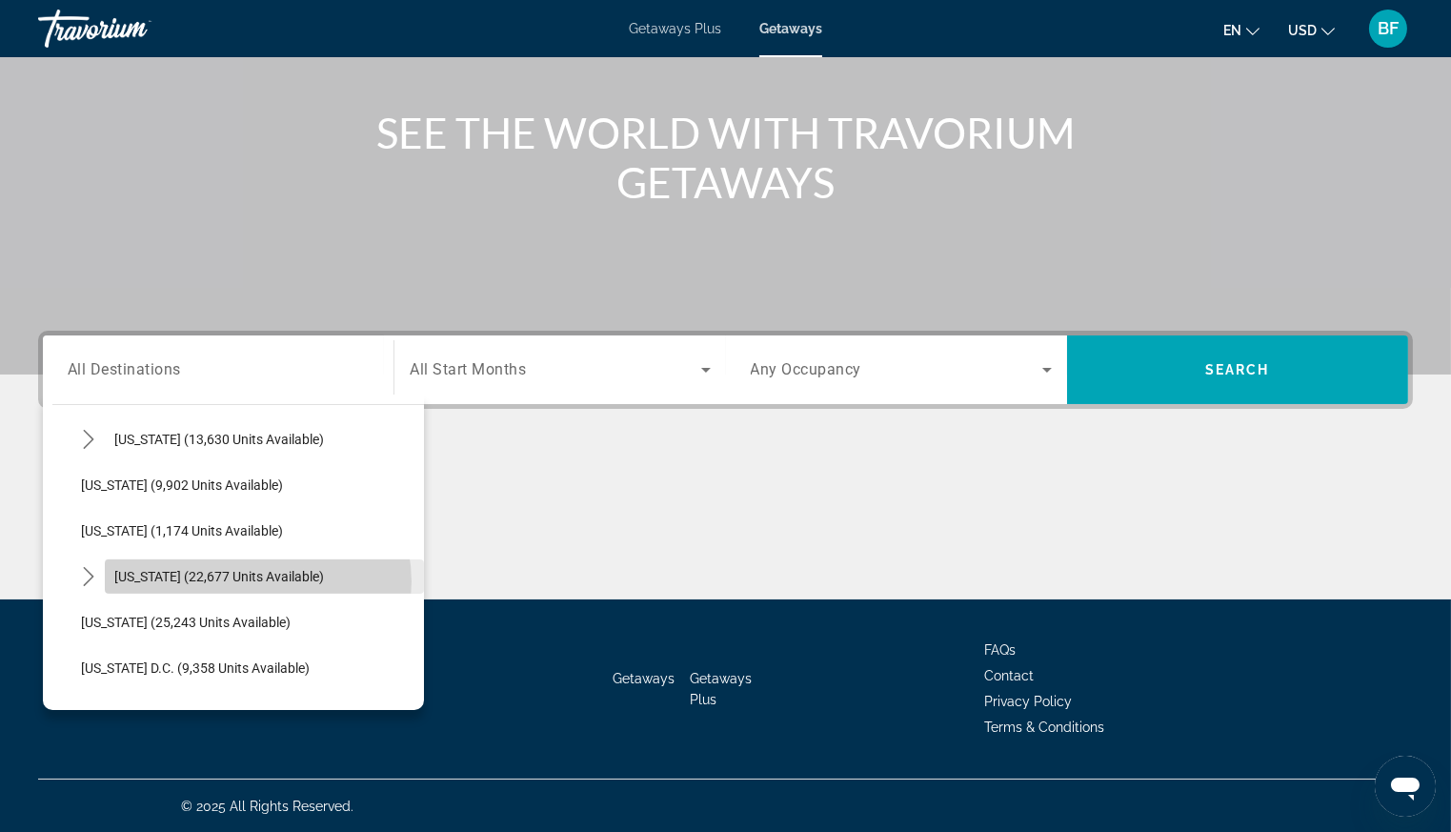
click at [252, 580] on span "Virginia (22,677 units available)" at bounding box center [219, 576] width 210 height 15
type input "**********"
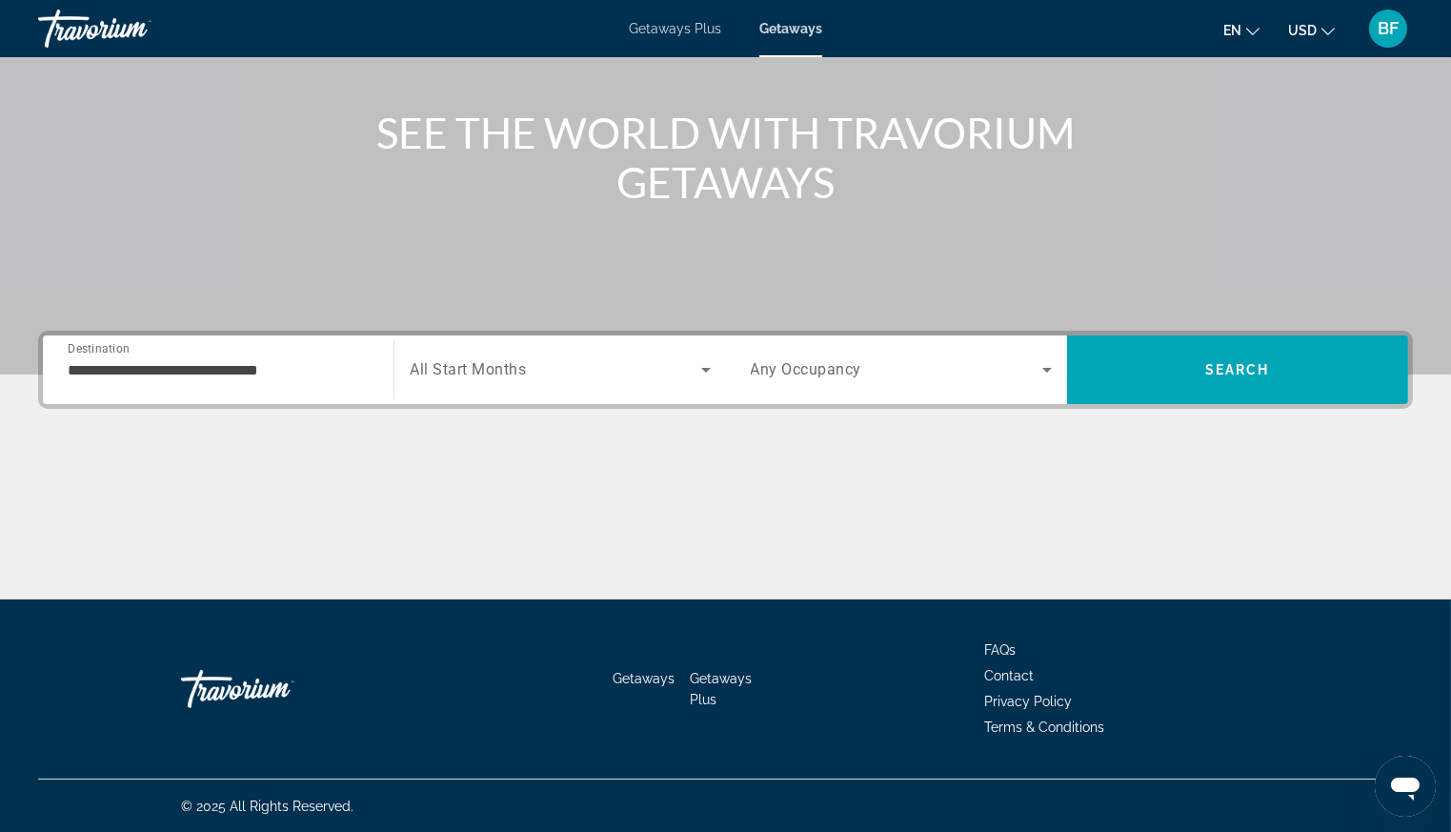
click at [471, 368] on span "All Start Months" at bounding box center [468, 370] width 116 height 18
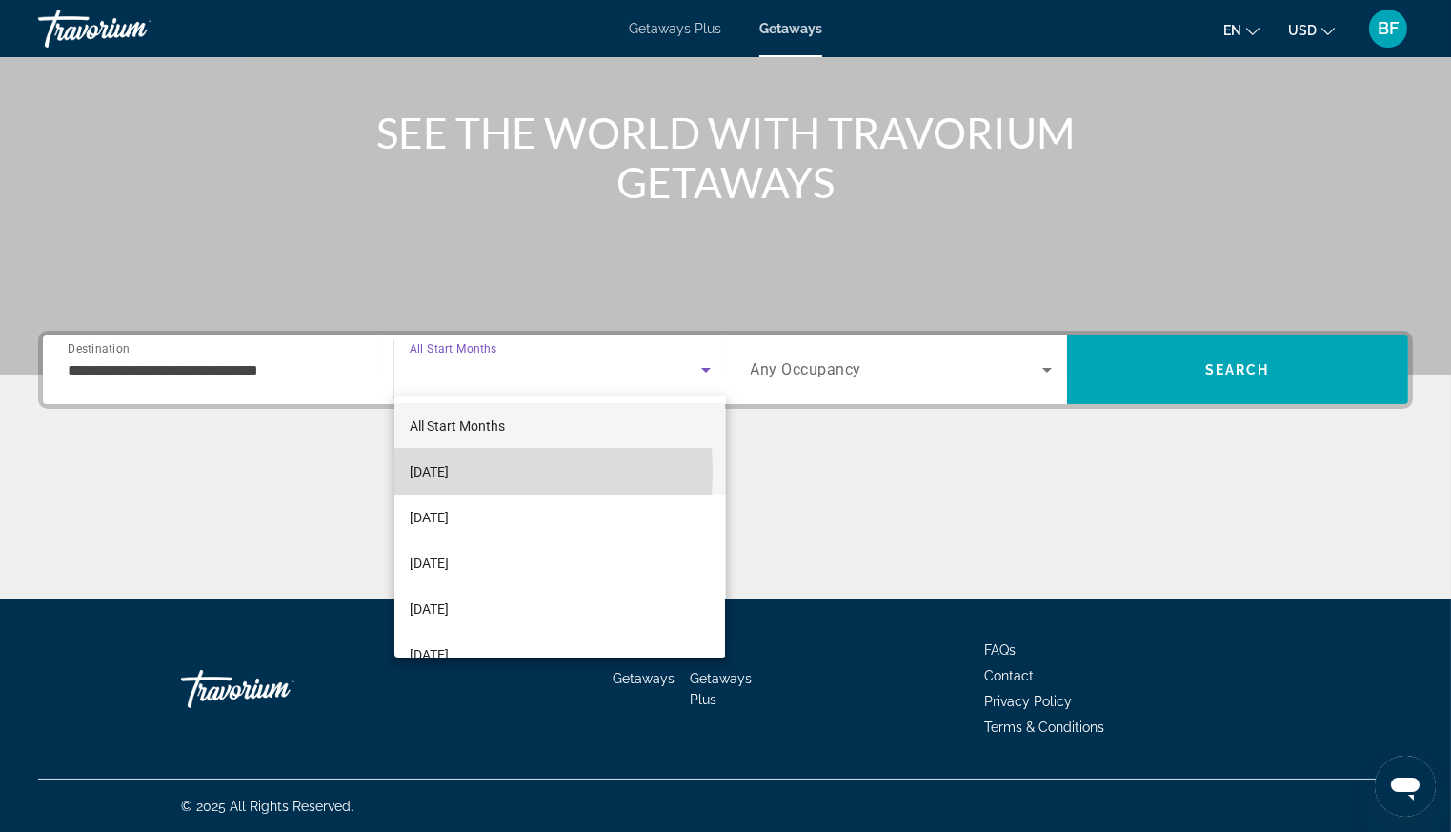
click at [449, 472] on span "October 2025" at bounding box center [429, 471] width 39 height 23
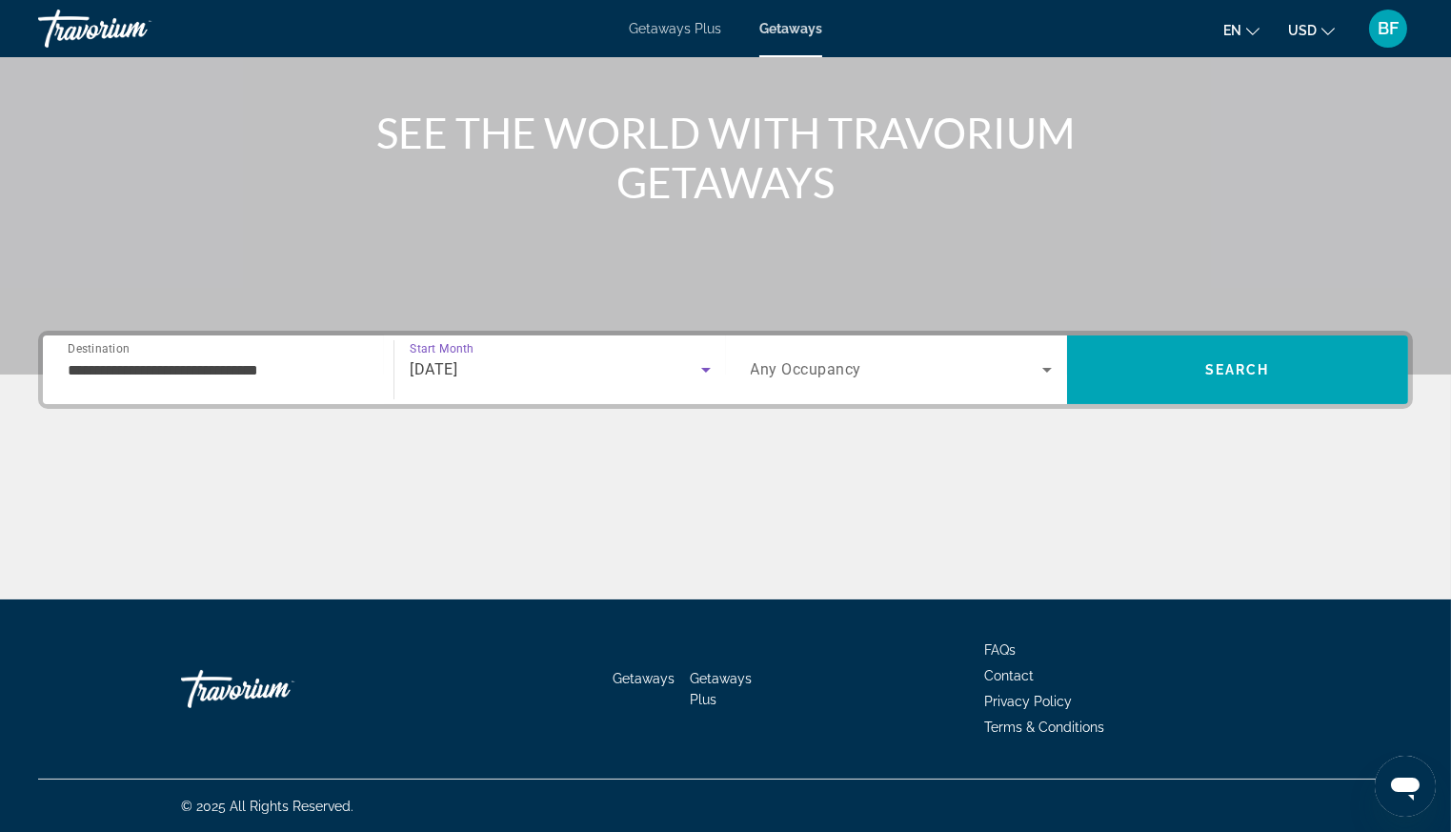
click at [917, 377] on span "Search widget" at bounding box center [897, 369] width 292 height 23
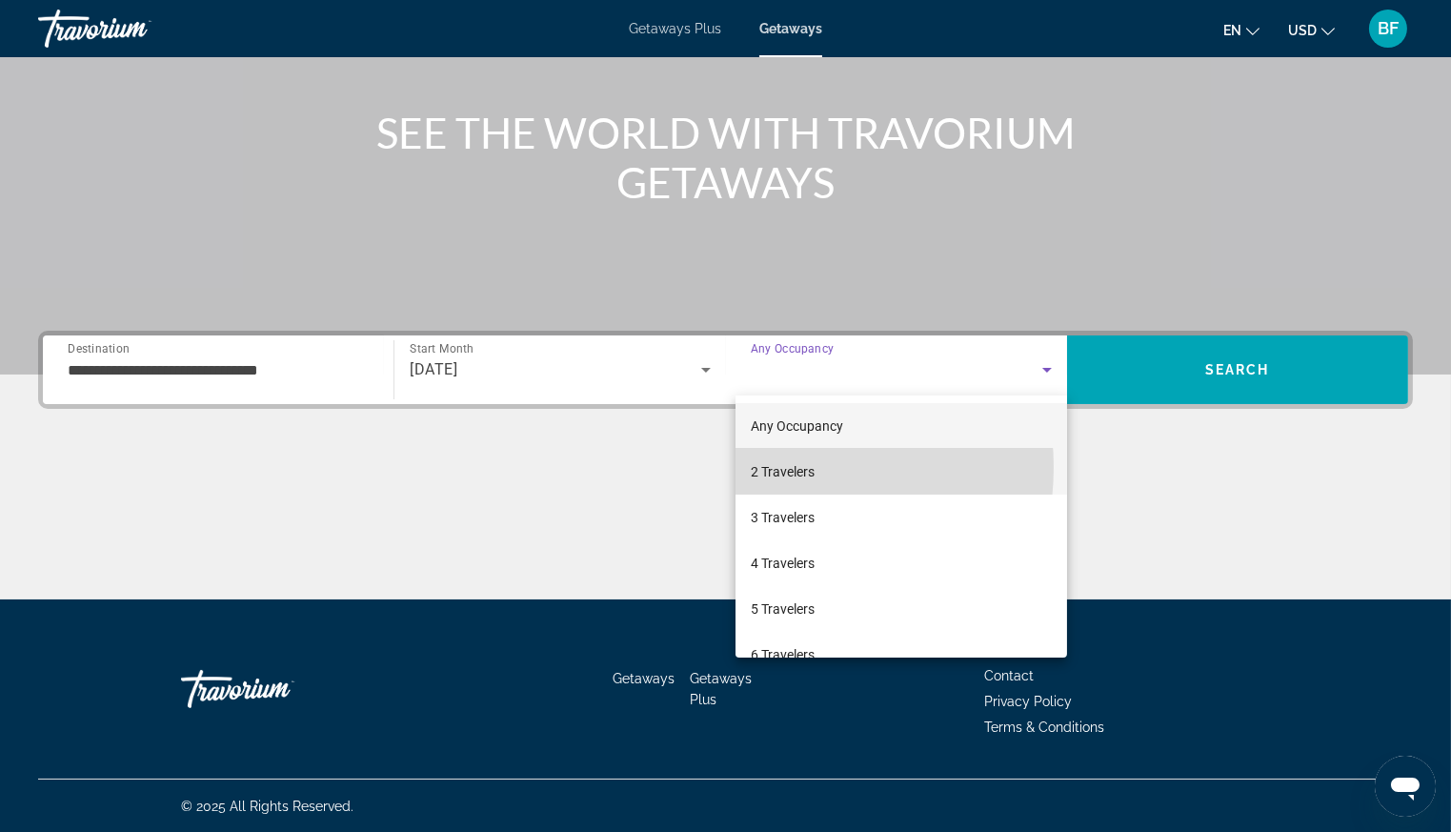
click at [766, 467] on span "2 Travelers" at bounding box center [783, 471] width 64 height 23
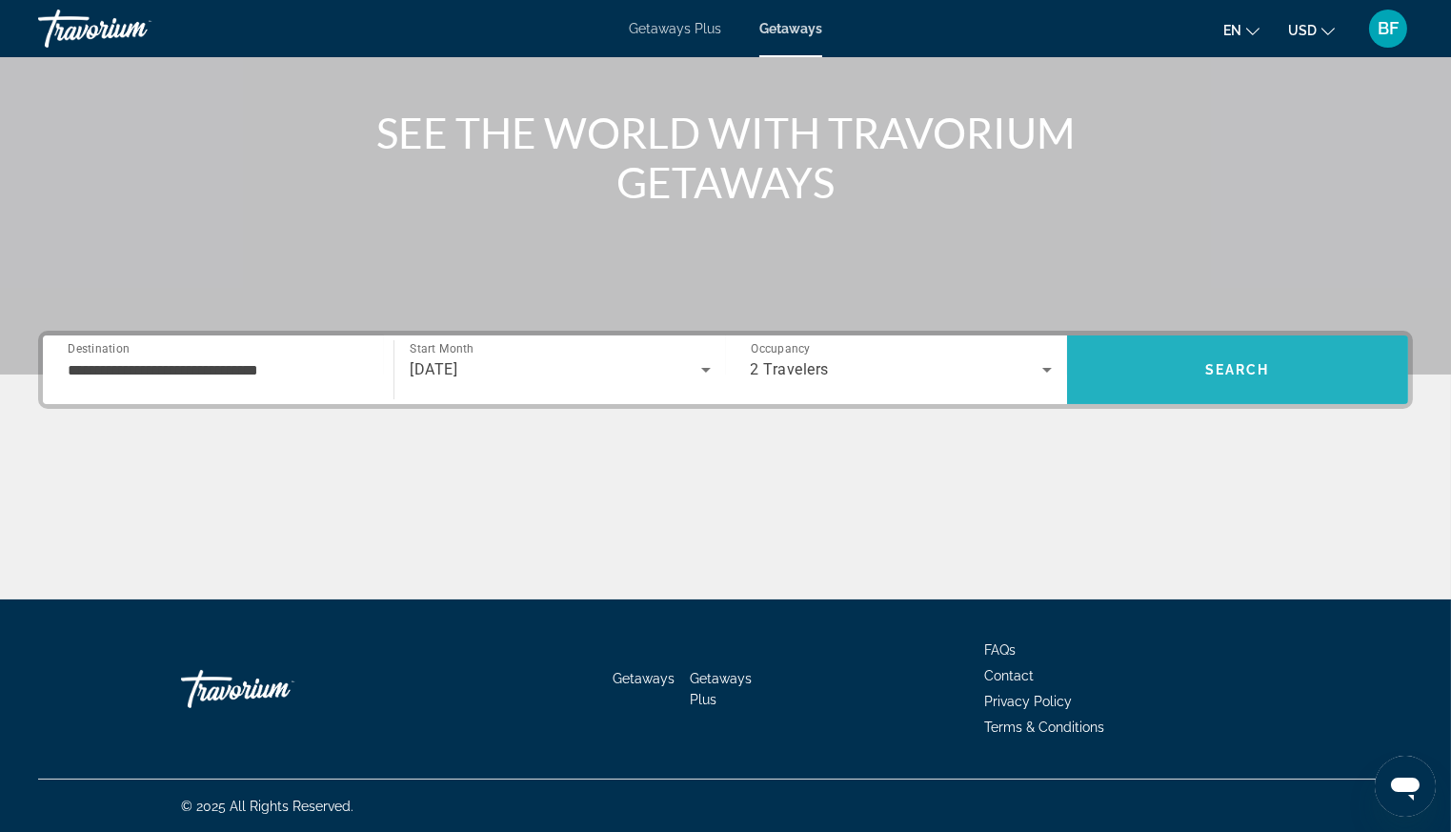
click at [1223, 357] on span "Search" at bounding box center [1237, 370] width 341 height 46
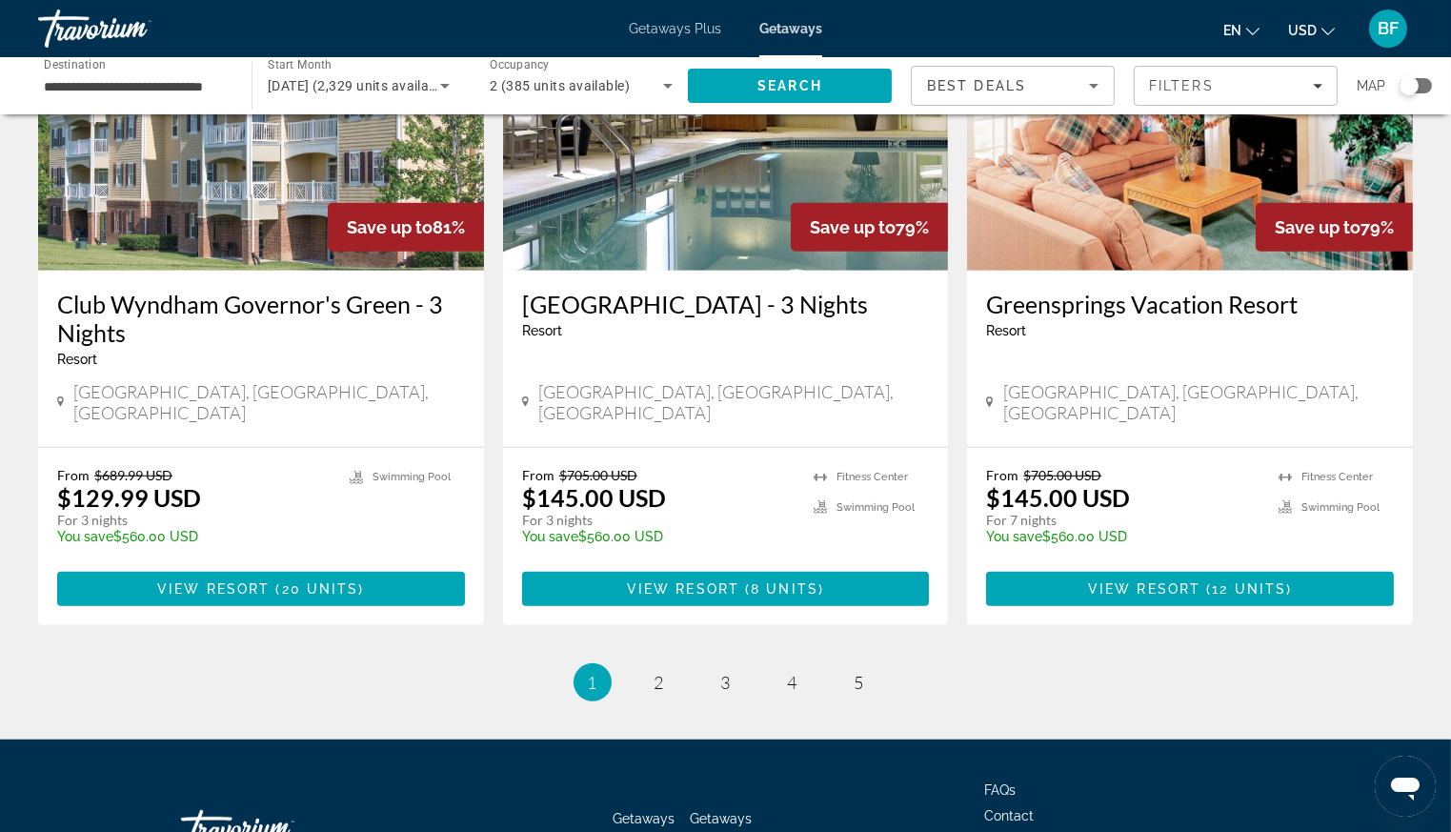
scroll to position [2316, 0]
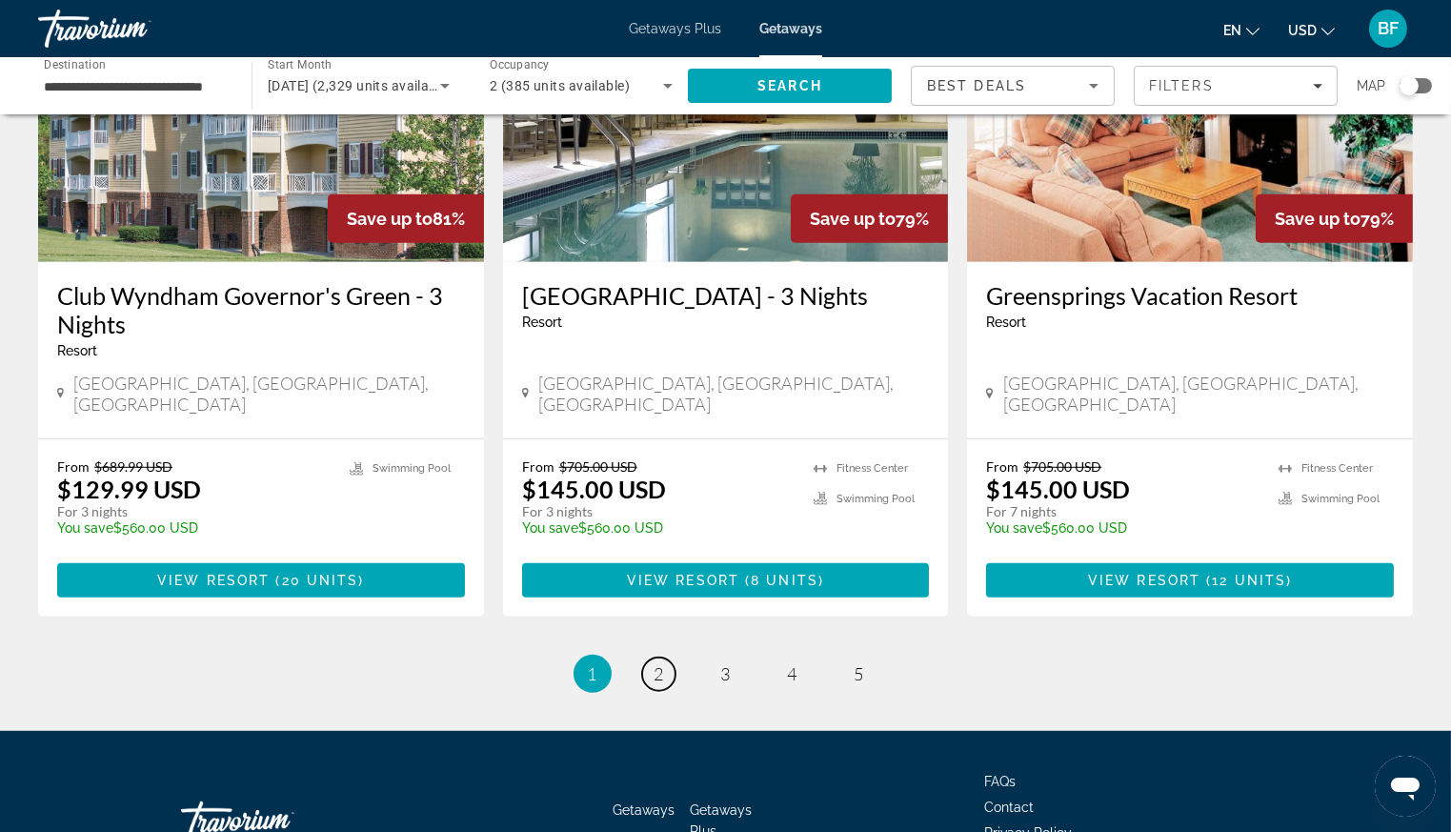
click at [655, 663] on span "2" at bounding box center [660, 673] width 10 height 21
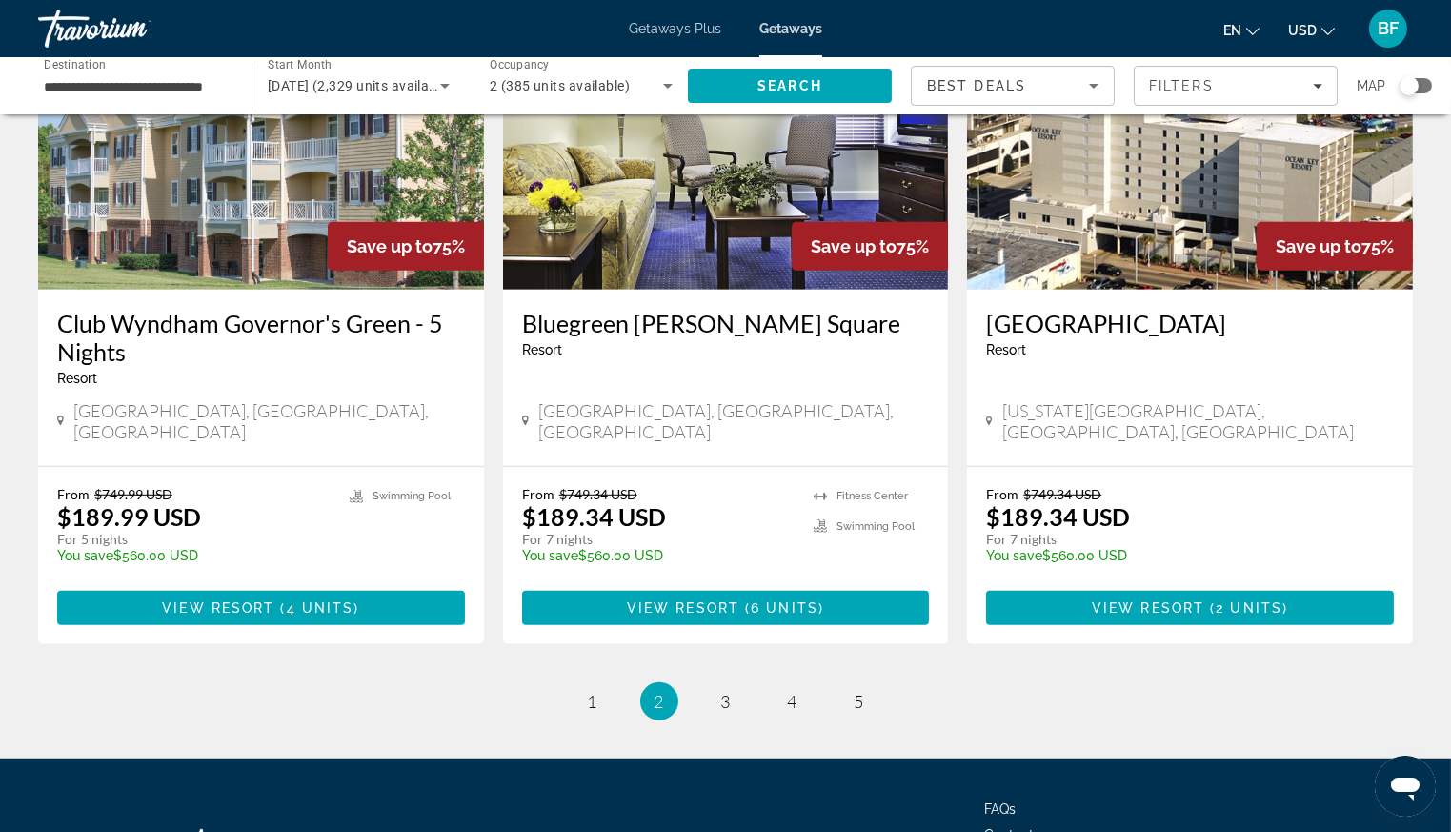
scroll to position [2299, 0]
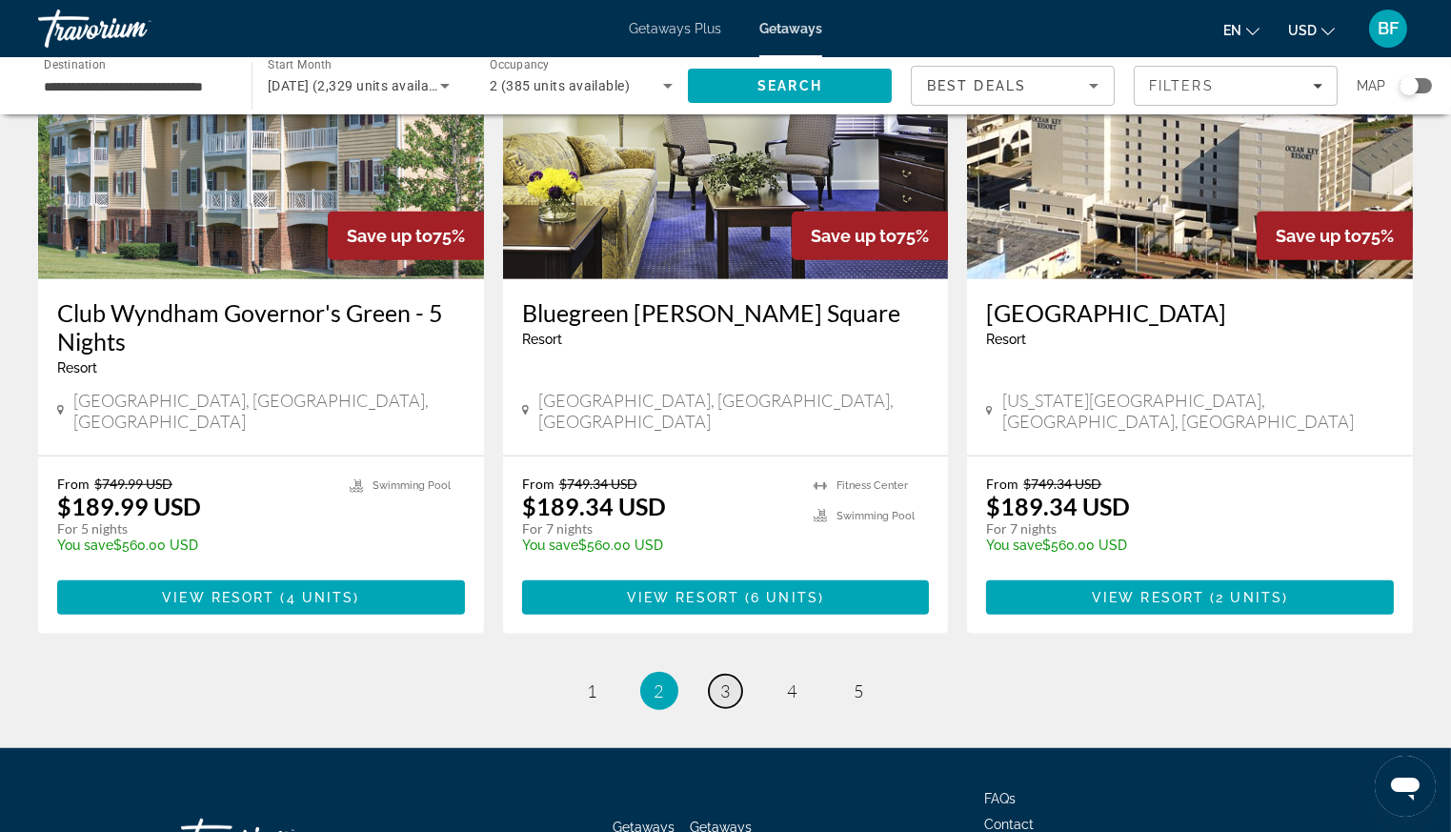
click at [723, 680] on span "3" at bounding box center [726, 690] width 10 height 21
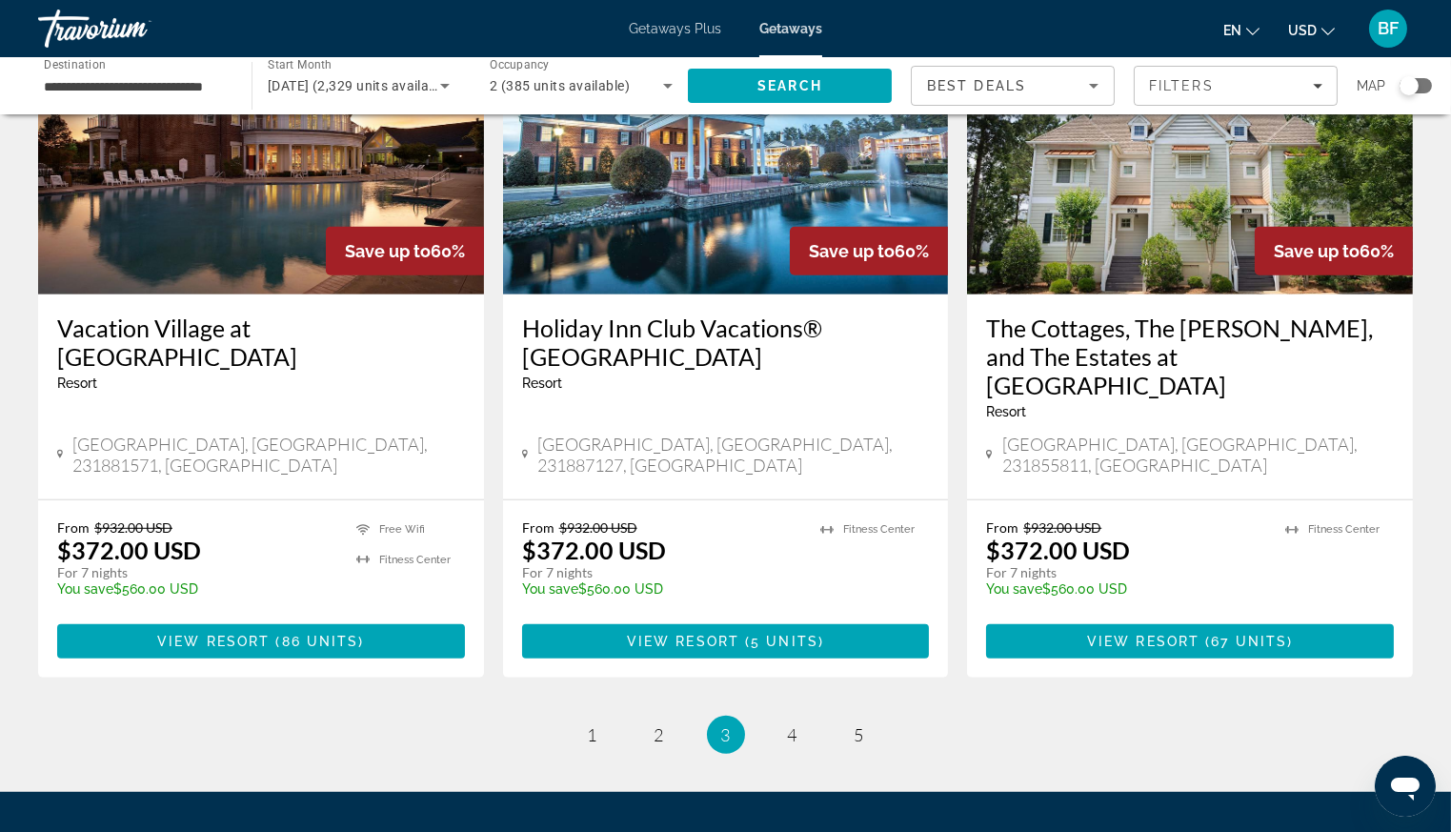
scroll to position [2258, 0]
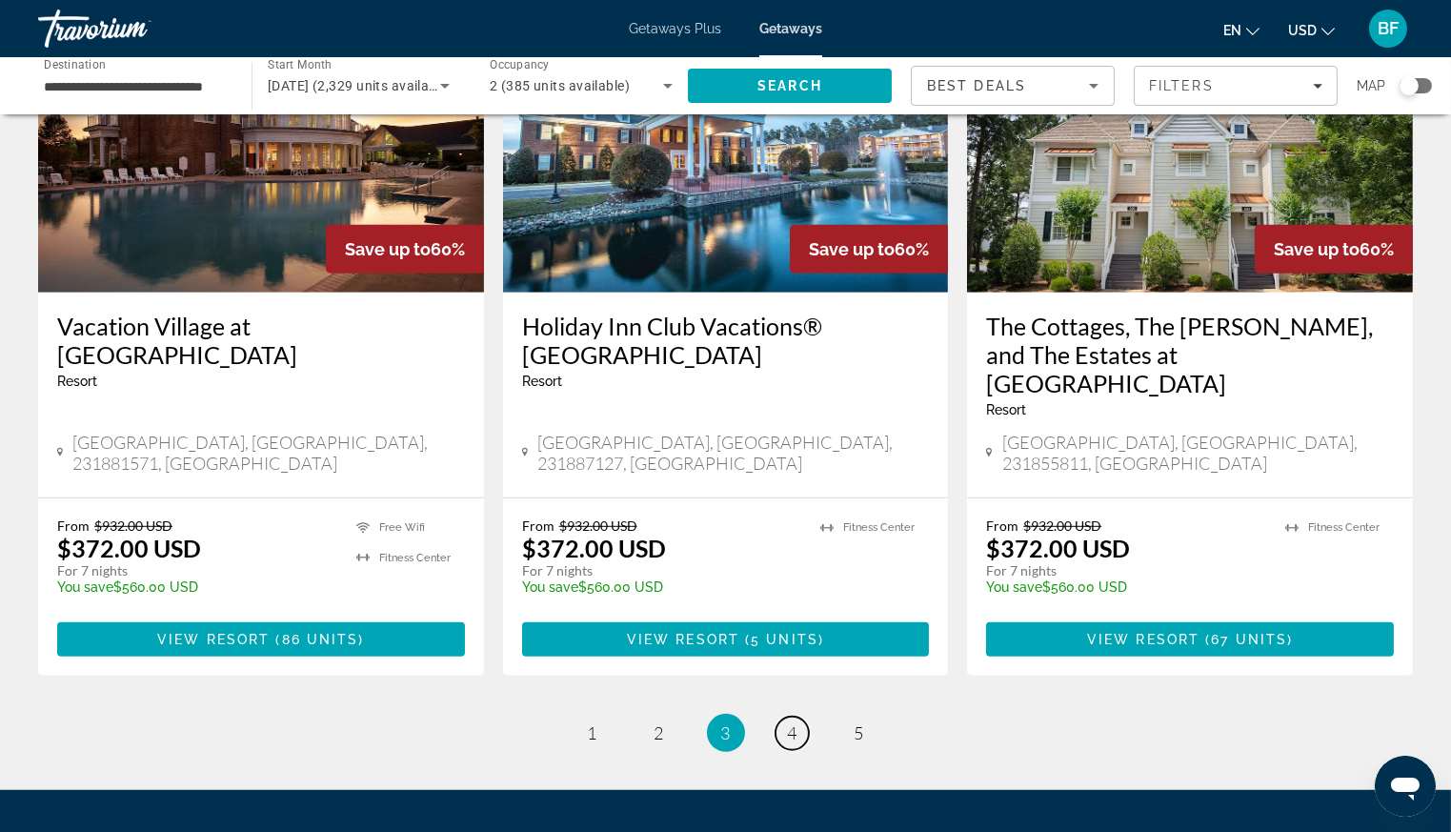
click at [789, 722] on span "4" at bounding box center [793, 732] width 10 height 21
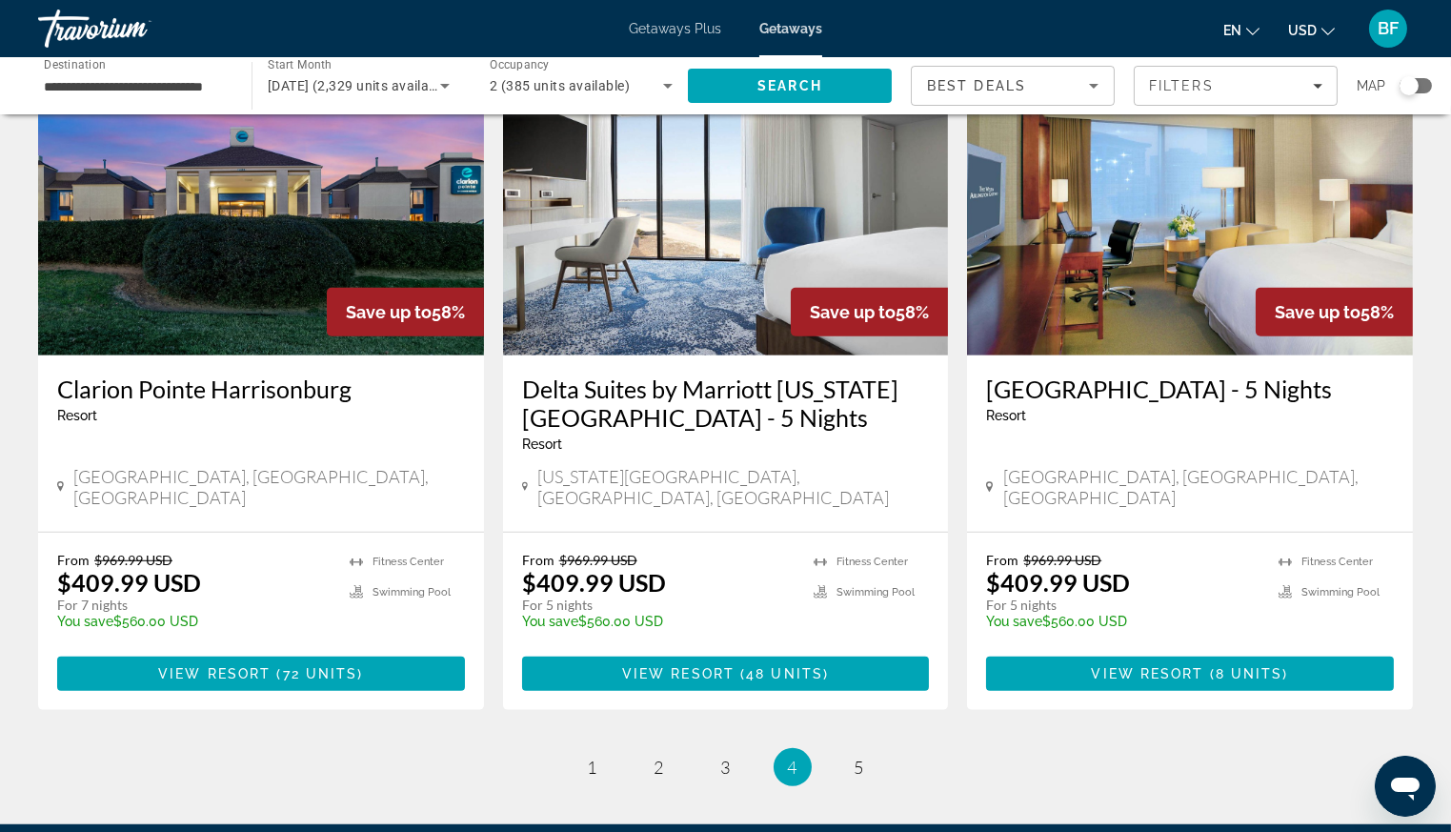
scroll to position [2240, 0]
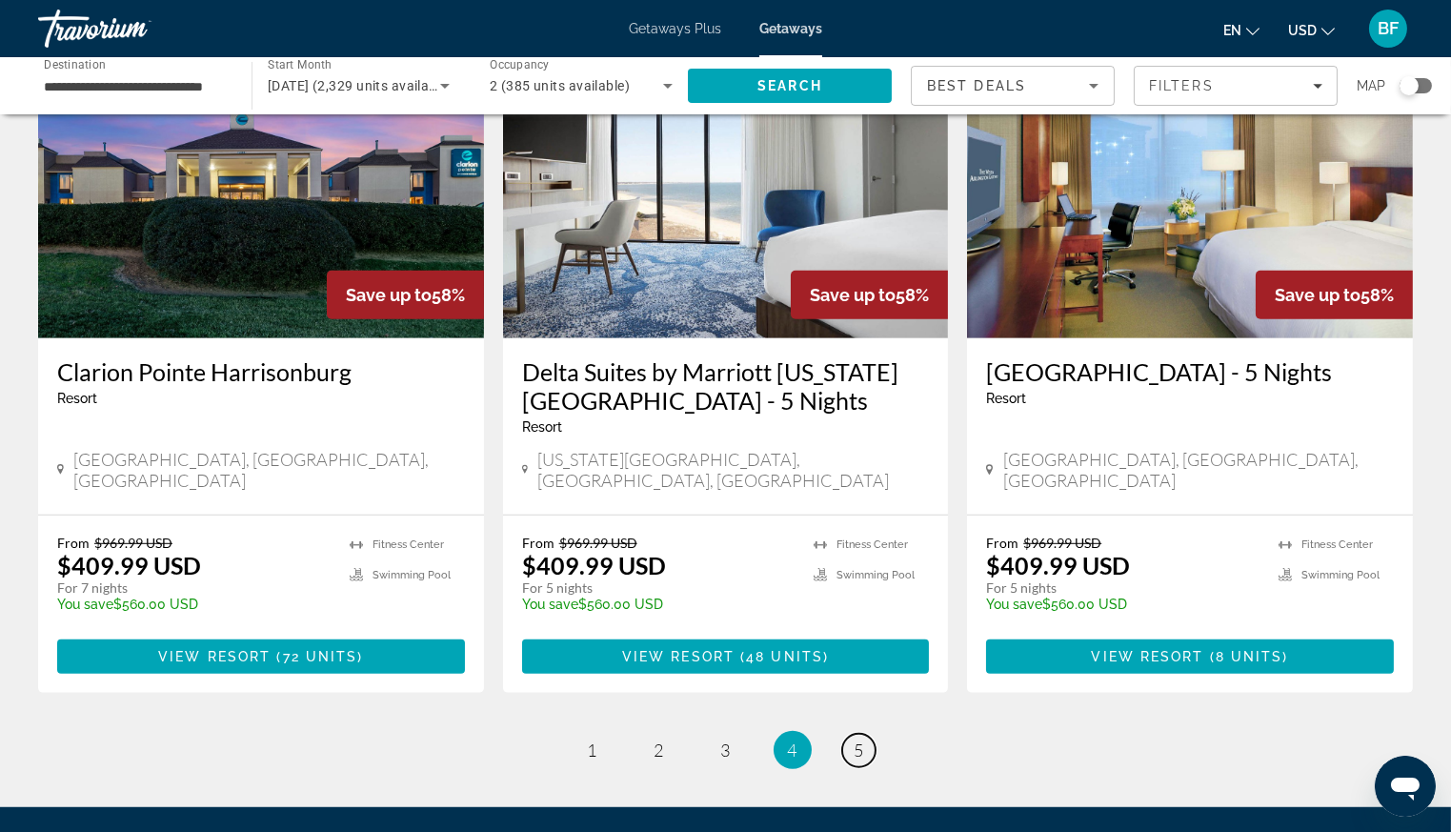
click at [859, 739] on span "5" at bounding box center [860, 749] width 10 height 21
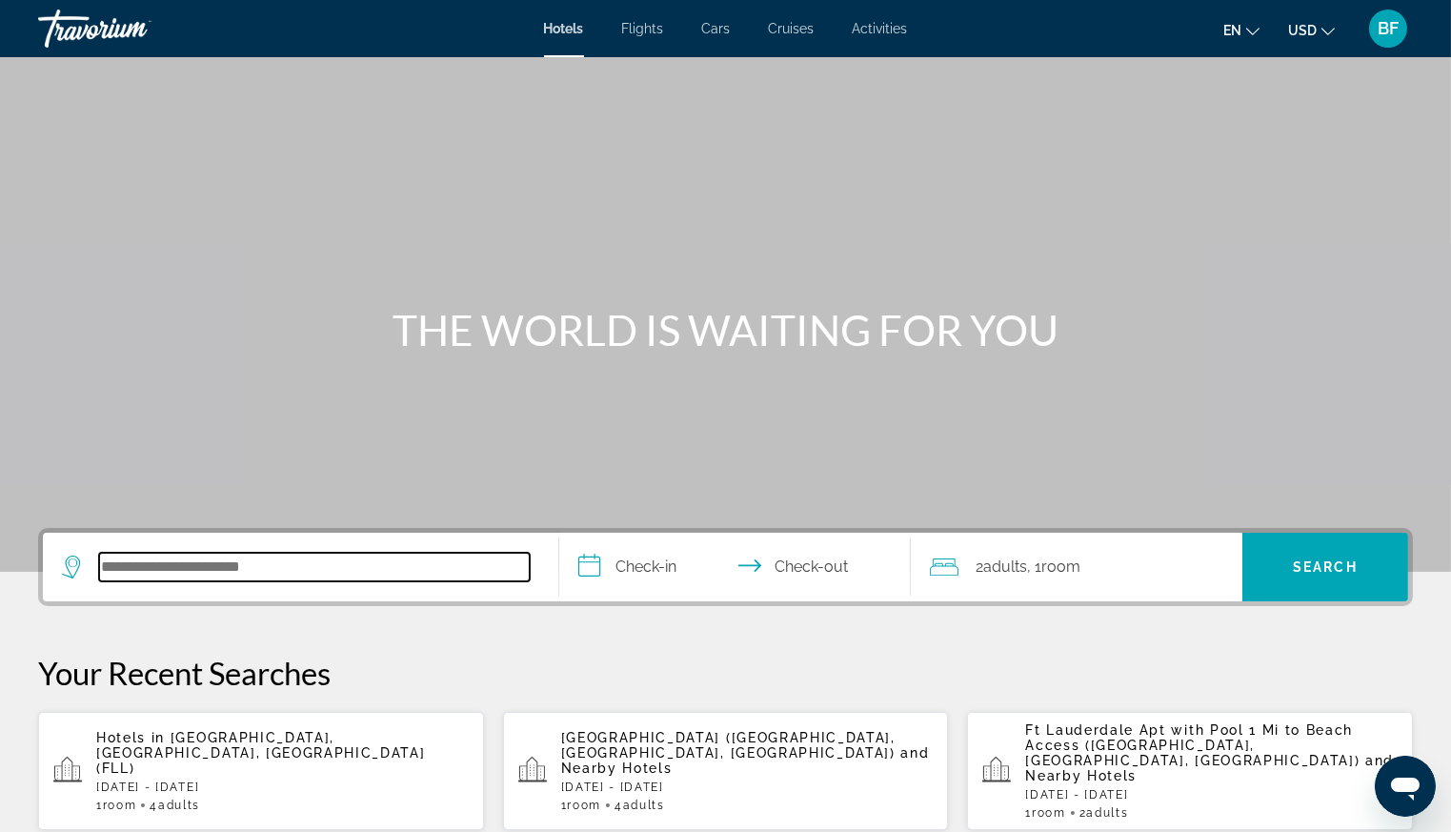
click at [293, 570] on input "Search hotel destination" at bounding box center [314, 567] width 431 height 29
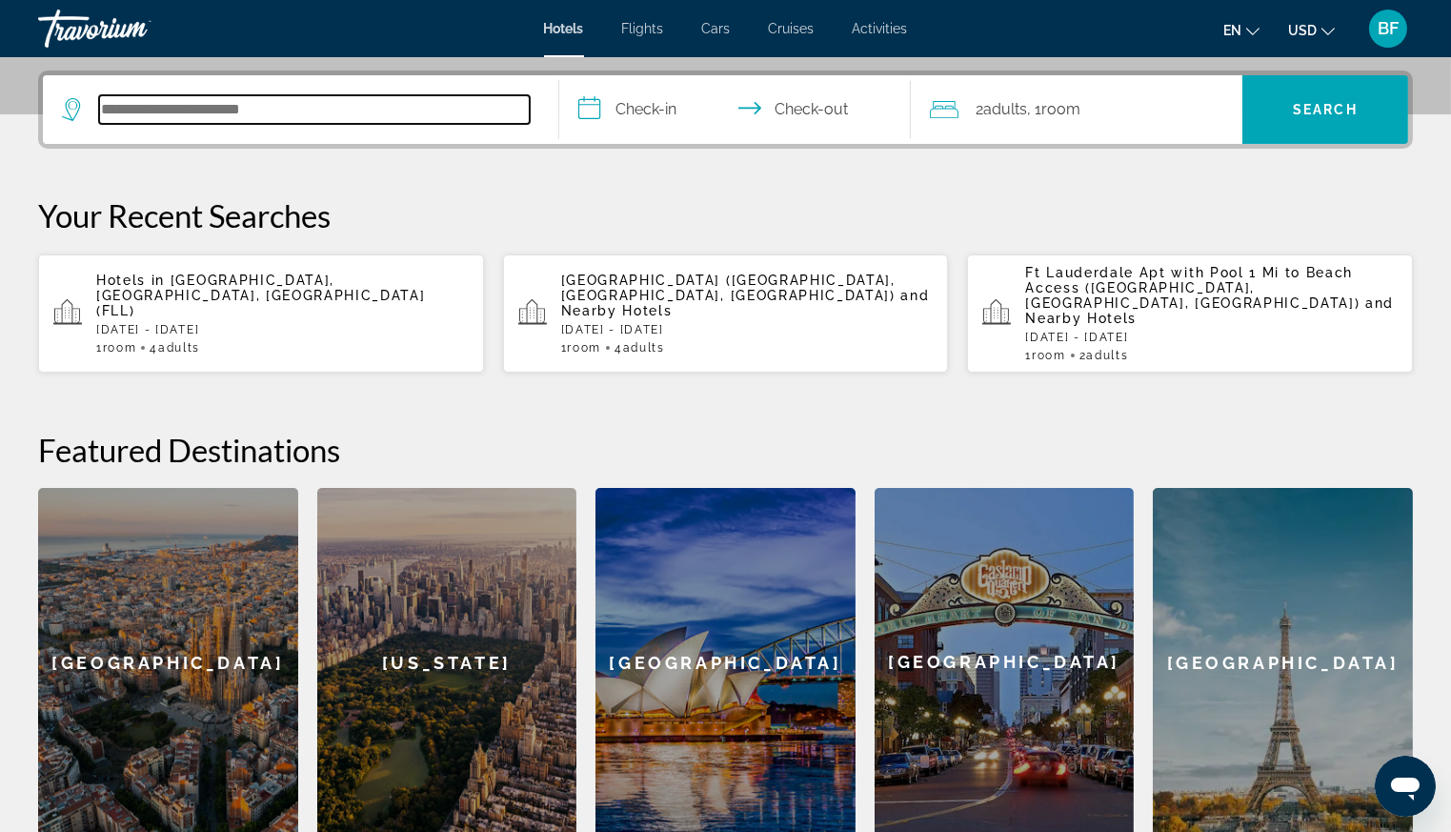
scroll to position [465, 0]
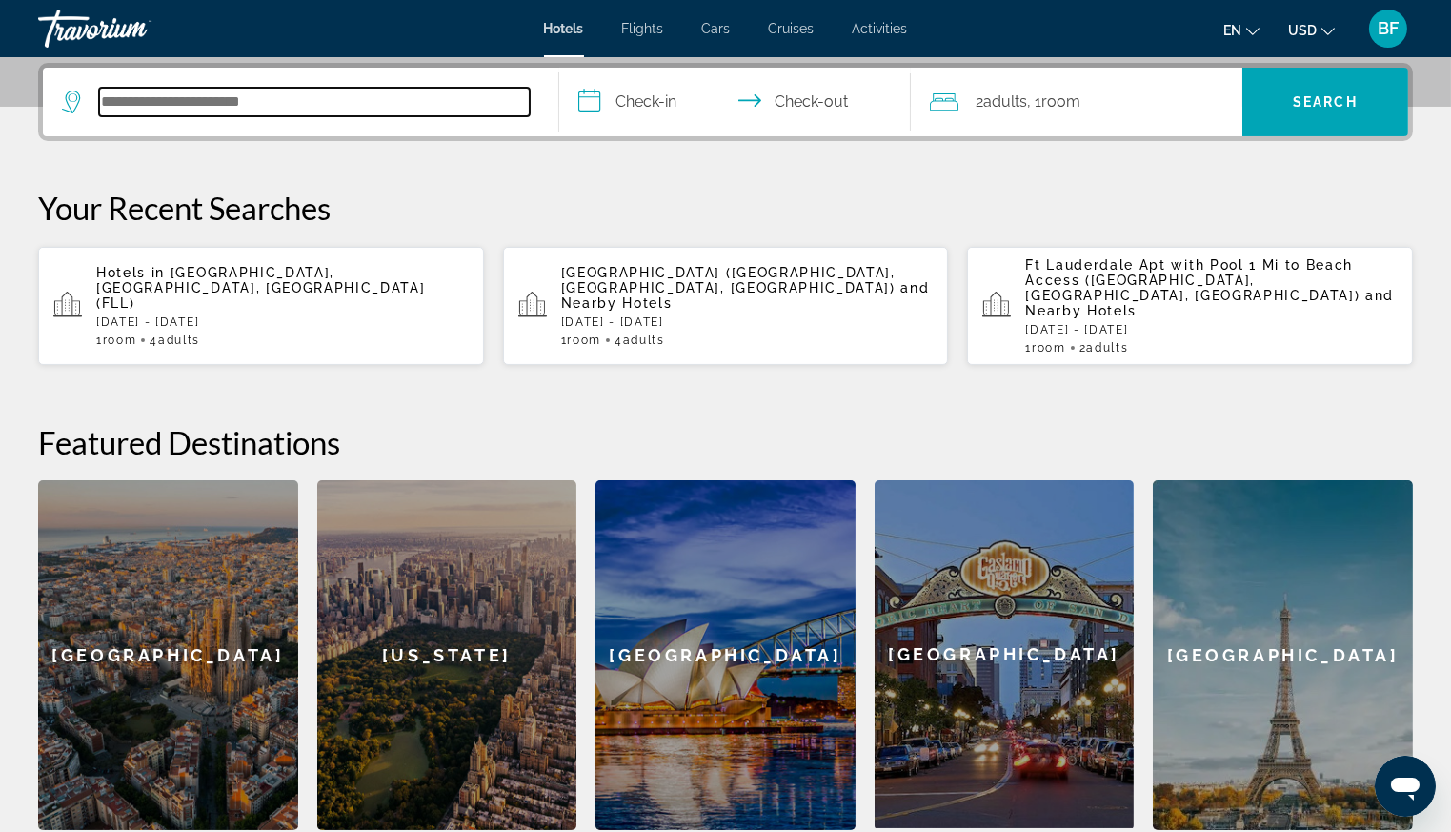
click at [187, 105] on input "Search hotel destination" at bounding box center [314, 102] width 431 height 29
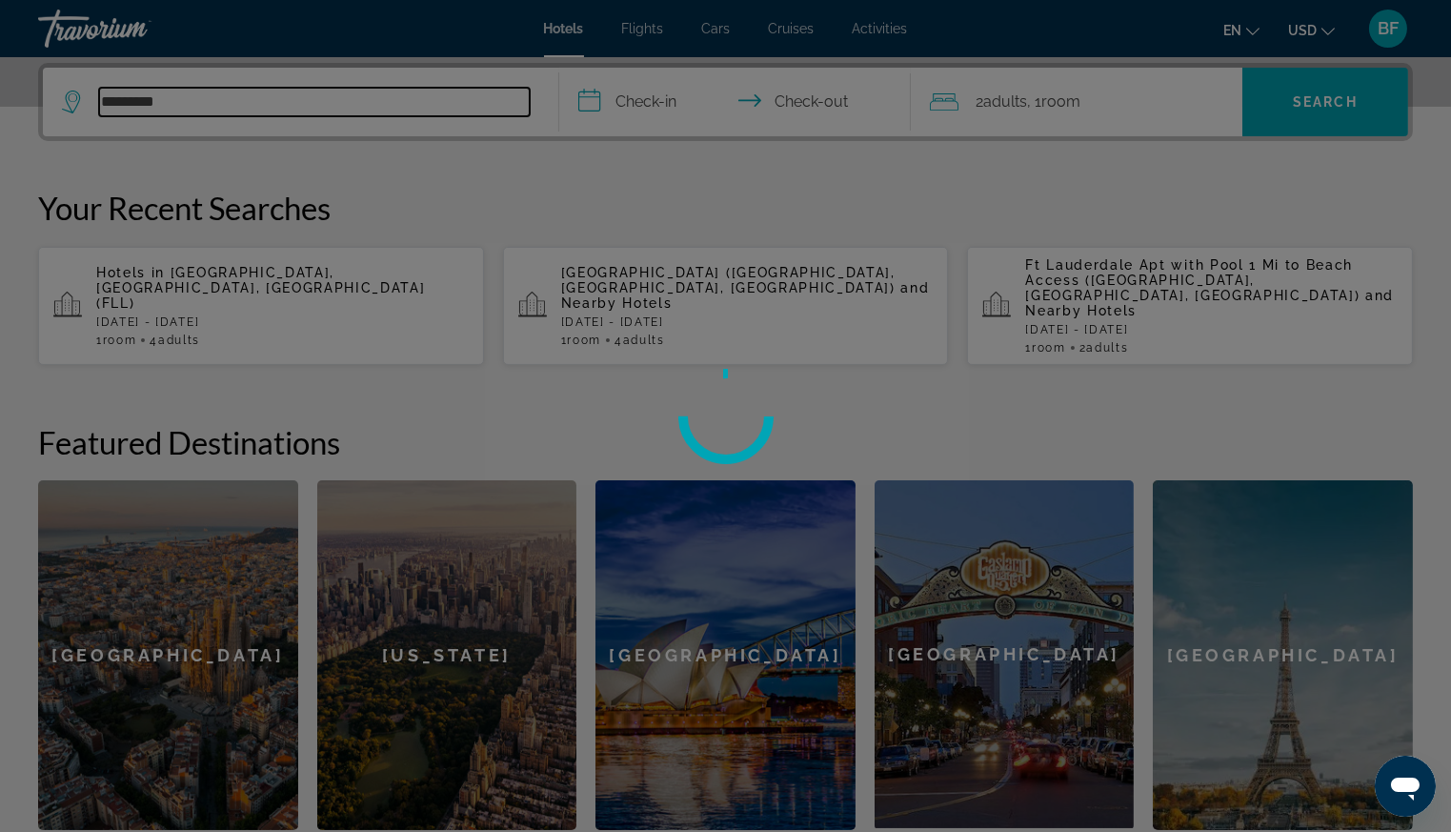
type input "**********"
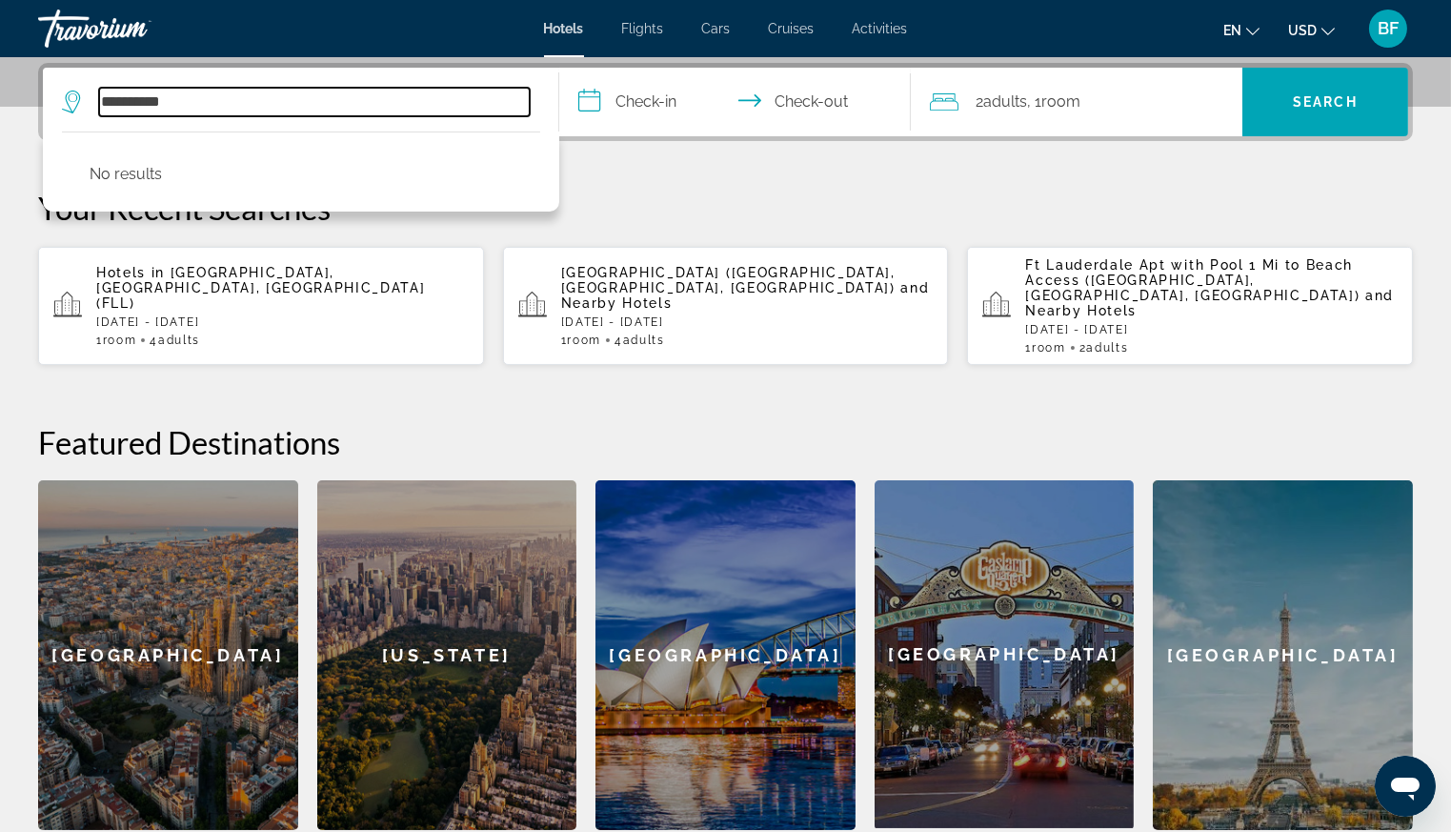
drag, startPoint x: 174, startPoint y: 103, endPoint x: -3, endPoint y: 49, distance: 185.3
type input "*"
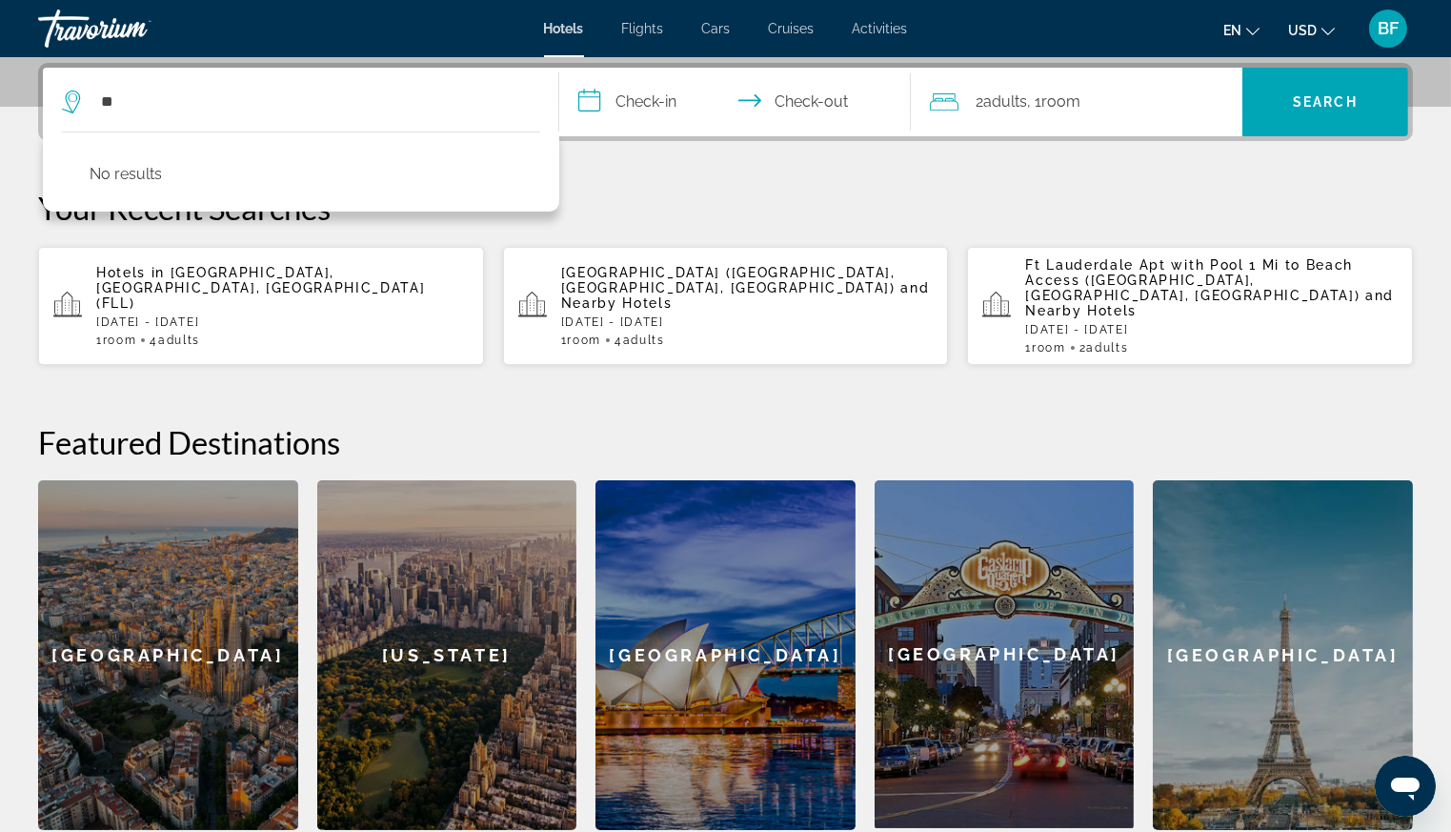
click at [716, 189] on p "Your Recent Searches" at bounding box center [725, 208] width 1375 height 38
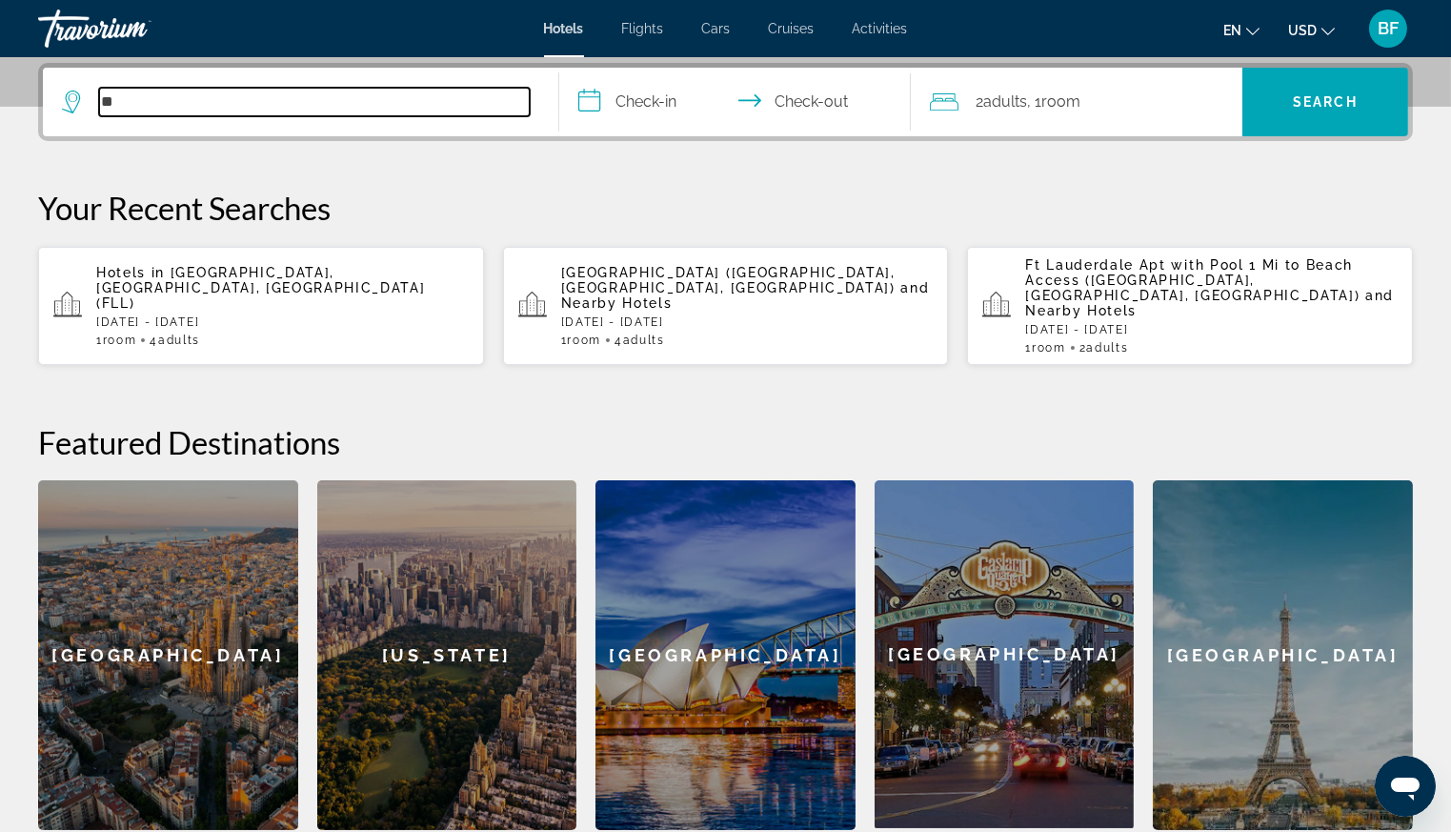
click at [219, 94] on input "**" at bounding box center [314, 102] width 431 height 29
drag, startPoint x: 173, startPoint y: 102, endPoint x: -161, endPoint y: -83, distance: 382.1
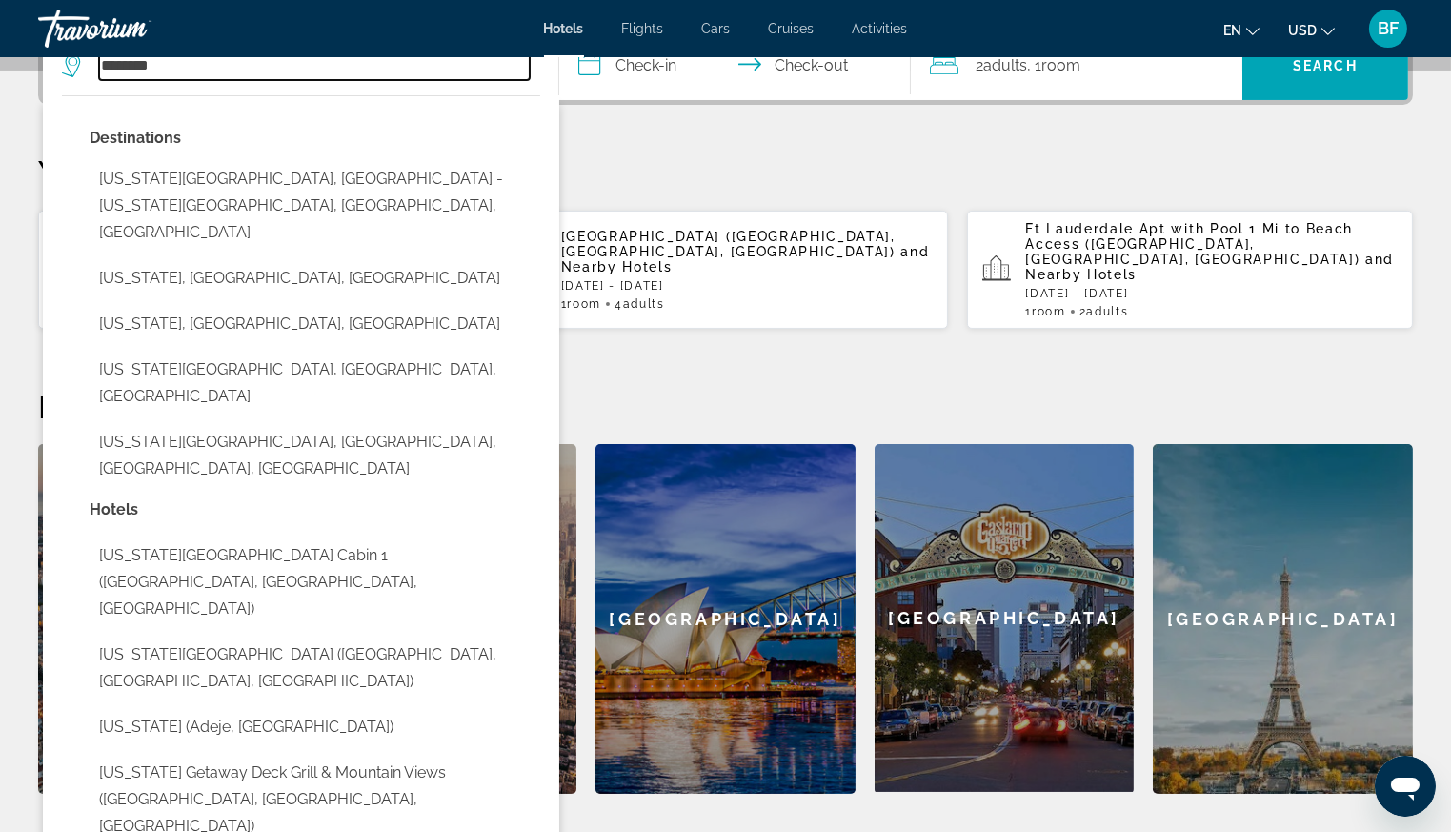
scroll to position [507, 0]
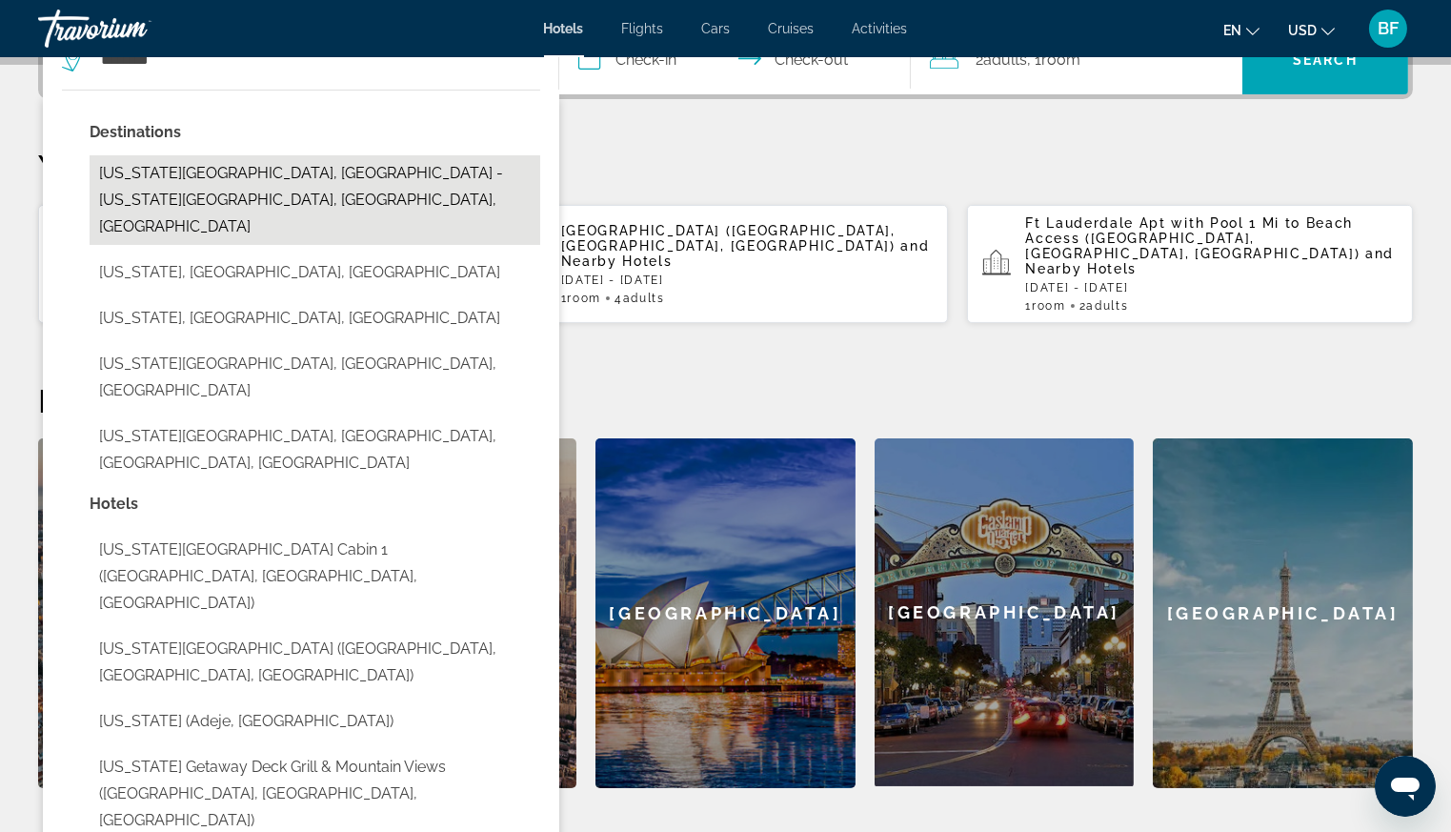
click at [401, 169] on button "[US_STATE][GEOGRAPHIC_DATA], [GEOGRAPHIC_DATA] - [US_STATE][GEOGRAPHIC_DATA], […" at bounding box center [315, 200] width 451 height 90
type input "**********"
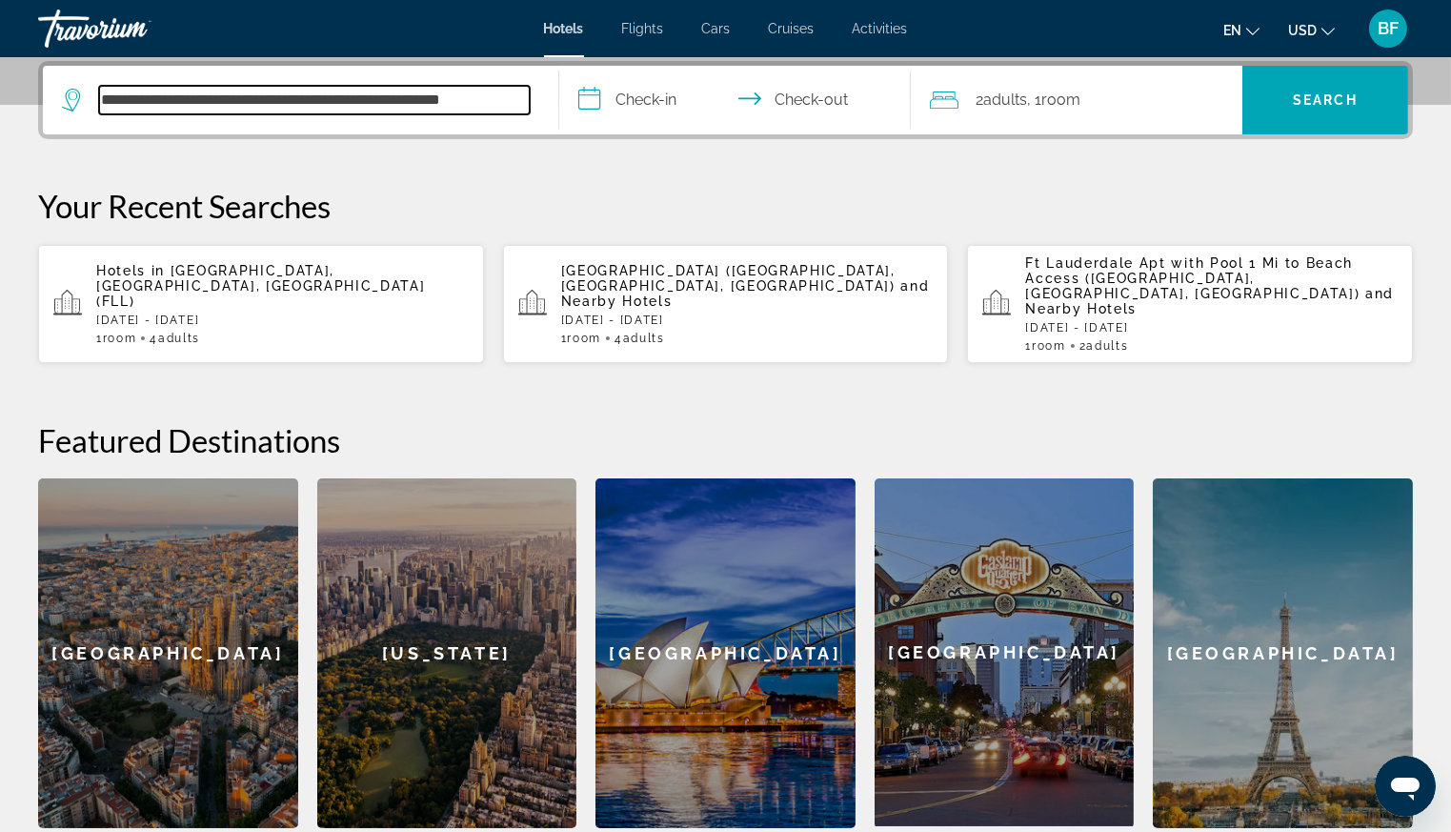
scroll to position [465, 0]
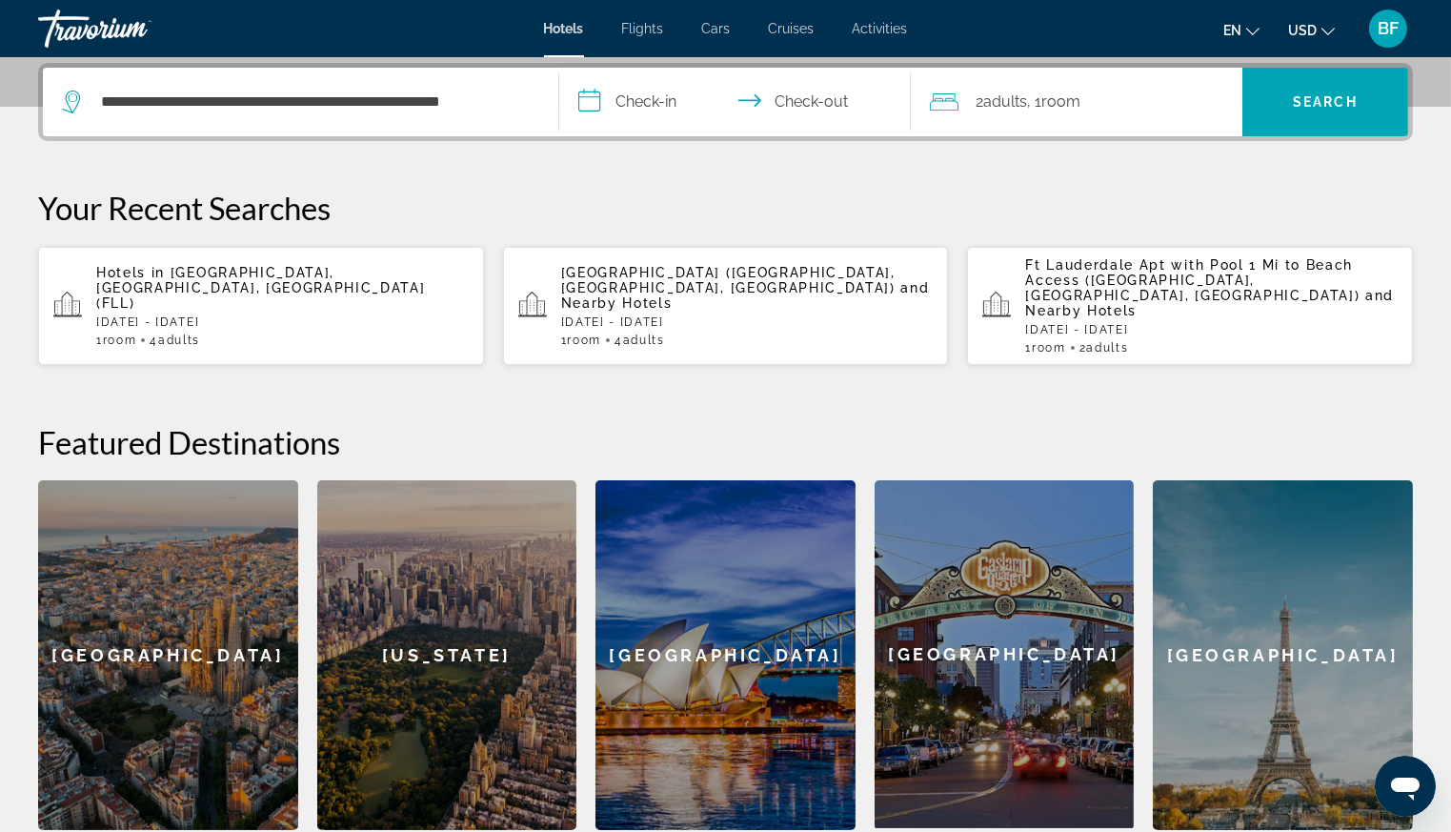
click at [633, 103] on input "**********" at bounding box center [738, 105] width 358 height 74
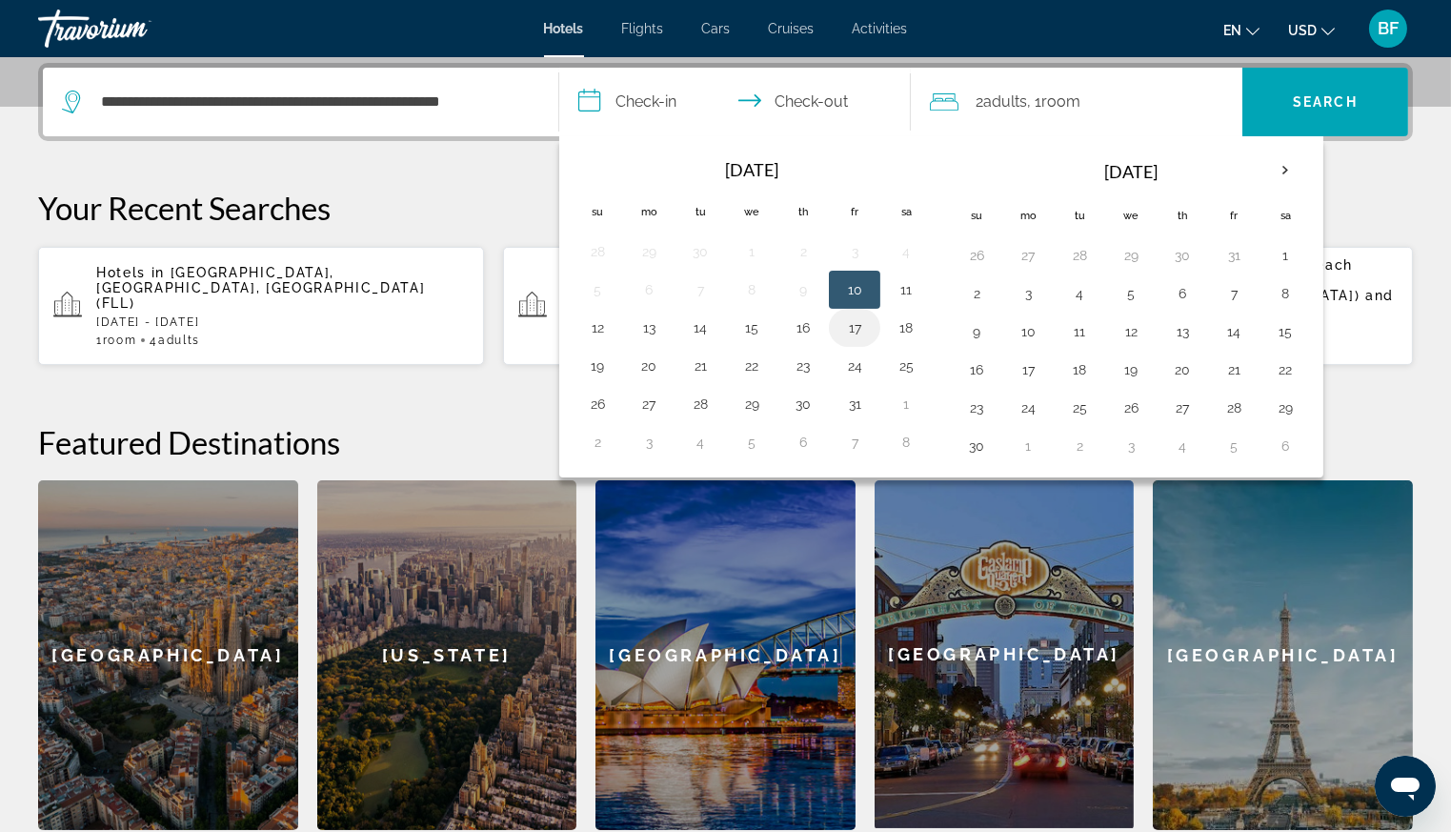
click at [855, 325] on button "17" at bounding box center [854, 327] width 30 height 27
click at [900, 324] on button "18" at bounding box center [906, 327] width 30 height 27
type input "**********"
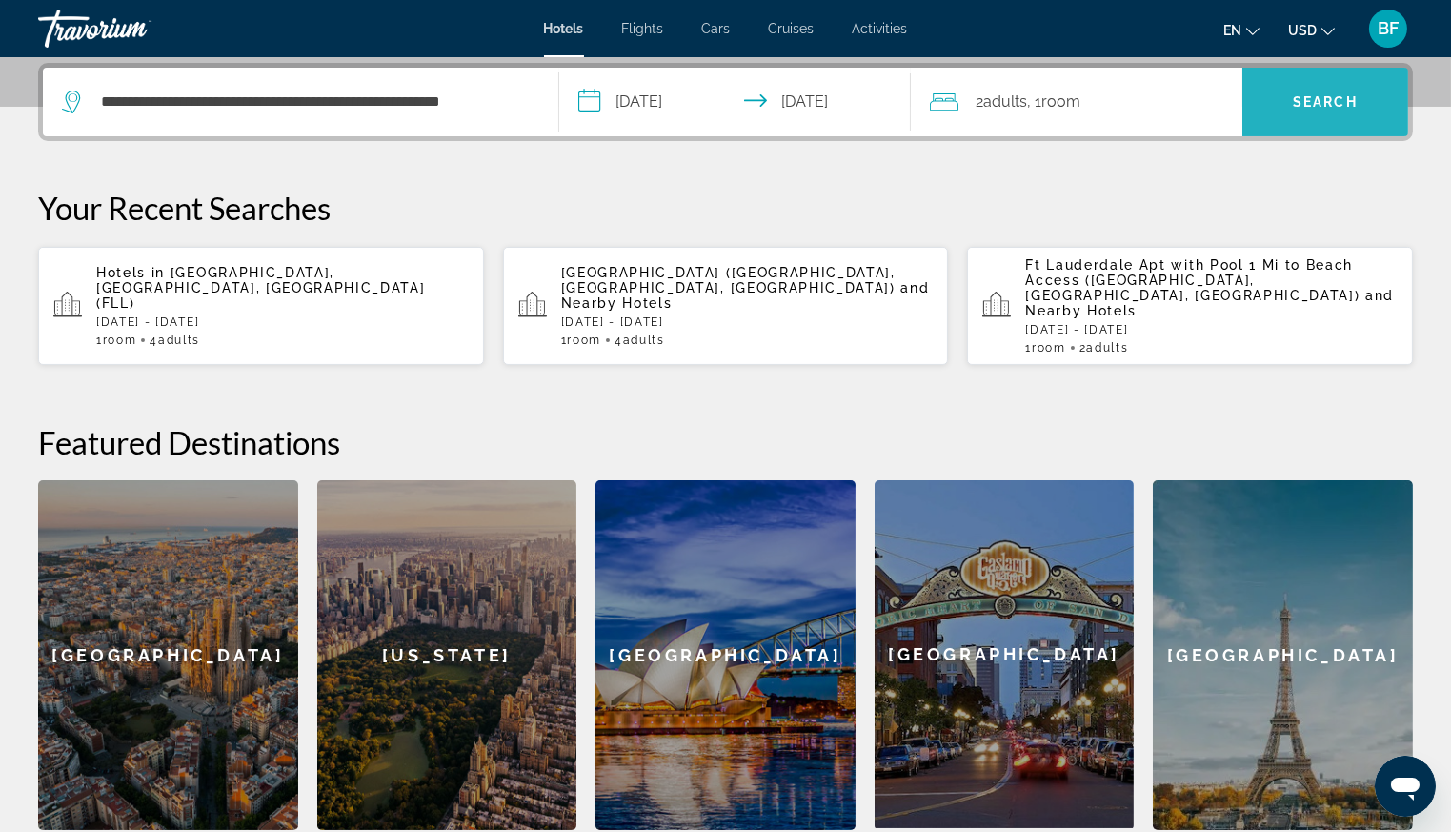
click at [1294, 98] on span "Search" at bounding box center [1325, 101] width 65 height 15
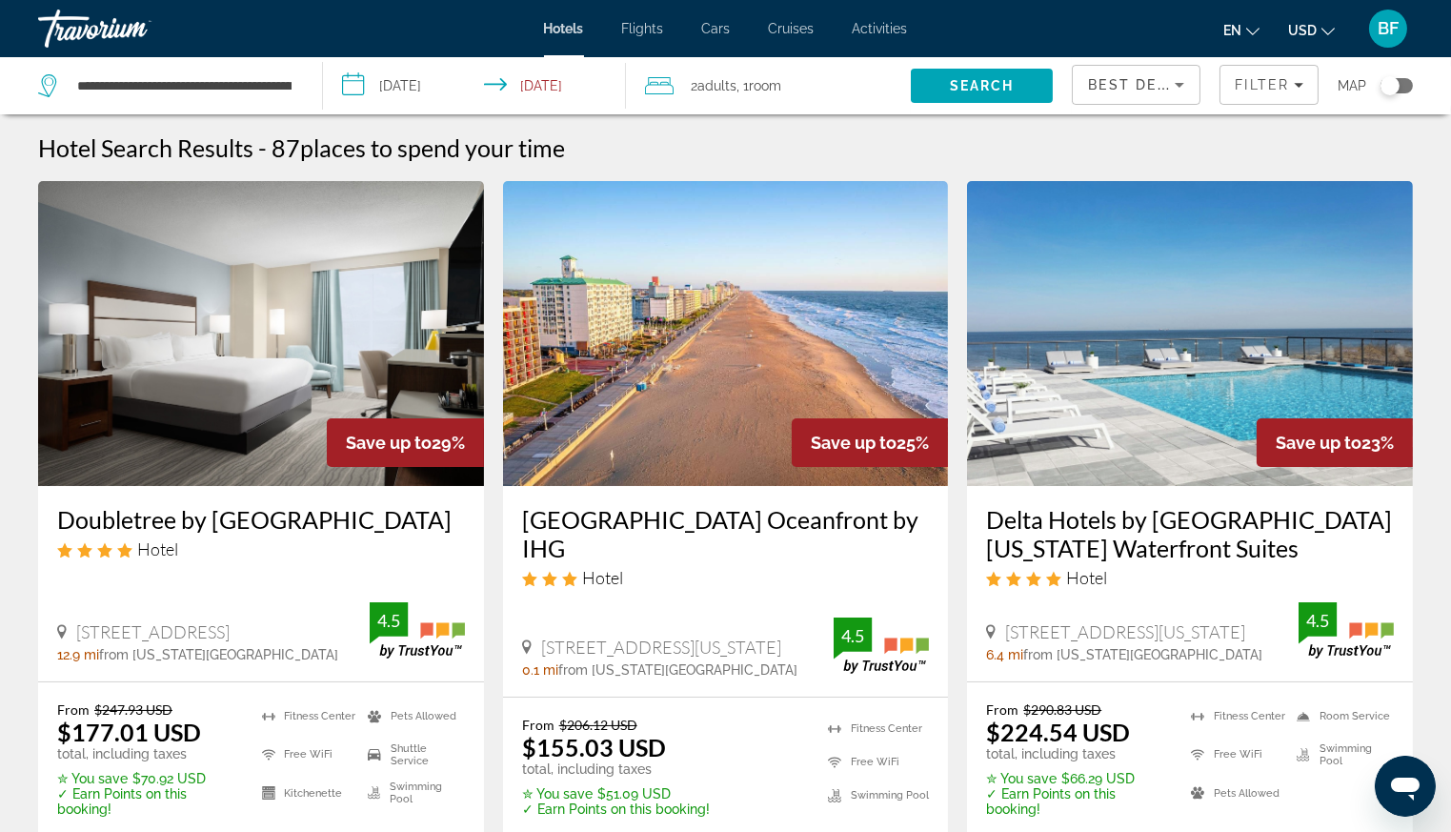
click at [1390, 83] on div "Toggle map" at bounding box center [1390, 85] width 19 height 19
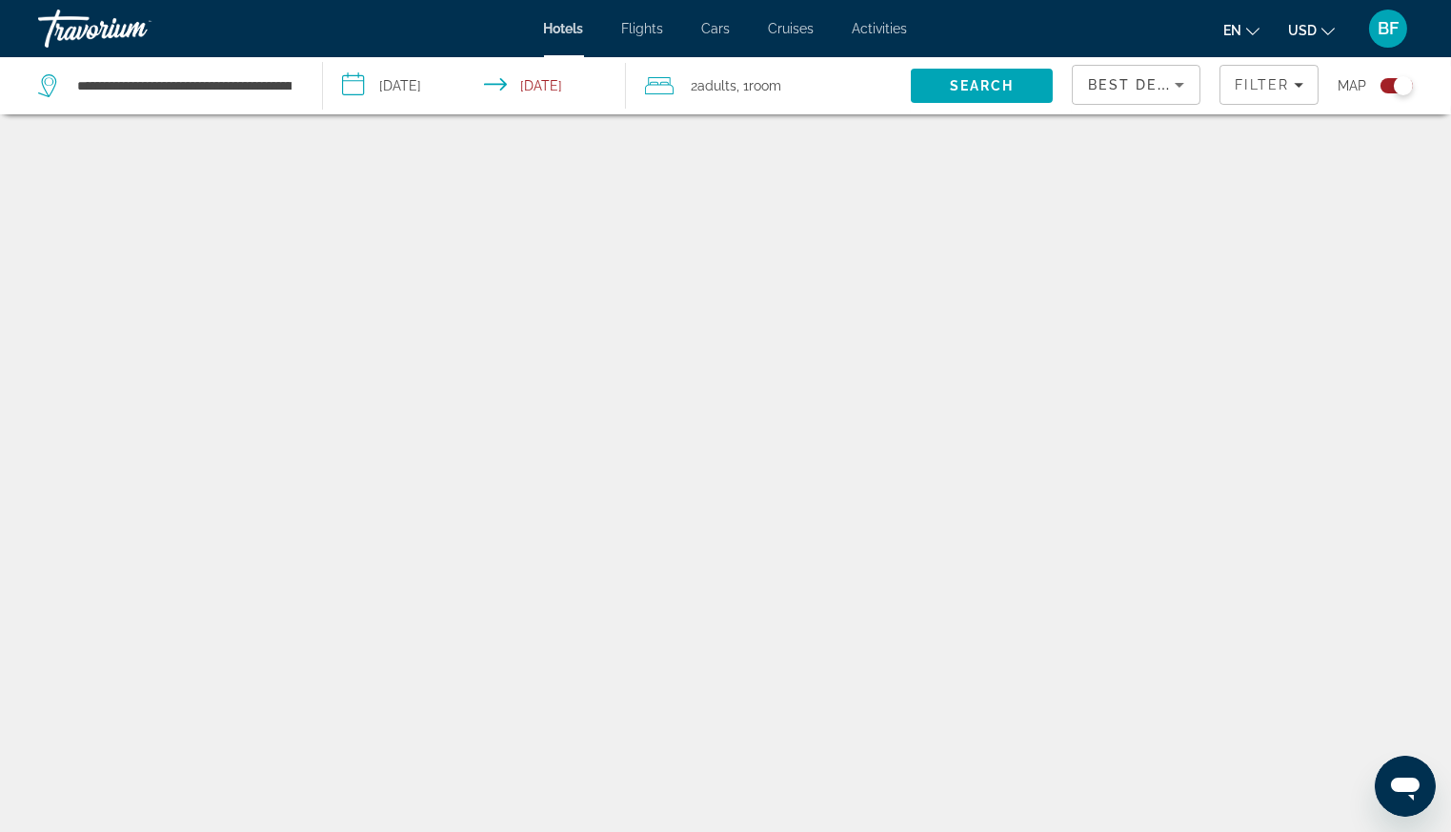
scroll to position [114, 0]
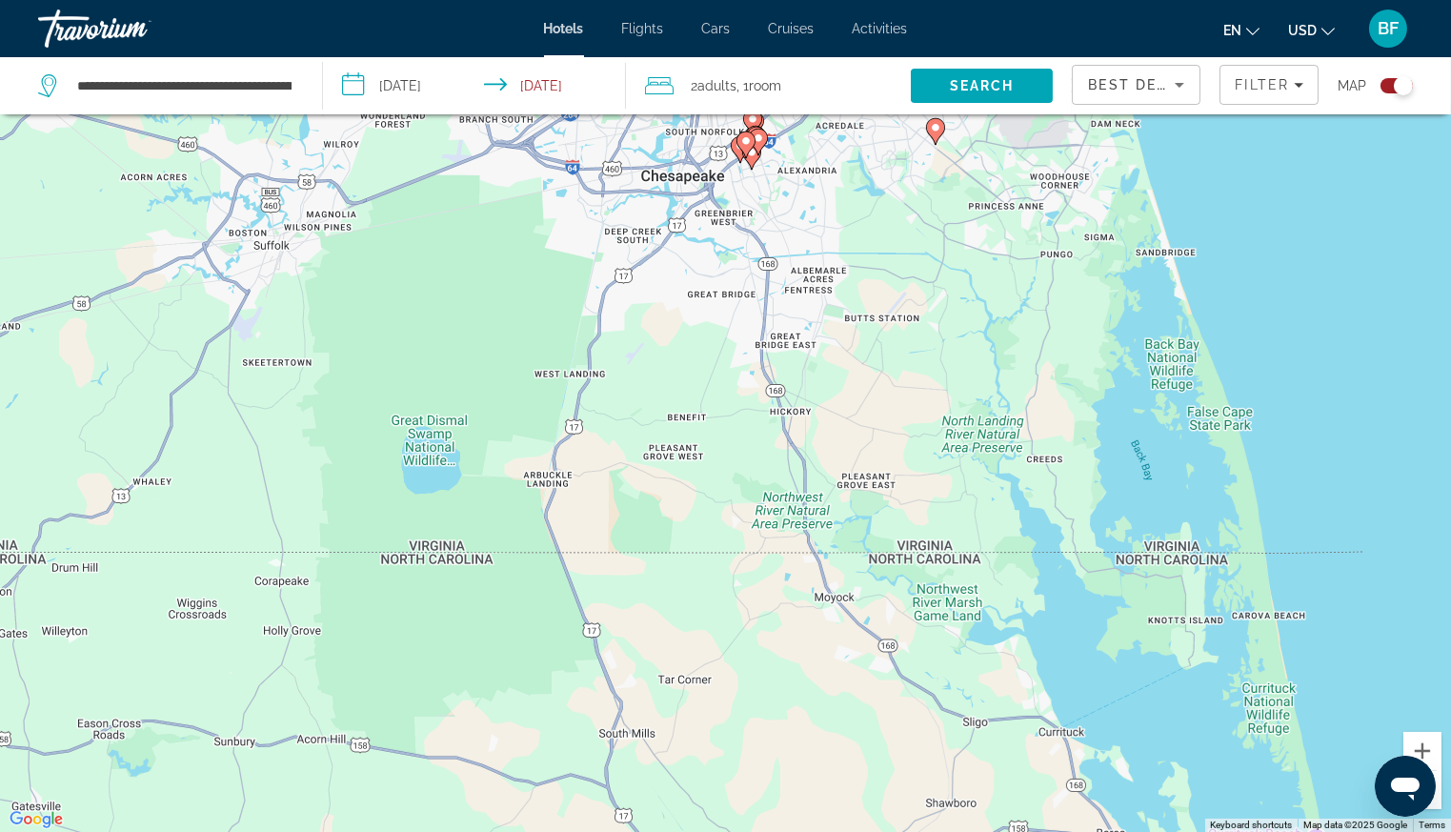
drag, startPoint x: 858, startPoint y: 721, endPoint x: 930, endPoint y: 219, distance: 507.2
click at [930, 219] on div "To activate drag with keyboard, press Alt + Enter. Once in keyboard drag state,…" at bounding box center [725, 416] width 1451 height 832
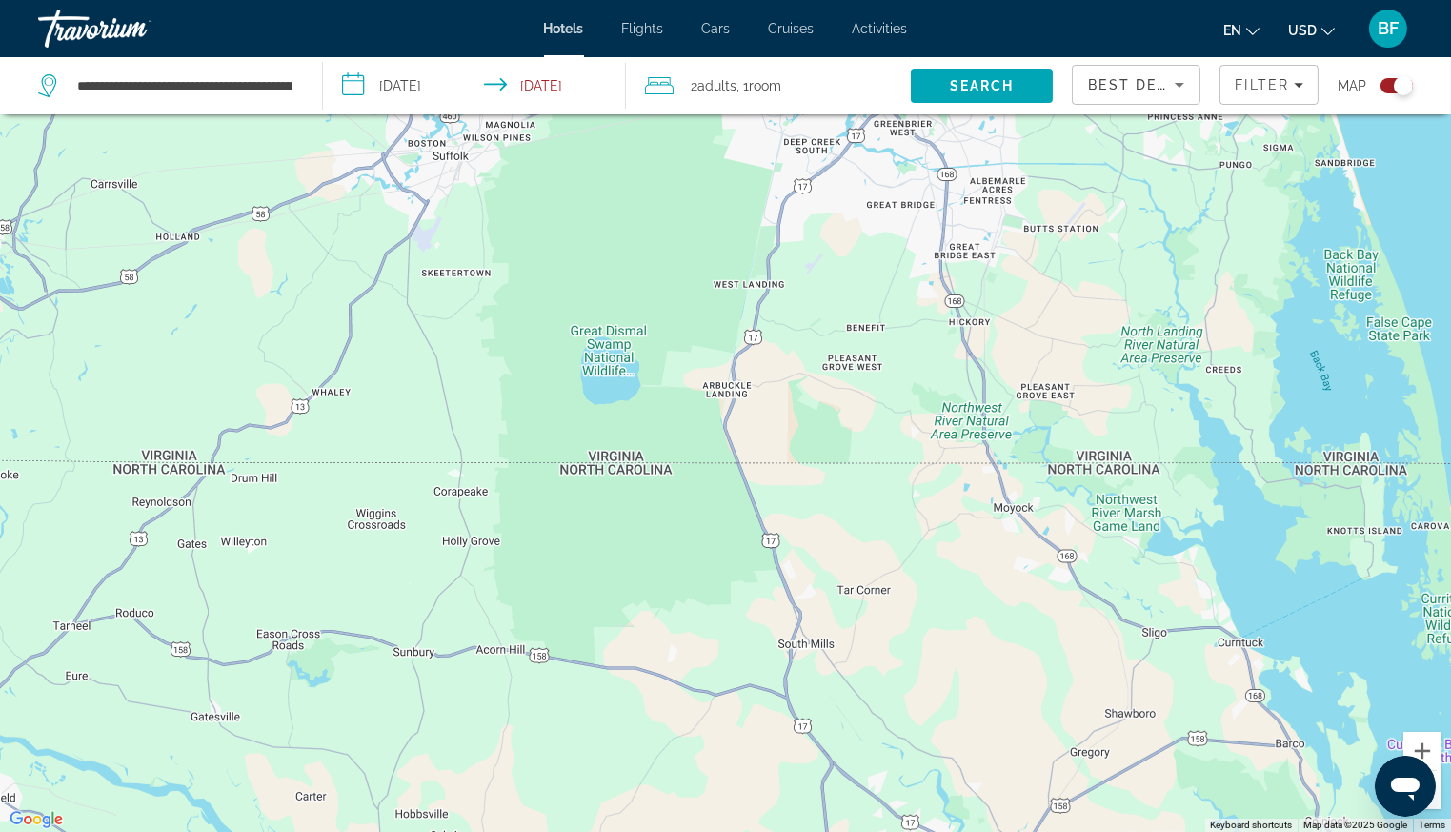
drag, startPoint x: 389, startPoint y: 385, endPoint x: 480, endPoint y: 388, distance: 91.5
click at [568, 297] on div "To activate drag with keyboard, press Alt + Enter. Once in keyboard drag state,…" at bounding box center [725, 416] width 1451 height 832
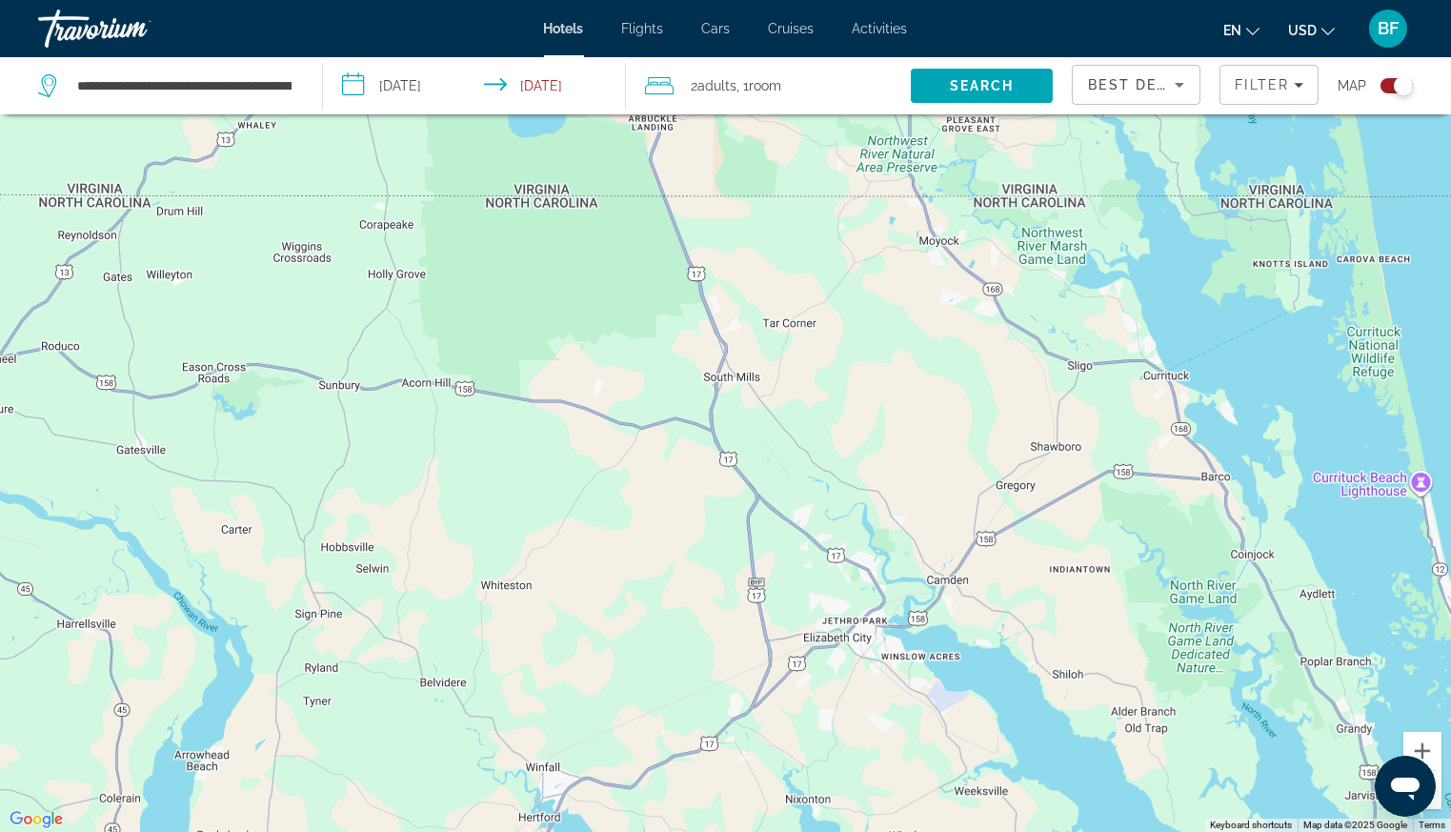
drag, startPoint x: 341, startPoint y: 516, endPoint x: 739, endPoint y: 380, distance: 420.9
click at [267, 249] on div "To activate drag with keyboard, press Alt + Enter. Once in keyboard drag state,…" at bounding box center [725, 416] width 1451 height 832
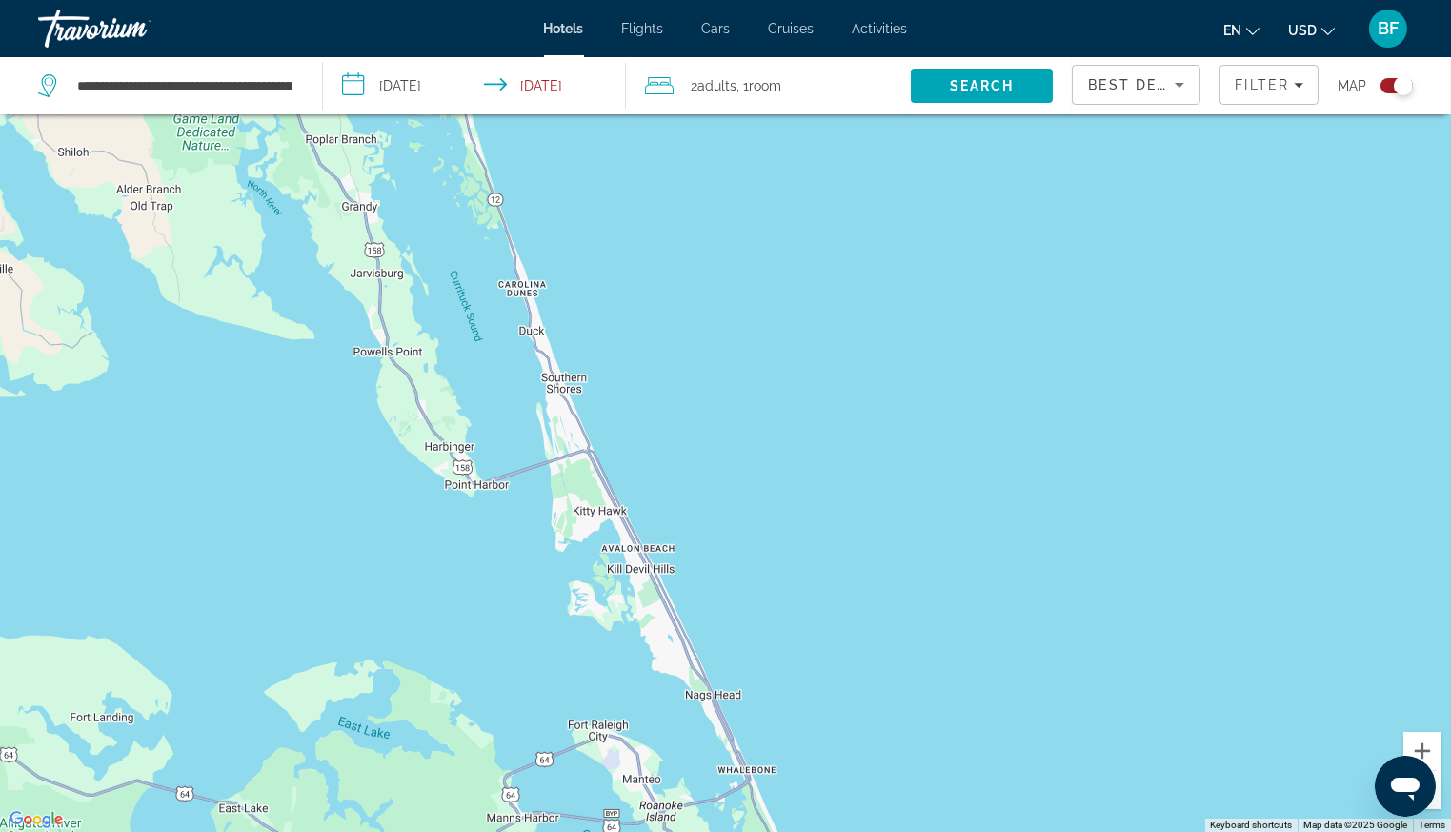
drag, startPoint x: 1073, startPoint y: 453, endPoint x: 171, endPoint y: 114, distance: 962.7
click at [94, 0] on html "**********" at bounding box center [725, 302] width 1451 height 832
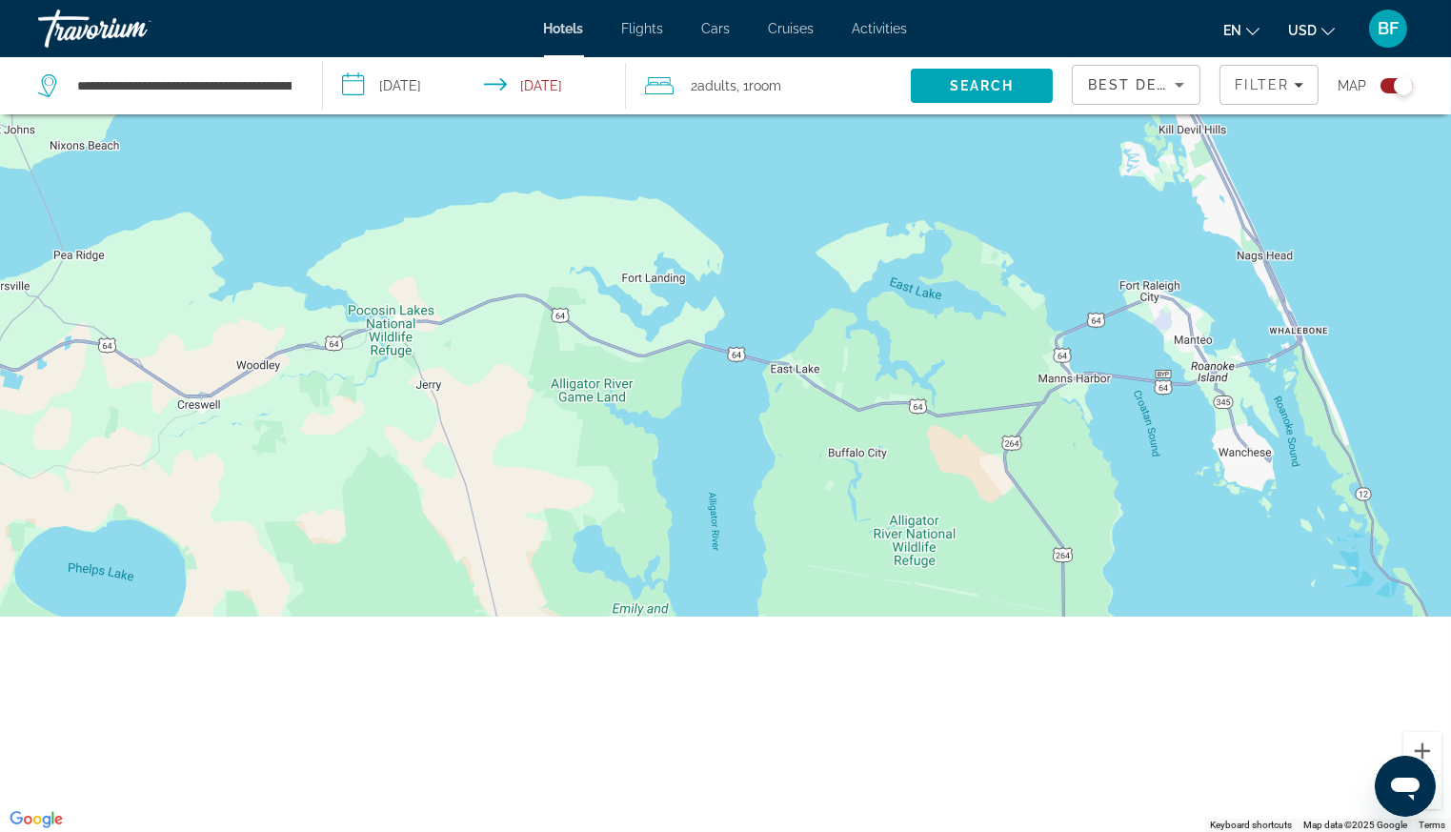
drag, startPoint x: 92, startPoint y: 689, endPoint x: 621, endPoint y: 45, distance: 833.3
click at [621, 45] on div "**********" at bounding box center [725, 302] width 1451 height 832
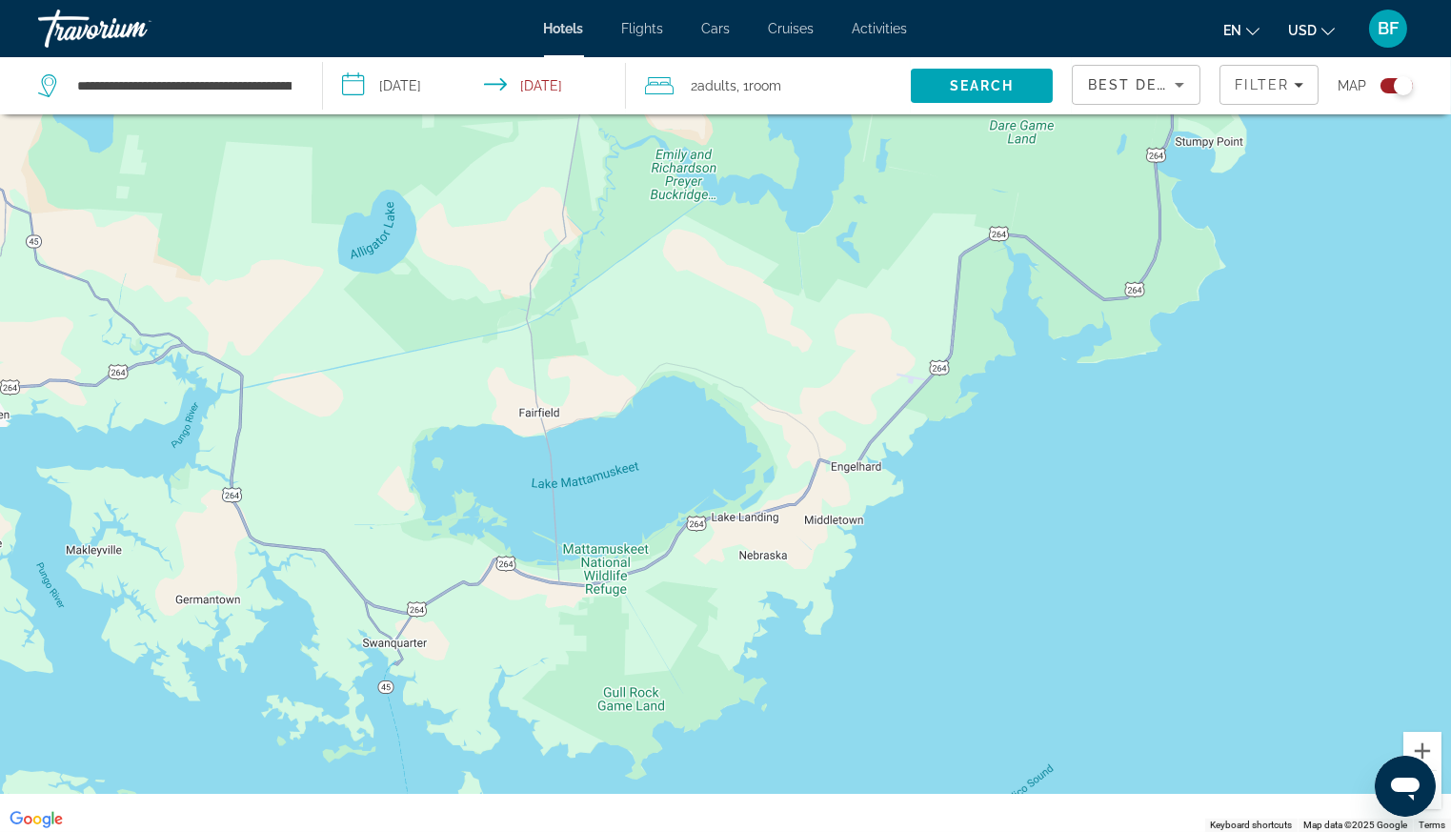
drag, startPoint x: 527, startPoint y: 538, endPoint x: 590, endPoint y: 96, distance: 446.5
click at [590, 96] on div "**********" at bounding box center [725, 473] width 1451 height 946
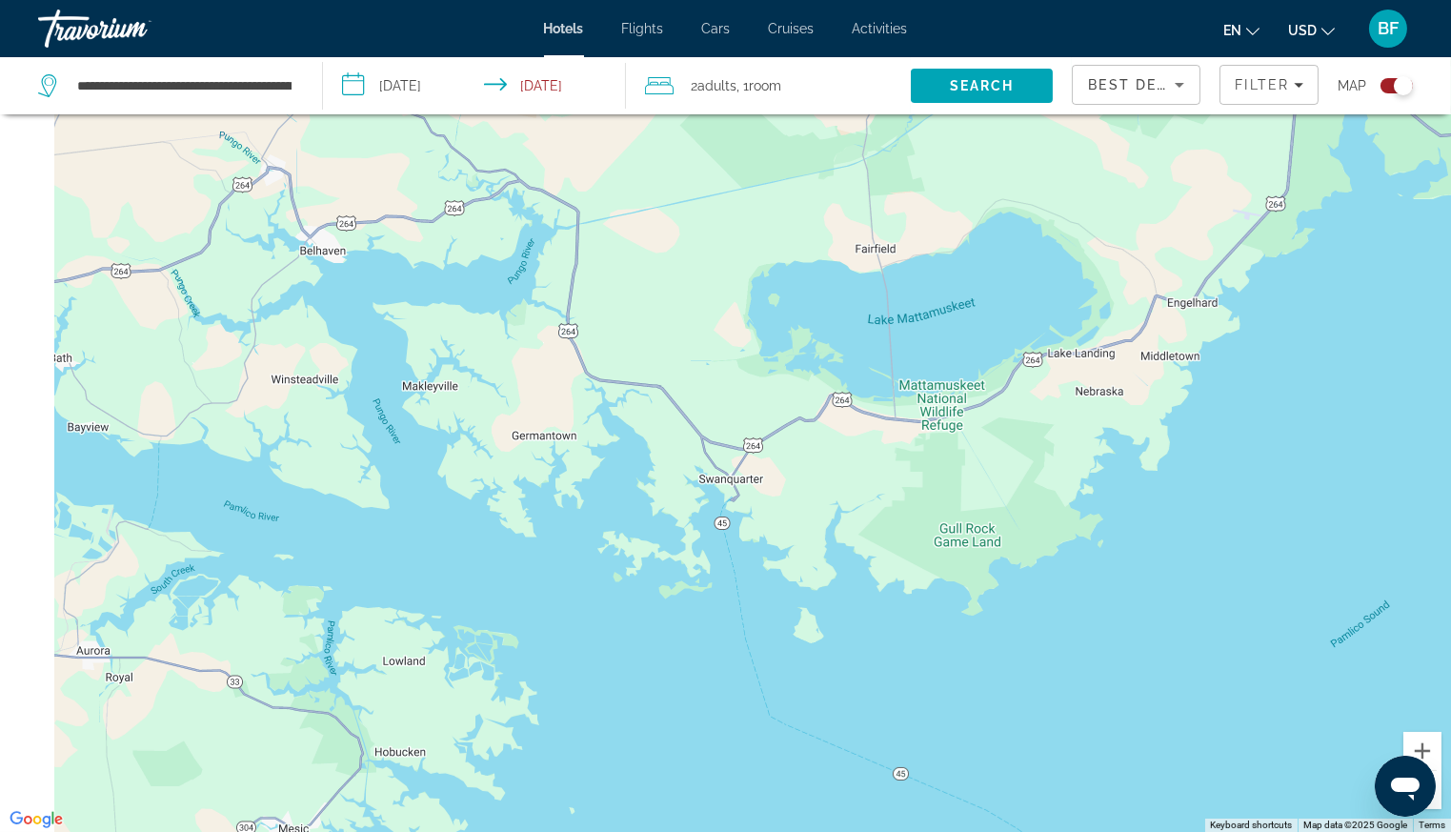
drag, startPoint x: 511, startPoint y: 425, endPoint x: 889, endPoint y: 245, distance: 418.9
click at [879, 260] on div "Main content" at bounding box center [725, 416] width 1451 height 832
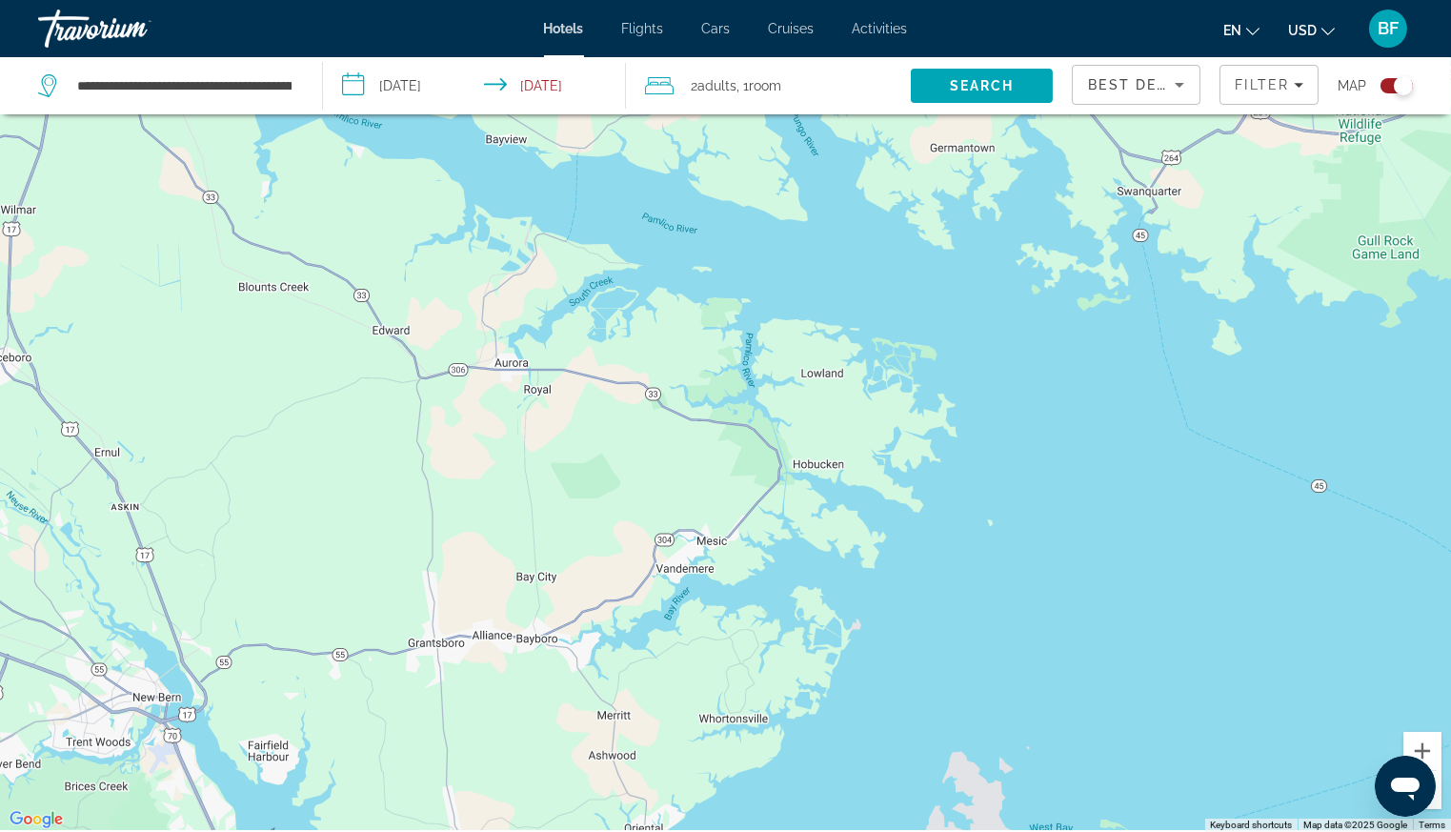
drag, startPoint x: 413, startPoint y: 470, endPoint x: 831, endPoint y: 172, distance: 512.4
click at [821, 182] on div "Main content" at bounding box center [725, 416] width 1451 height 832
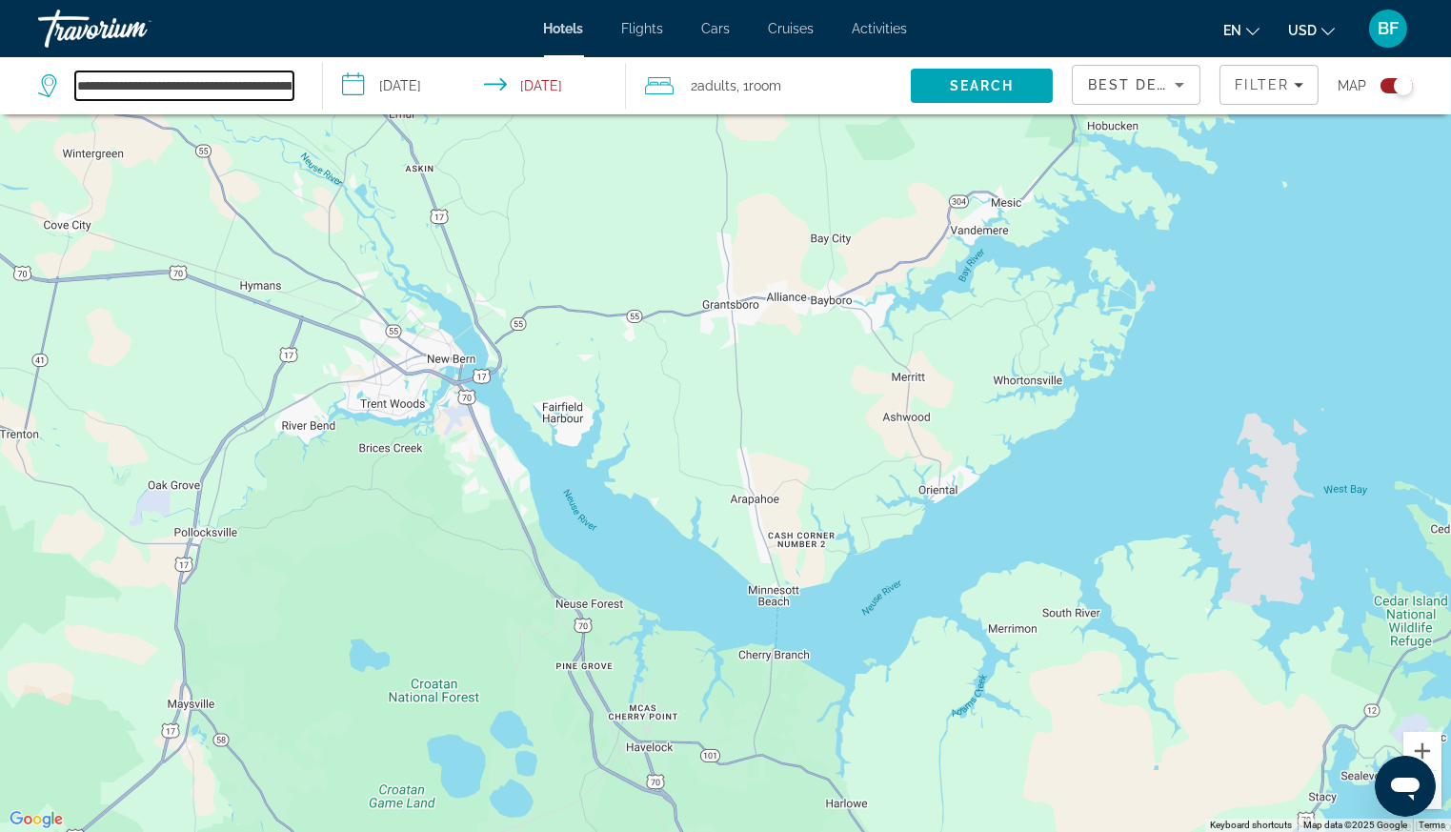
click at [289, 86] on input "**********" at bounding box center [184, 85] width 218 height 29
click at [49, 85] on icon "Search widget" at bounding box center [49, 81] width 10 height 9
click at [48, 85] on icon "Search widget" at bounding box center [49, 85] width 23 height 23
click at [46, 81] on icon "Search widget" at bounding box center [49, 85] width 23 height 23
click at [349, 366] on div "Main content" at bounding box center [725, 416] width 1451 height 832
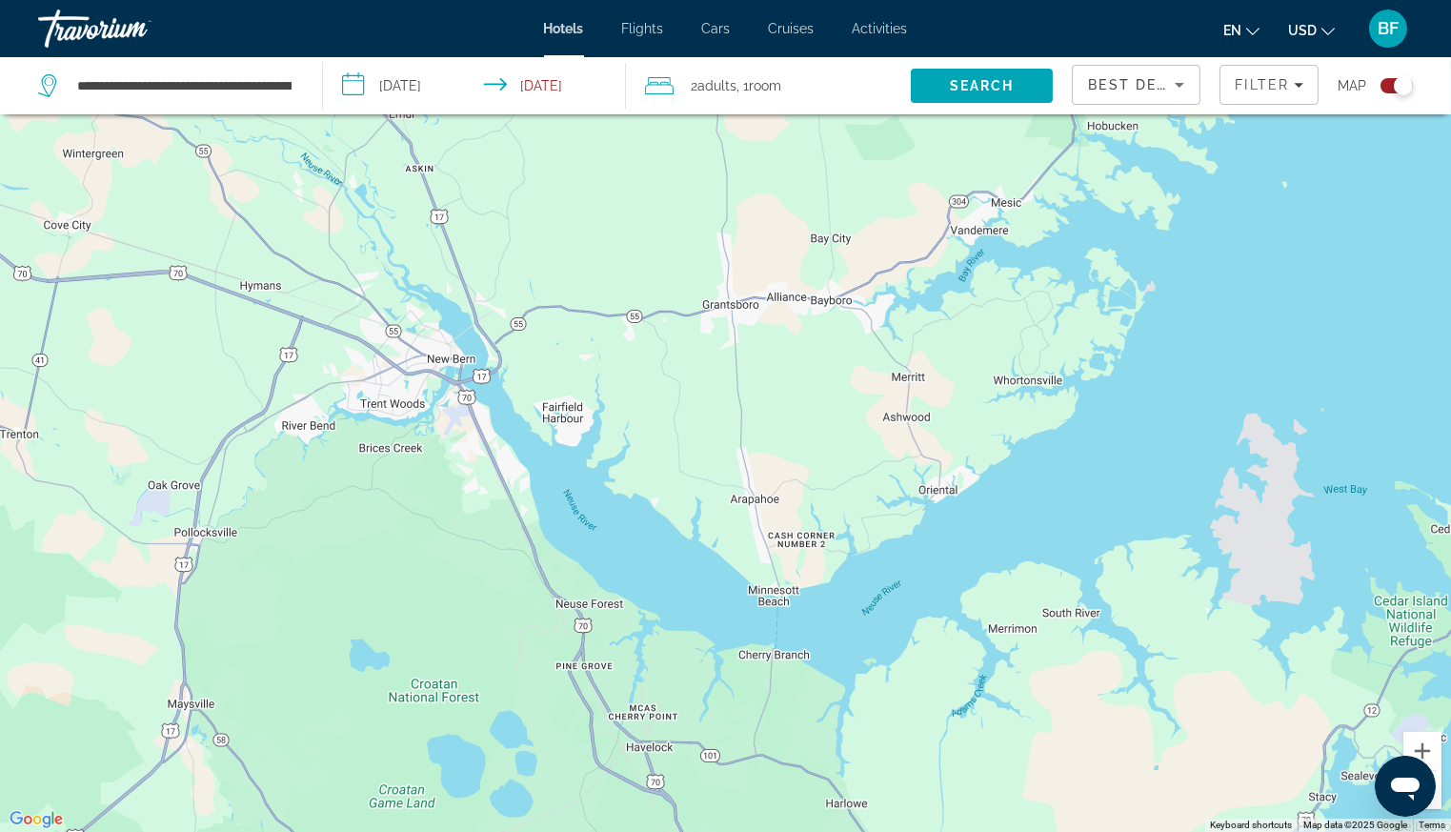
click at [880, 425] on div "Main content" at bounding box center [725, 416] width 1451 height 832
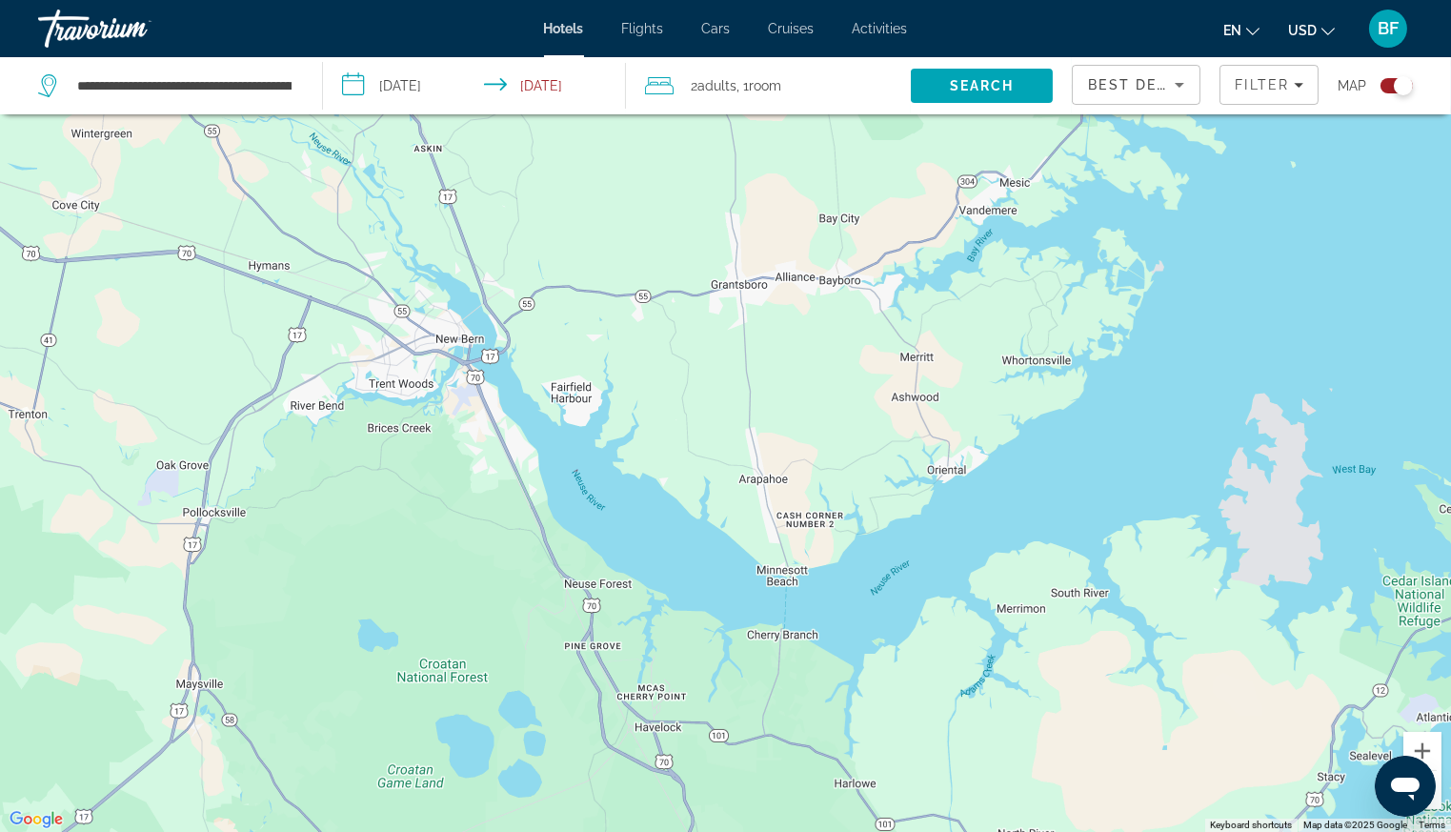
drag, startPoint x: 831, startPoint y: 436, endPoint x: 878, endPoint y: 269, distance: 174.3
click at [878, 270] on div "Main content" at bounding box center [725, 416] width 1451 height 832
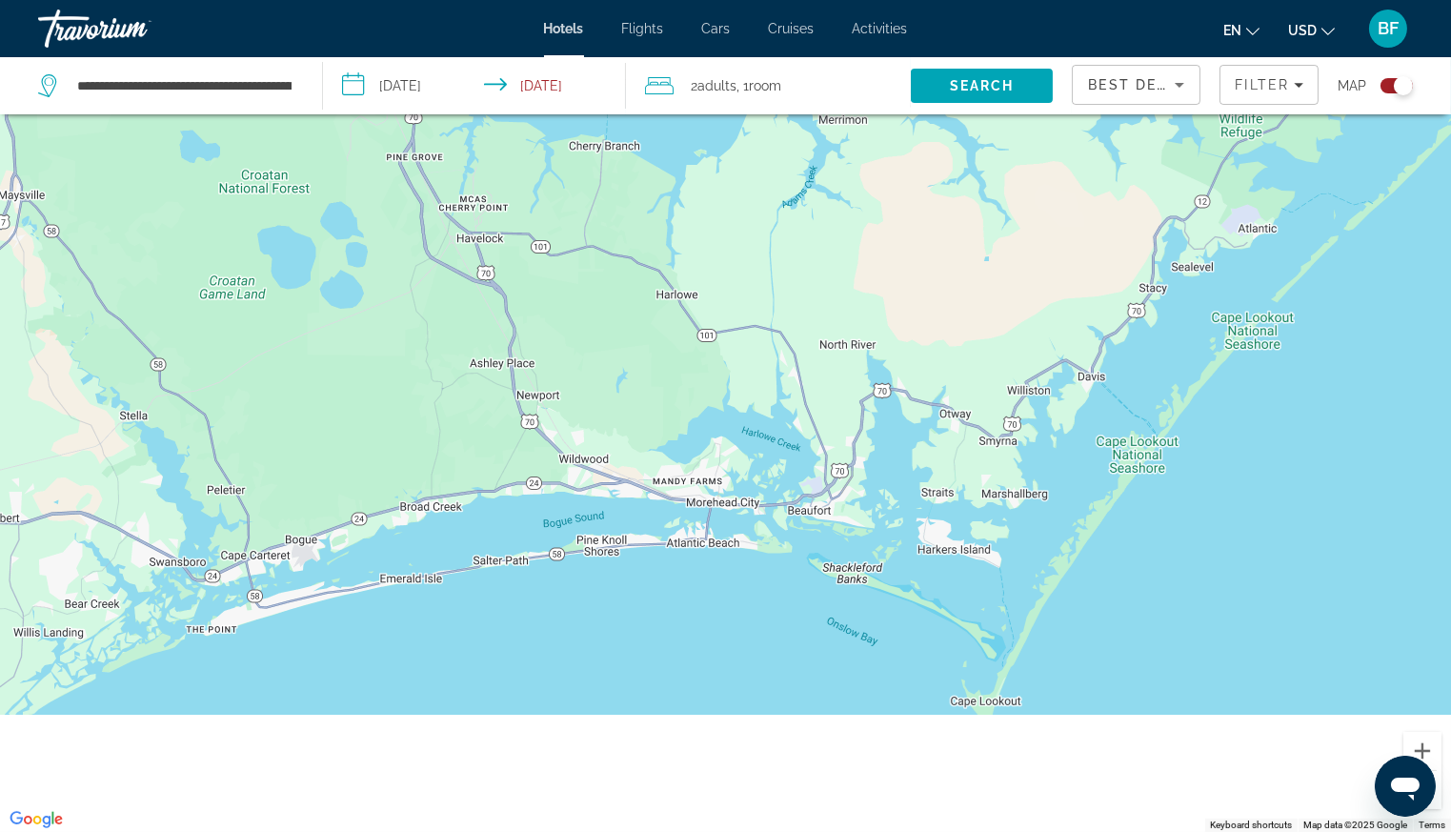
drag, startPoint x: 1076, startPoint y: 501, endPoint x: 847, endPoint y: 225, distance: 358.6
click at [847, 225] on div "Main content" at bounding box center [725, 416] width 1451 height 832
